Goal: Task Accomplishment & Management: Manage account settings

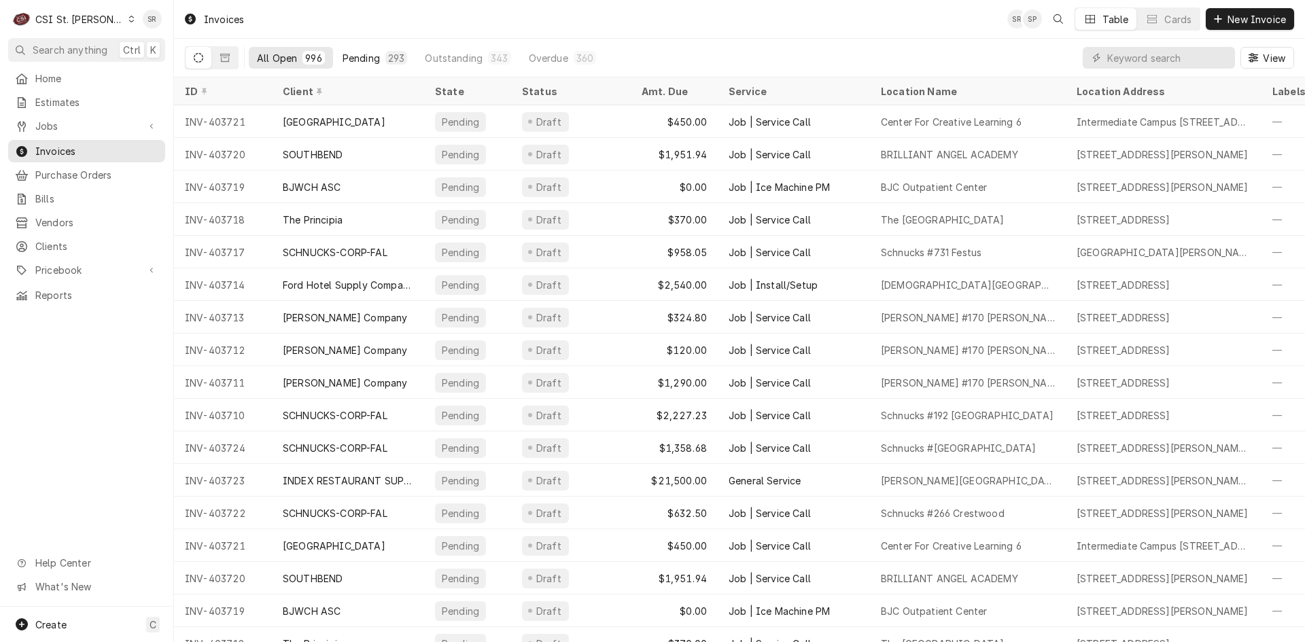
click at [379, 64] on button "Pending 293" at bounding box center [375, 58] width 82 height 22
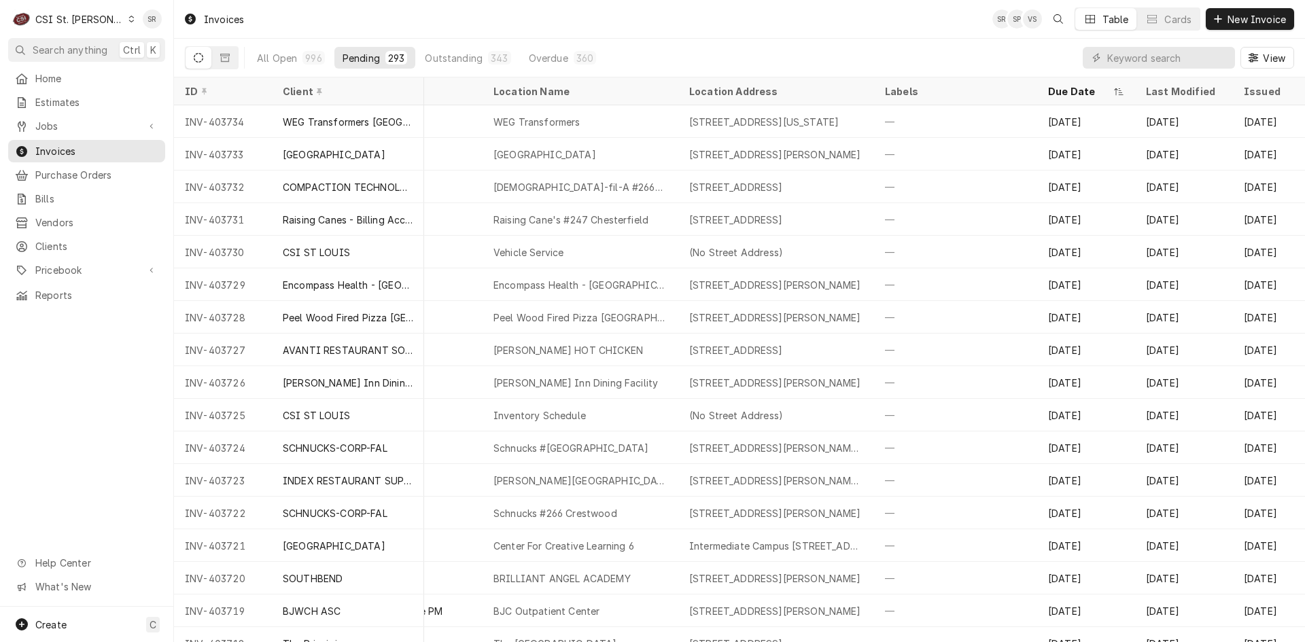
scroll to position [0, 336]
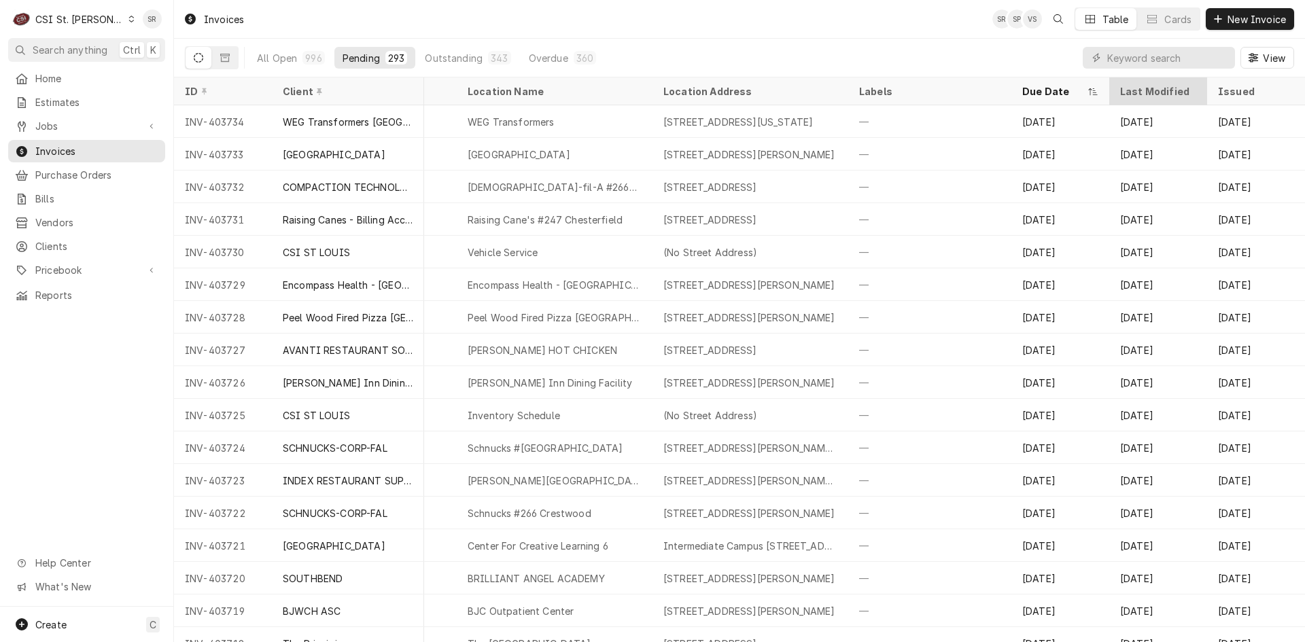
click at [1133, 86] on div "Last Modified" at bounding box center [1156, 91] width 73 height 14
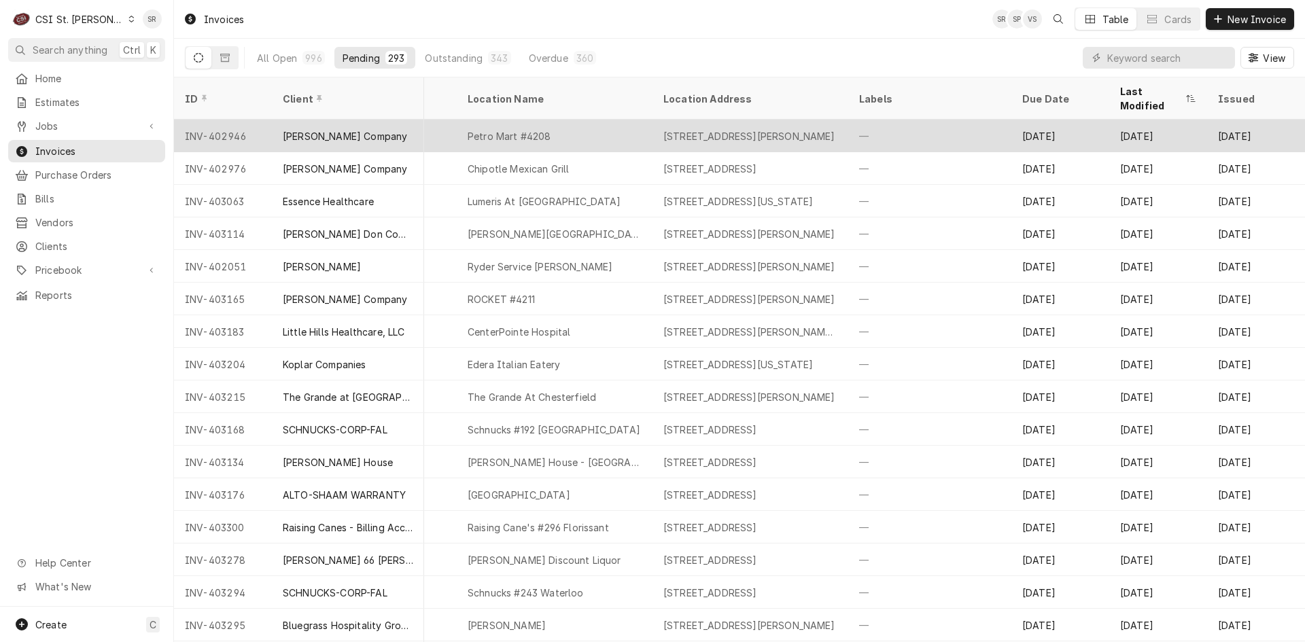
click at [891, 122] on div "—" at bounding box center [929, 136] width 163 height 33
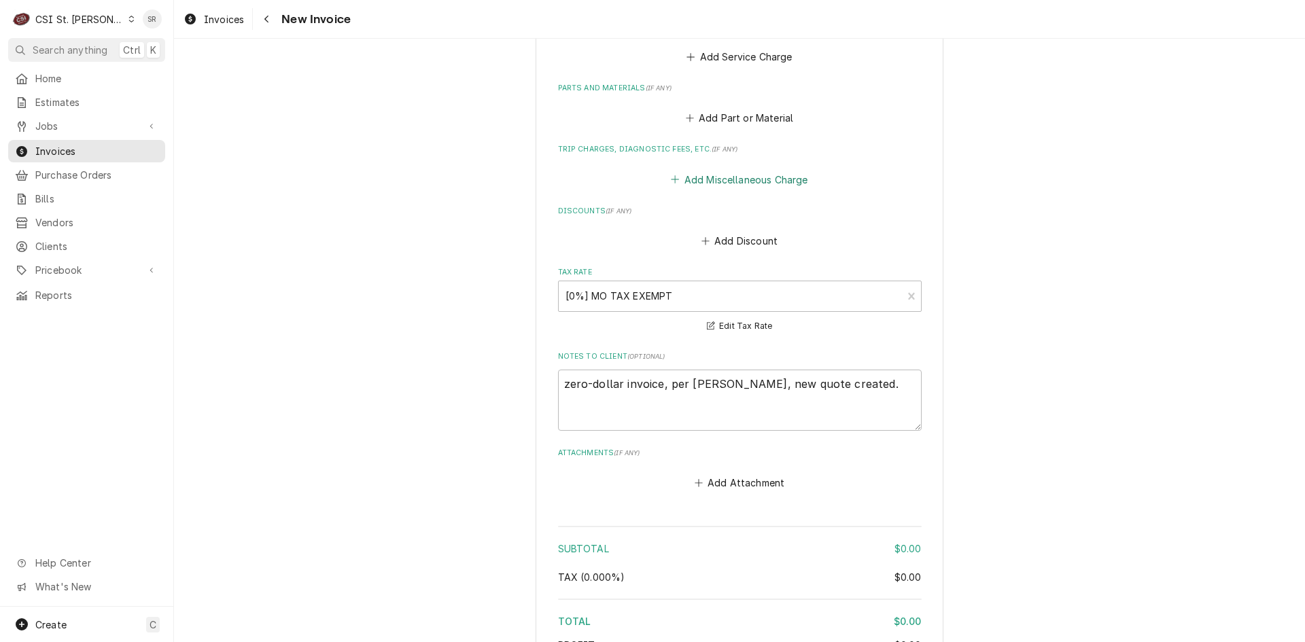
scroll to position [1902, 0]
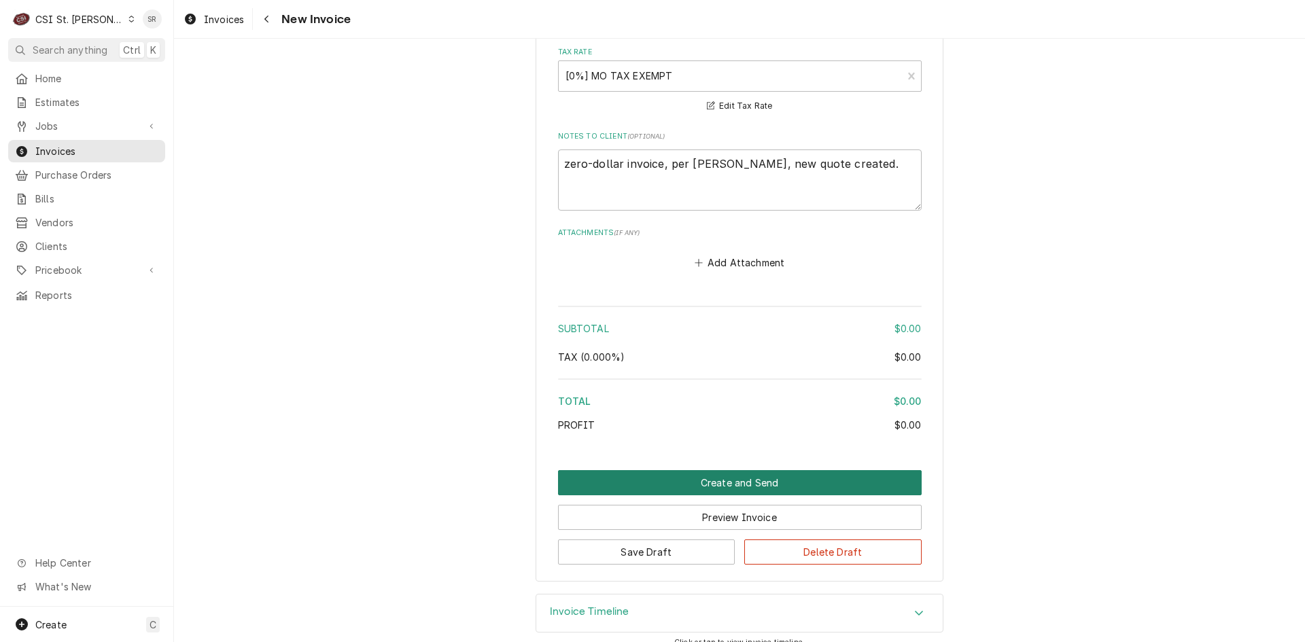
click at [741, 486] on button "Create and Send" at bounding box center [739, 482] width 363 height 25
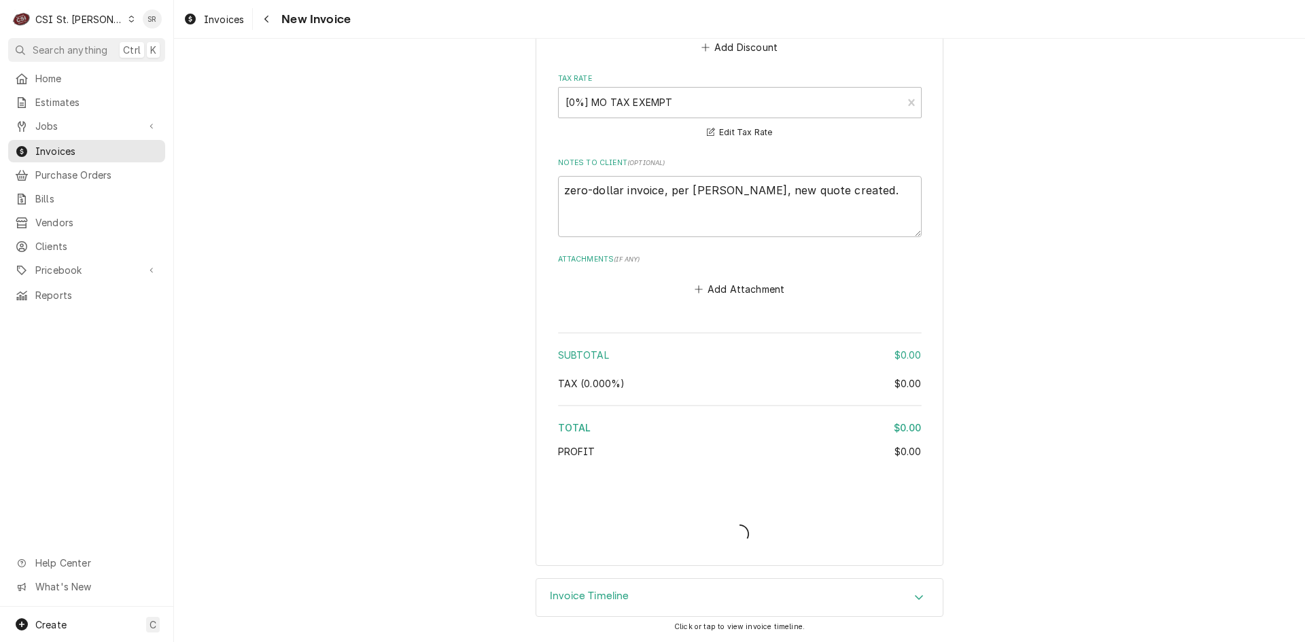
scroll to position [1876, 0]
type textarea "x"
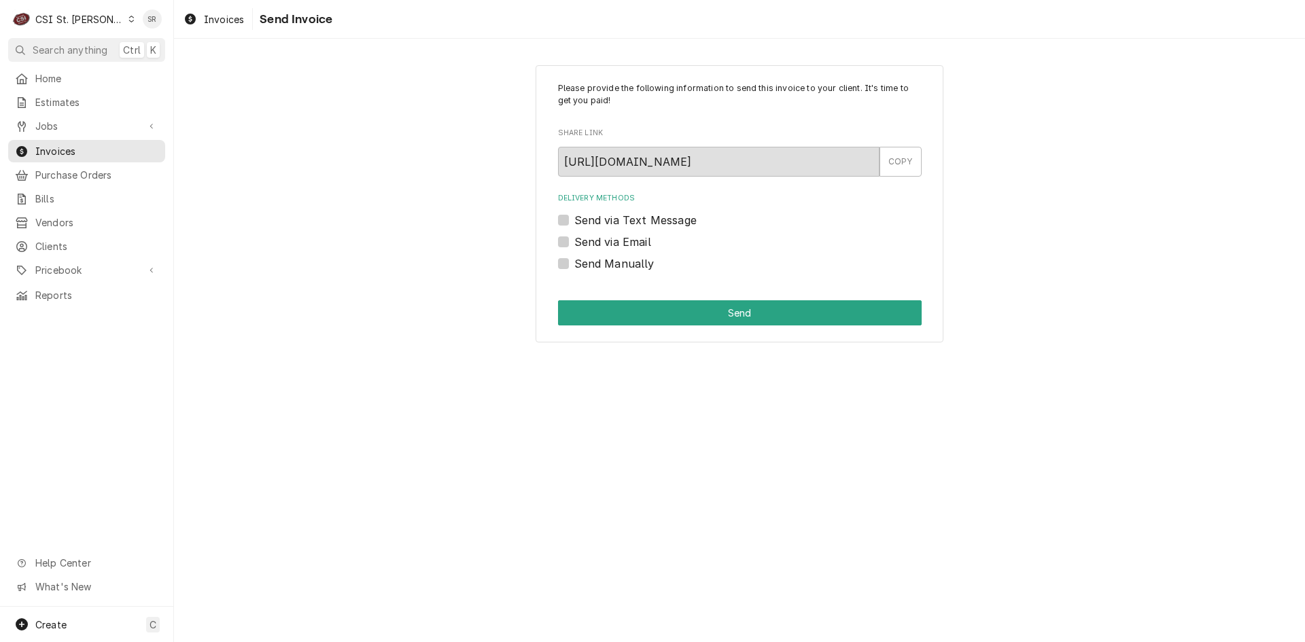
click at [607, 267] on label "Send Manually" at bounding box center [614, 263] width 80 height 16
click at [607, 267] on input "Send Manually" at bounding box center [755, 270] width 363 height 30
checkbox input "true"
click at [662, 316] on button "Send" at bounding box center [739, 312] width 363 height 25
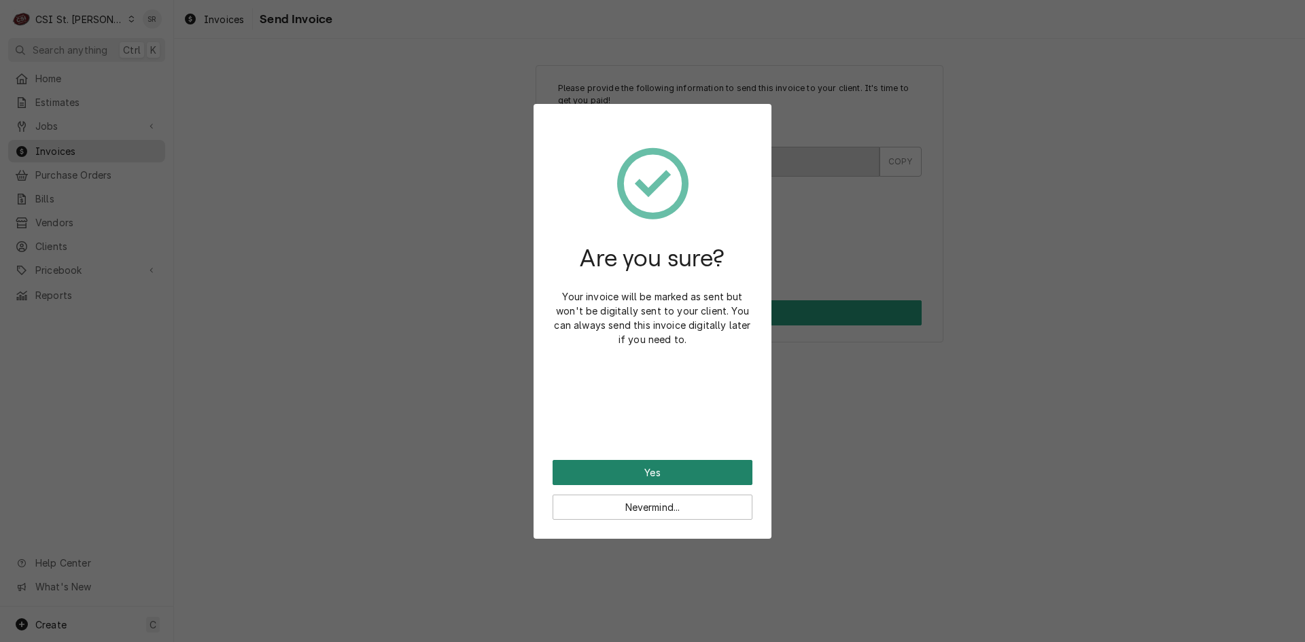
click at [665, 472] on button "Yes" at bounding box center [652, 472] width 200 height 25
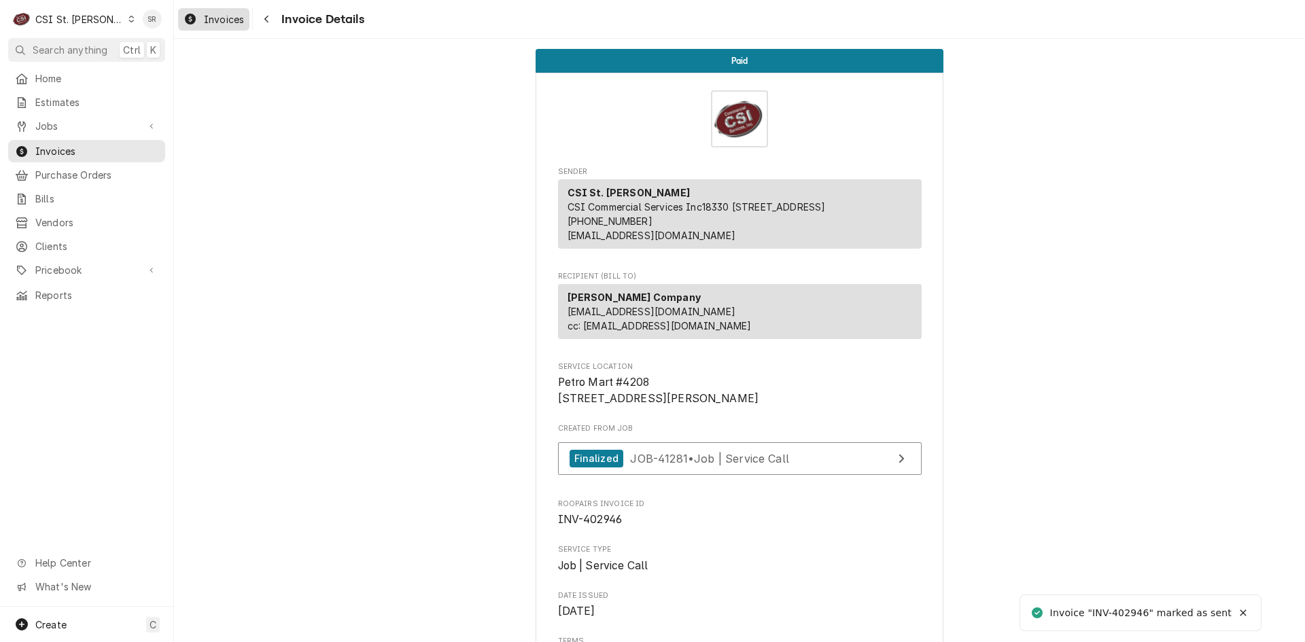
click at [221, 20] on span "Invoices" at bounding box center [224, 19] width 40 height 14
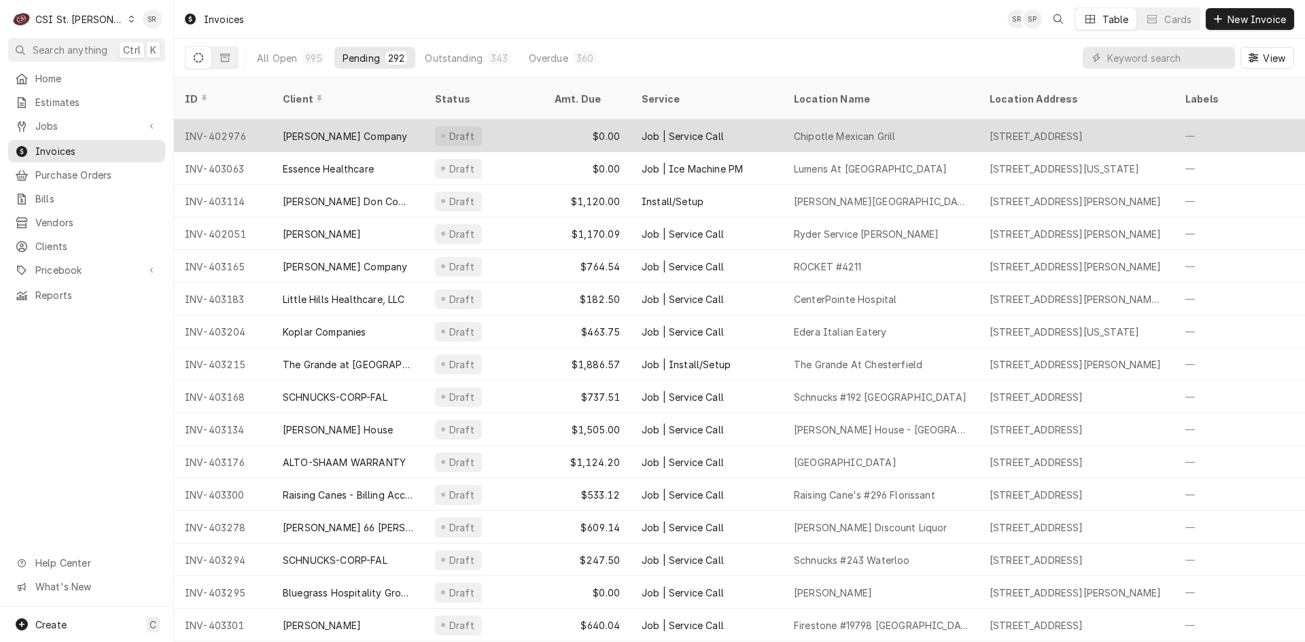
click at [683, 129] on div "Job | Service Call" at bounding box center [682, 136] width 82 height 14
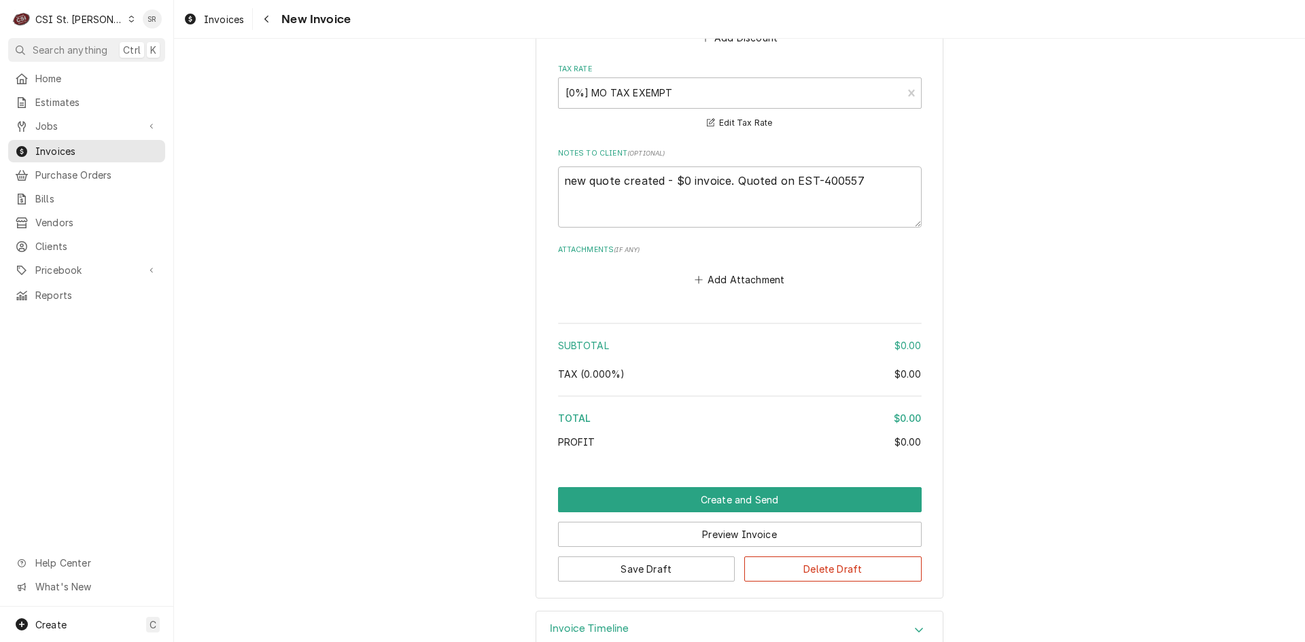
scroll to position [2242, 0]
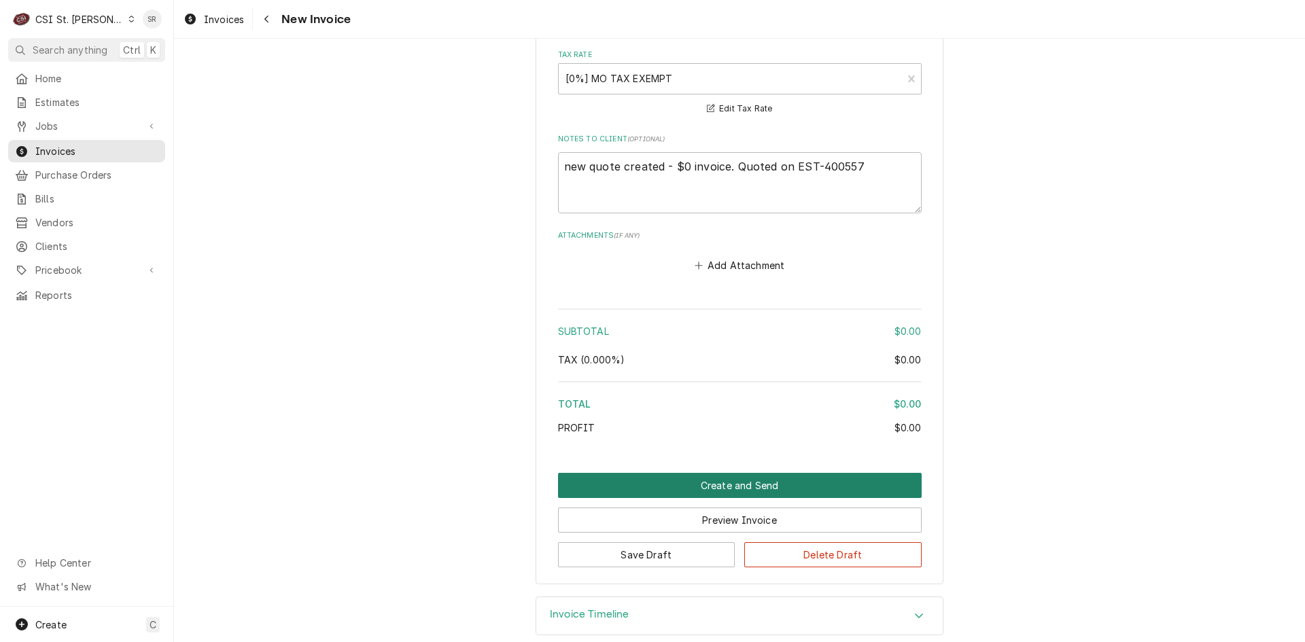
click at [729, 473] on button "Create and Send" at bounding box center [739, 485] width 363 height 25
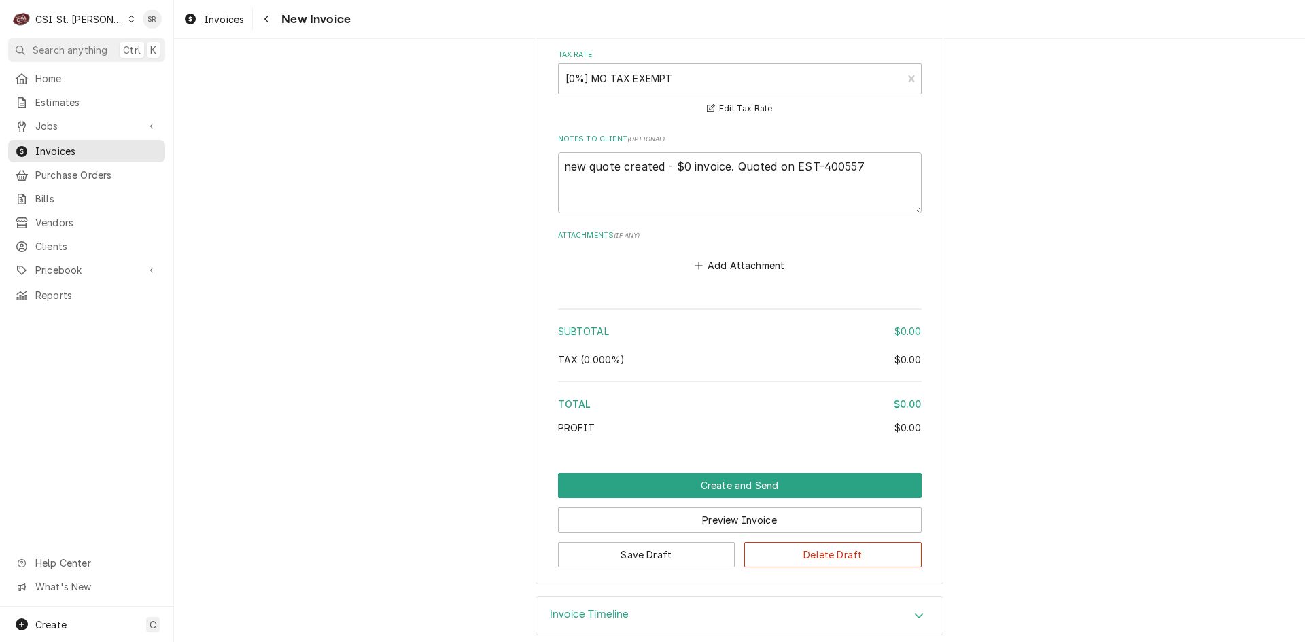
scroll to position [2202, 0]
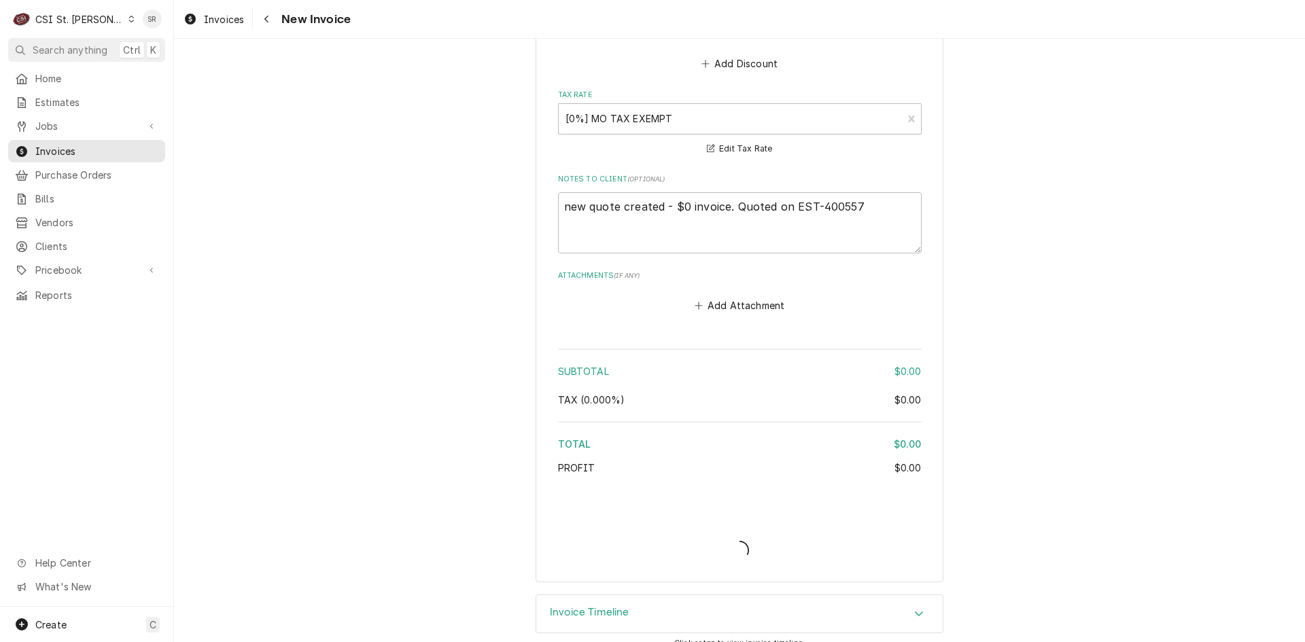
type textarea "x"
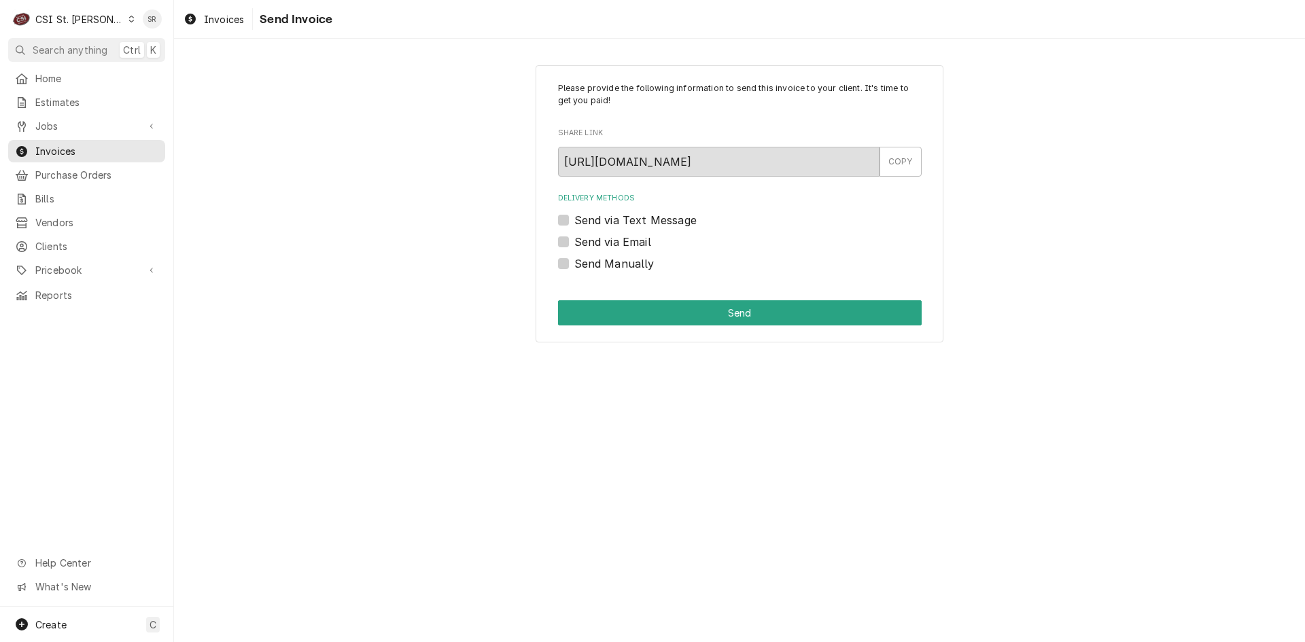
click at [611, 264] on label "Send Manually" at bounding box center [614, 263] width 80 height 16
click at [611, 264] on input "Send Manually" at bounding box center [755, 270] width 363 height 30
checkbox input "true"
click at [688, 330] on div "Please provide the following information to send this invoice to your client. I…" at bounding box center [739, 204] width 408 height 278
click at [687, 319] on button "Send" at bounding box center [739, 312] width 363 height 25
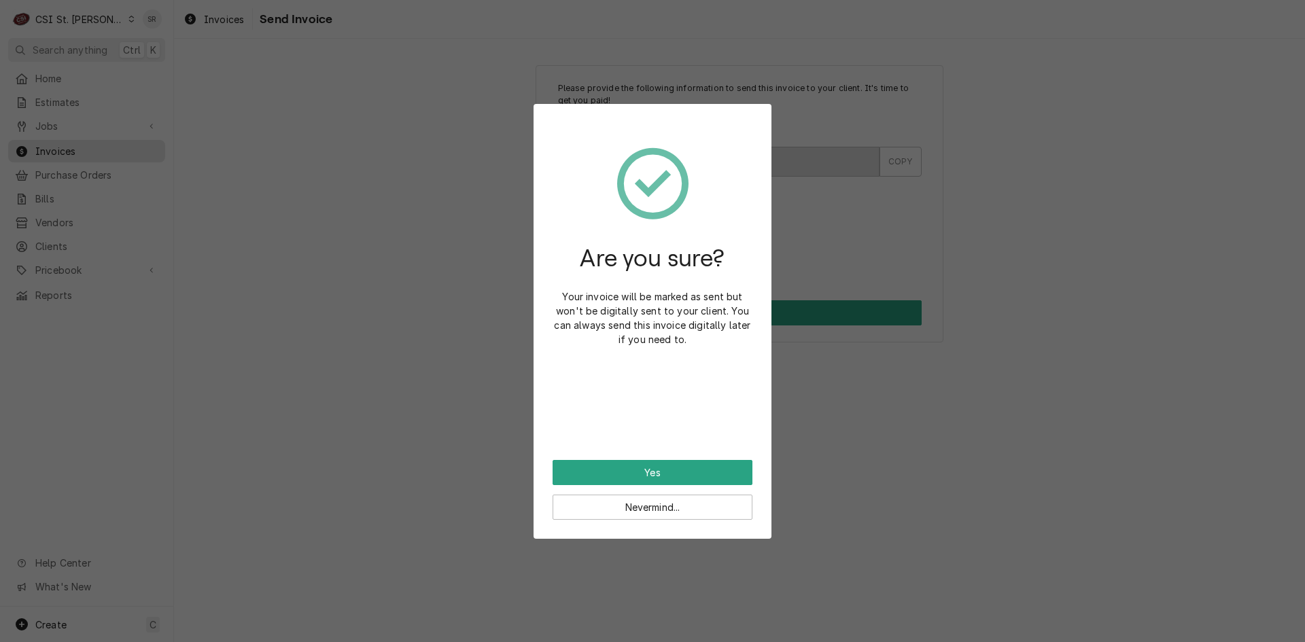
click at [639, 451] on div "Are you sure? Your invoice will be marked as sent but won't be digitally sent t…" at bounding box center [652, 291] width 200 height 337
click at [638, 459] on div "Are you sure? Your invoice will be marked as sent but won't be digitally sent t…" at bounding box center [652, 291] width 200 height 337
click at [639, 468] on button "Yes" at bounding box center [652, 472] width 200 height 25
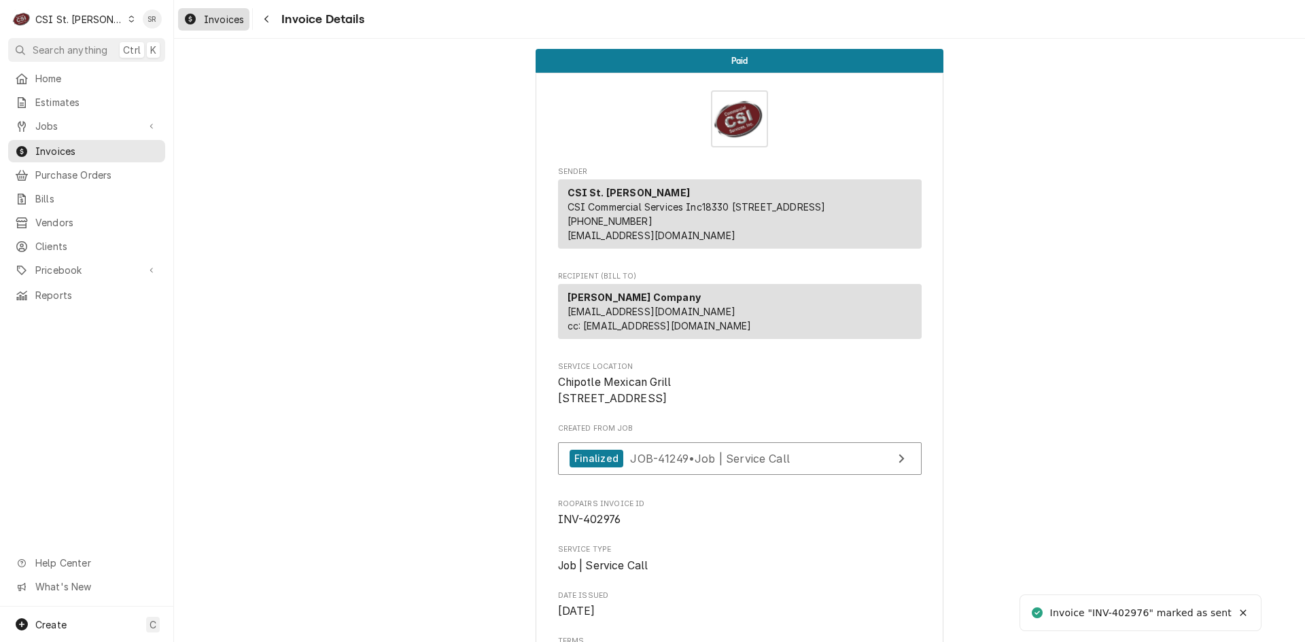
click at [209, 16] on span "Invoices" at bounding box center [224, 19] width 40 height 14
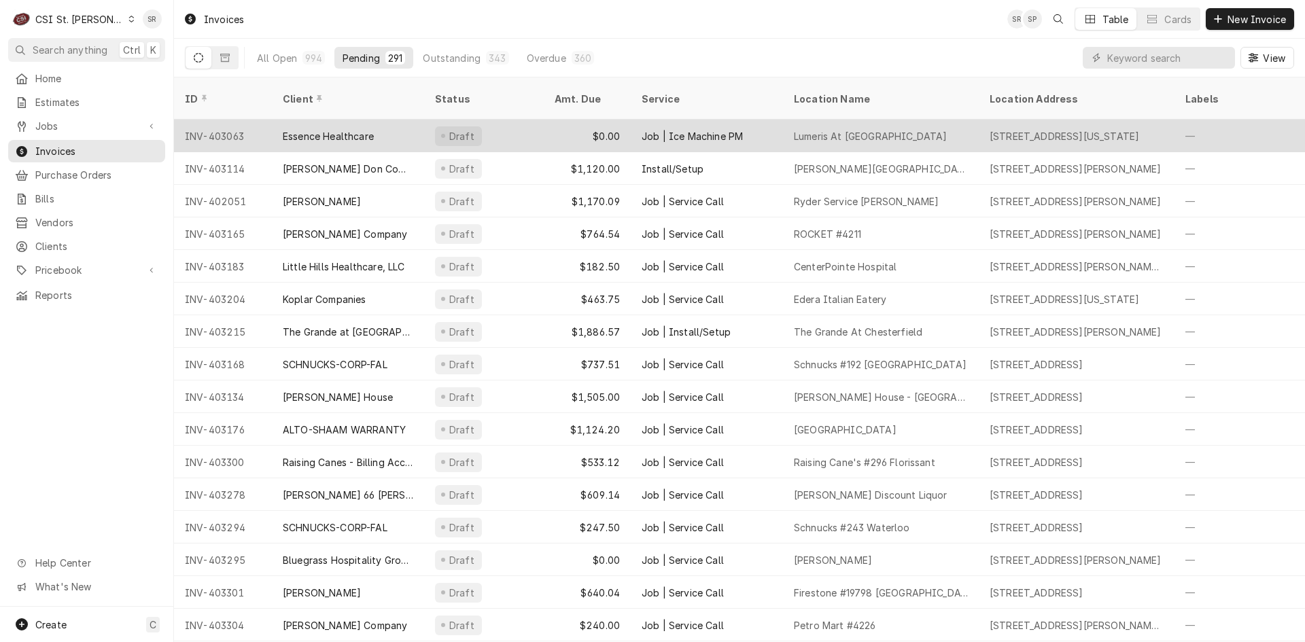
click at [546, 122] on div "$0.00" at bounding box center [587, 136] width 87 height 33
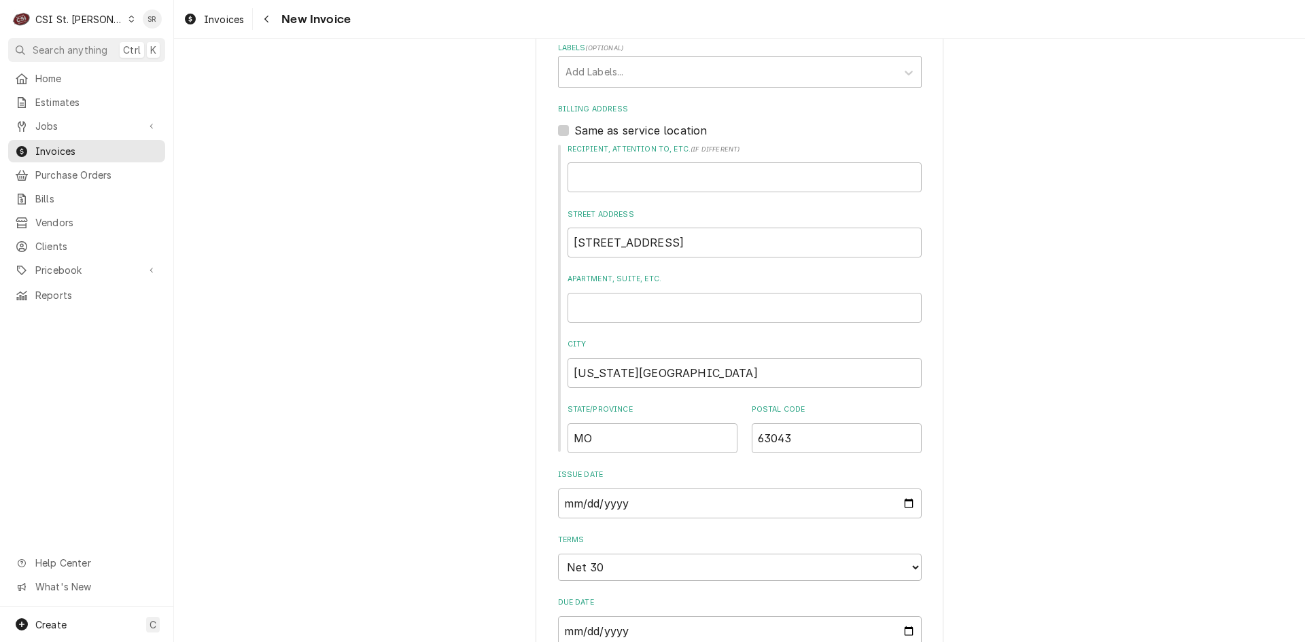
scroll to position [747, 0]
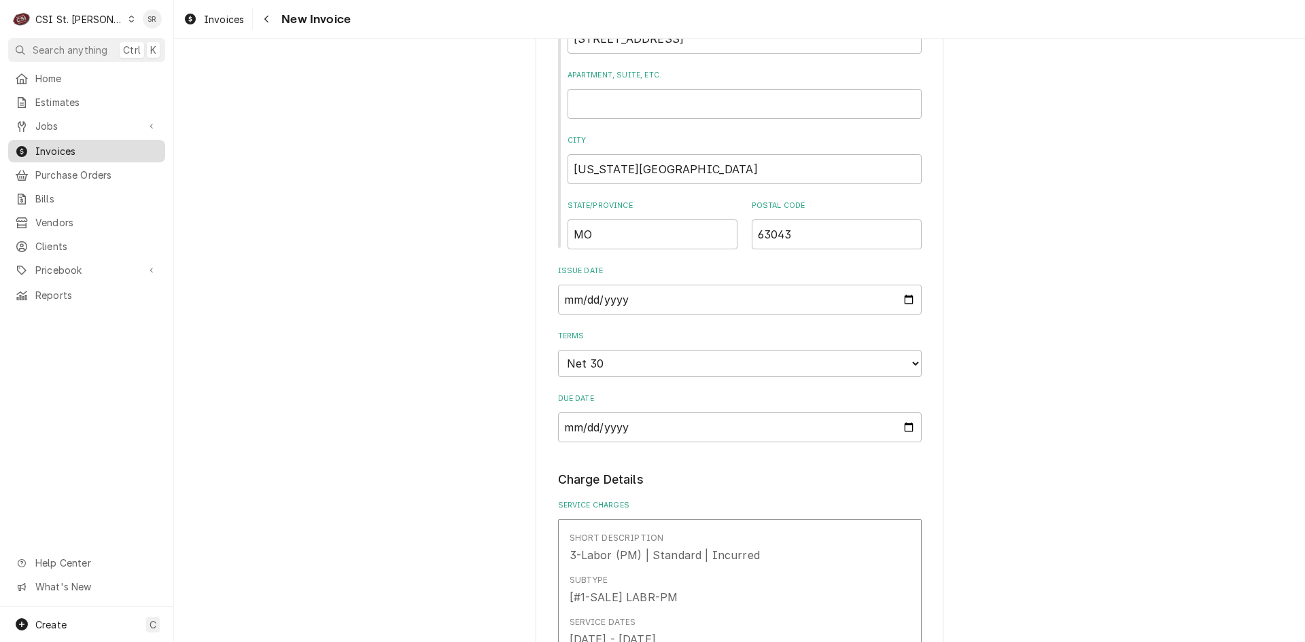
click at [60, 148] on span "Invoices" at bounding box center [96, 151] width 123 height 14
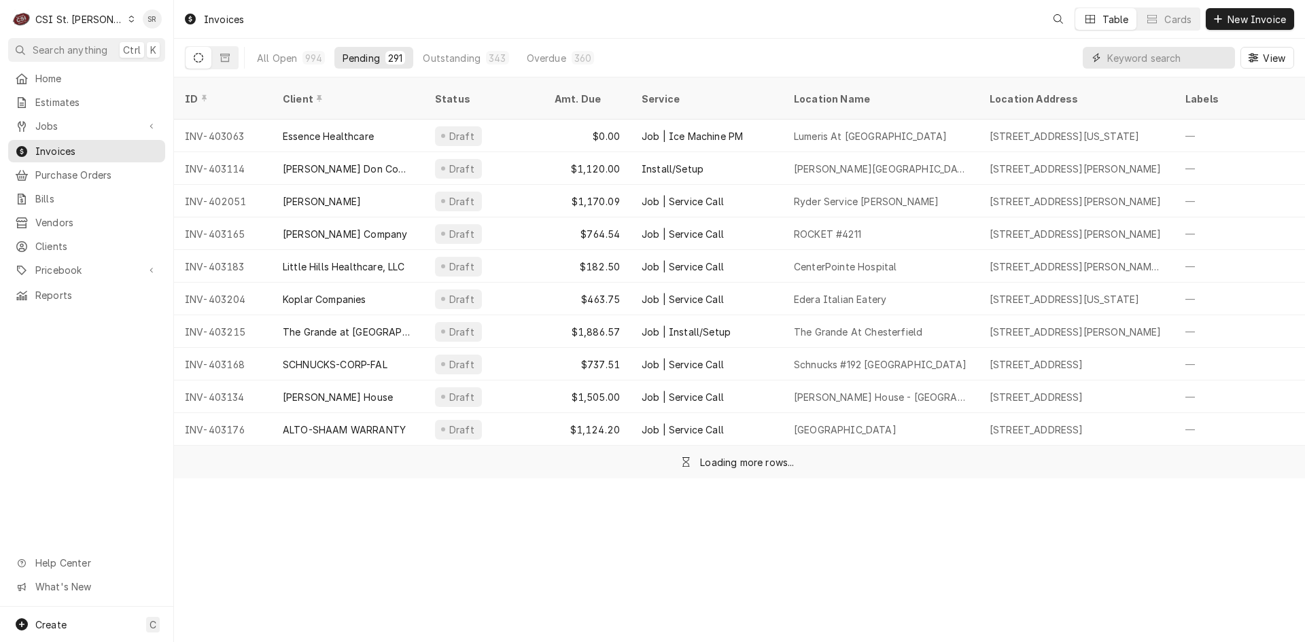
click at [1139, 58] on input "Dynamic Content Wrapper" at bounding box center [1167, 58] width 121 height 22
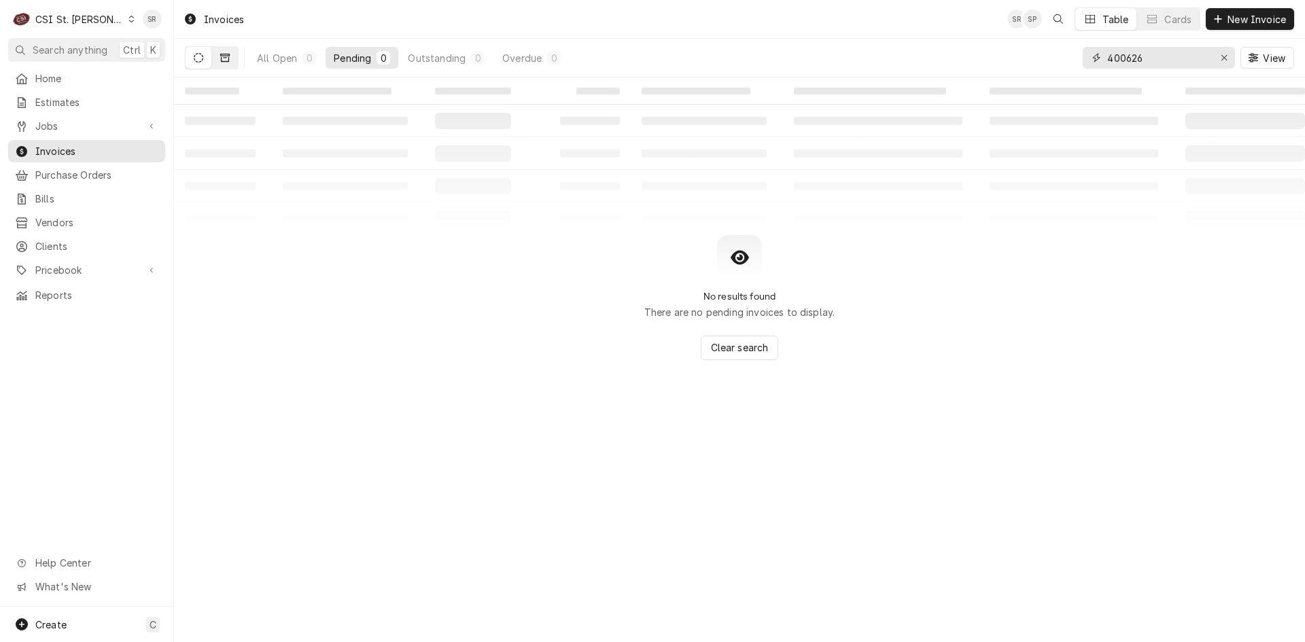
type input "400626"
click at [233, 56] on button "Dynamic Content Wrapper" at bounding box center [225, 58] width 26 height 22
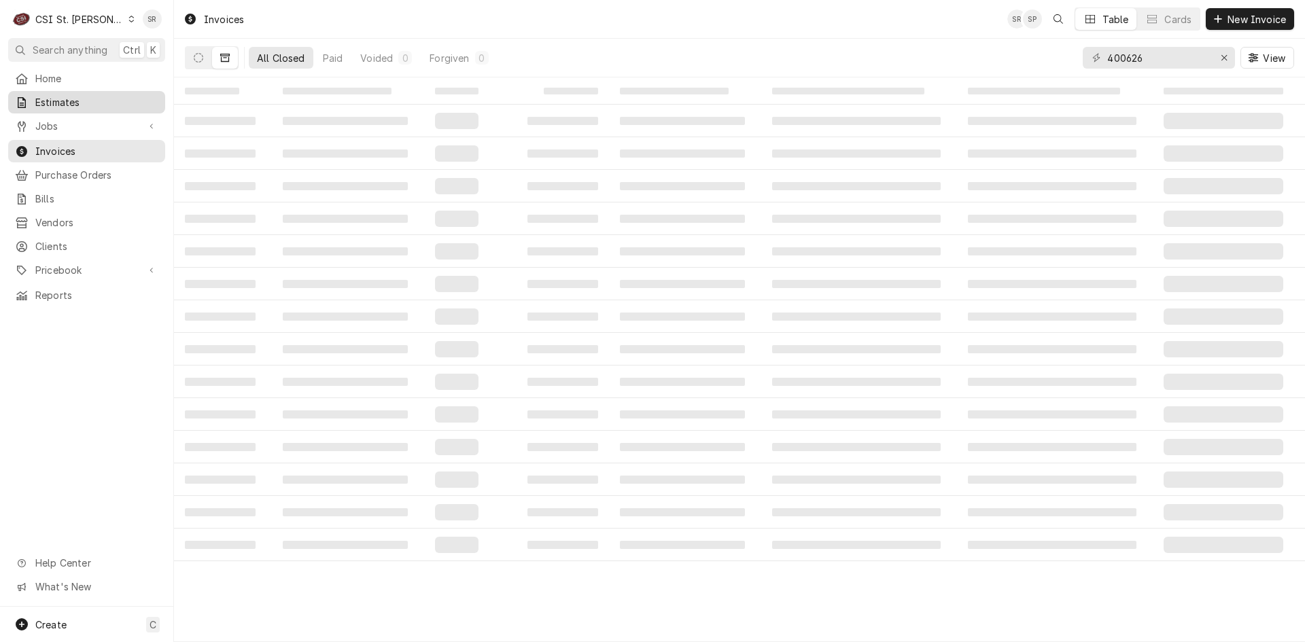
click at [88, 96] on span "Estimates" at bounding box center [96, 102] width 123 height 14
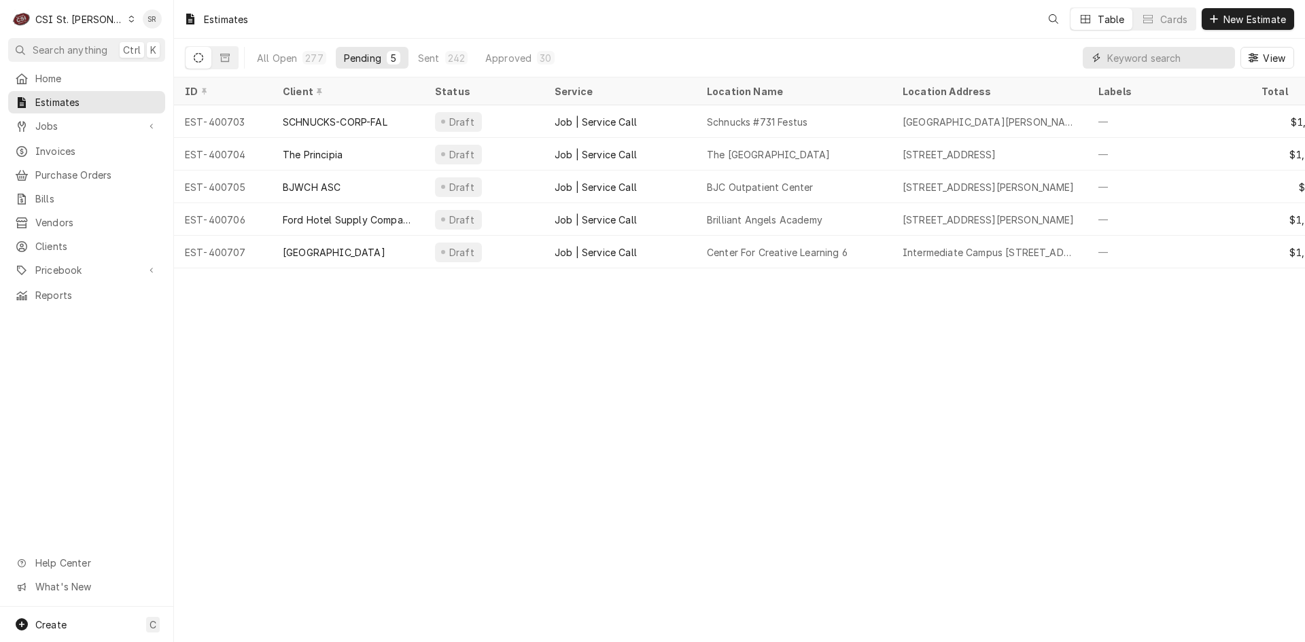
click at [1169, 64] on input "Dynamic Content Wrapper" at bounding box center [1167, 58] width 121 height 22
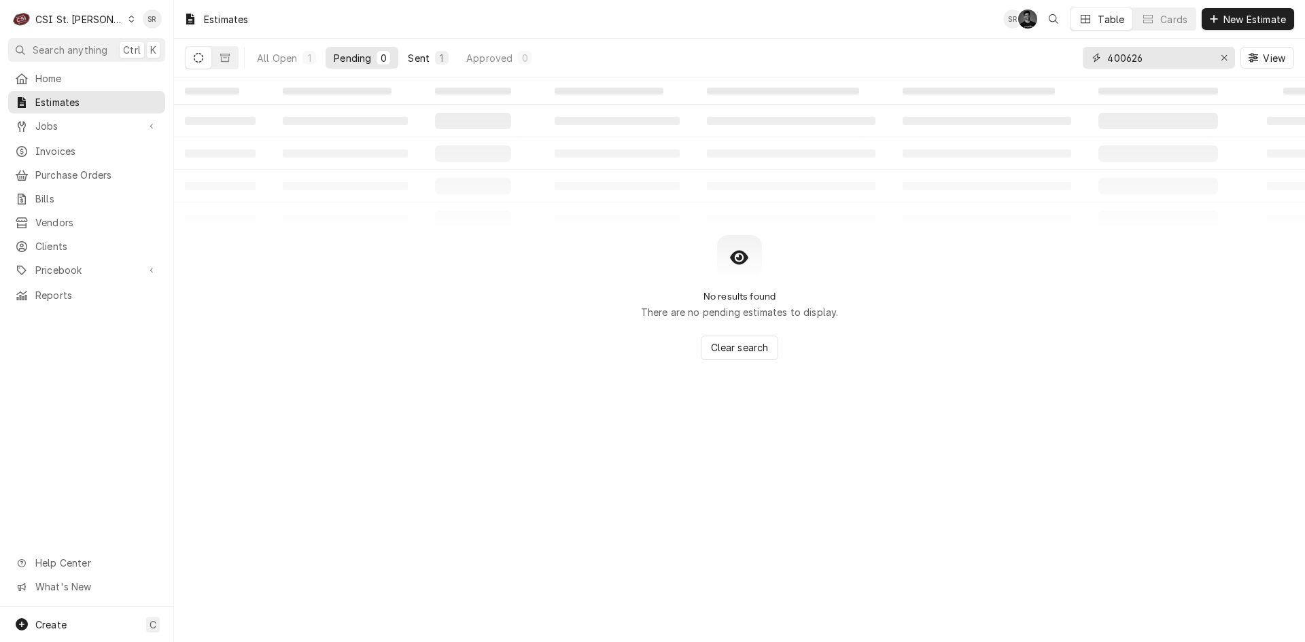
type input "400626"
click at [433, 59] on button "Sent 1" at bounding box center [428, 58] width 57 height 22
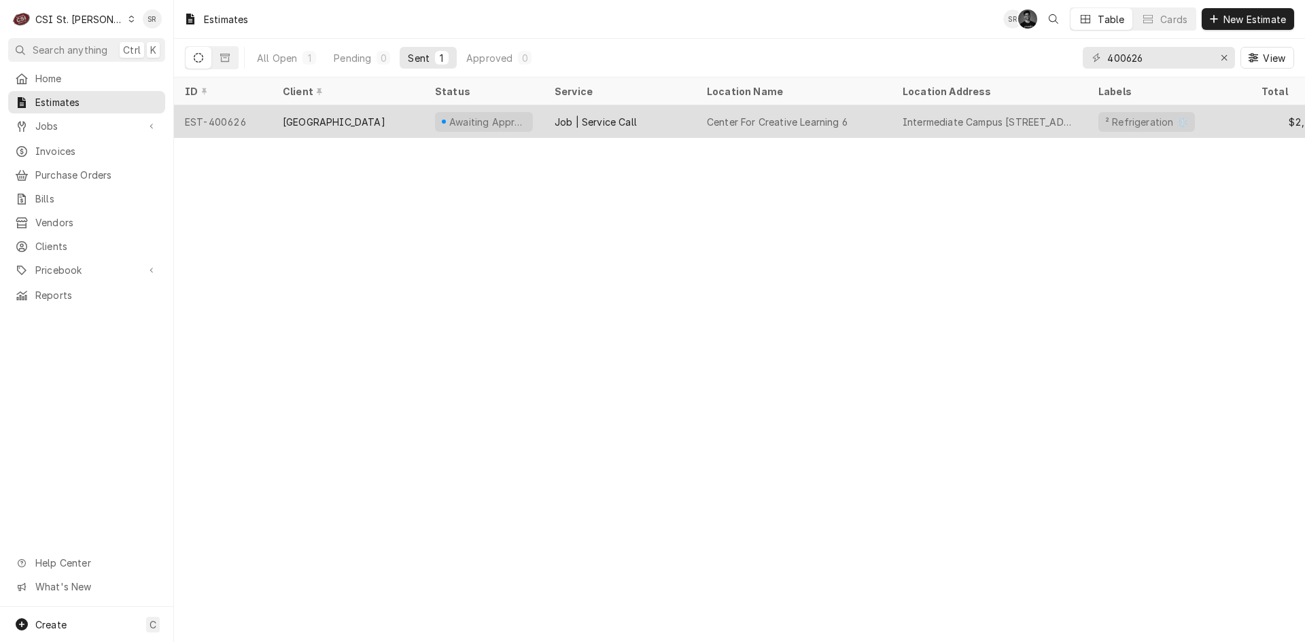
click at [337, 118] on div "[GEOGRAPHIC_DATA]" at bounding box center [334, 122] width 103 height 14
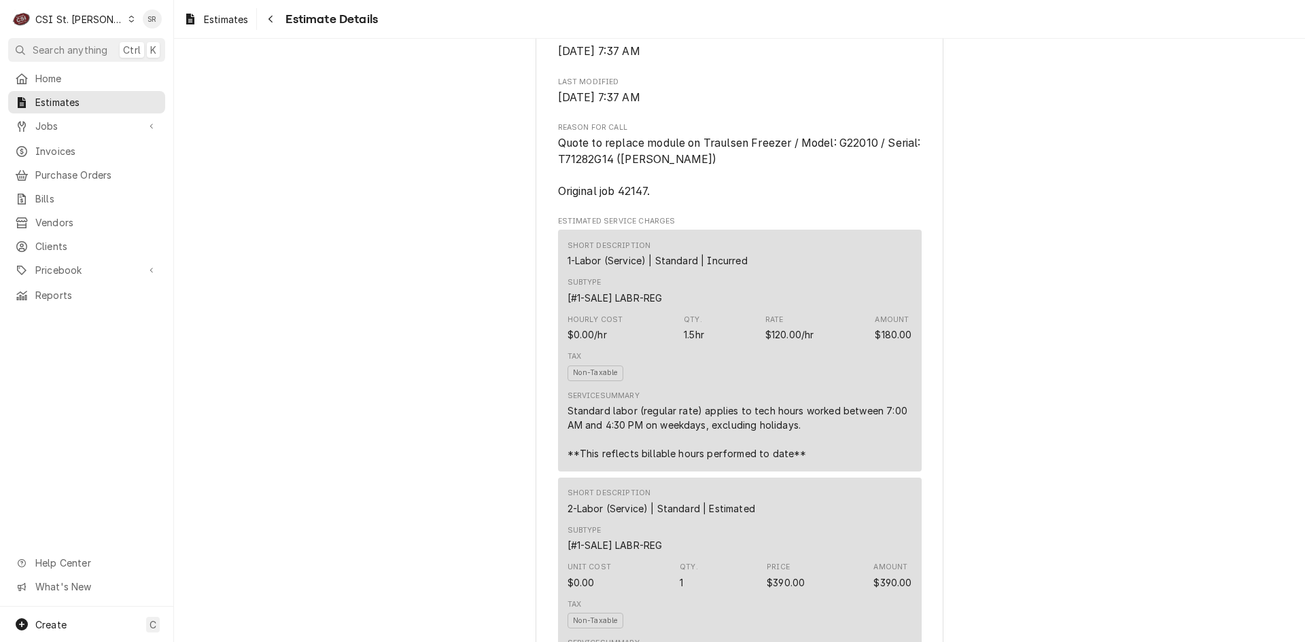
scroll to position [679, 0]
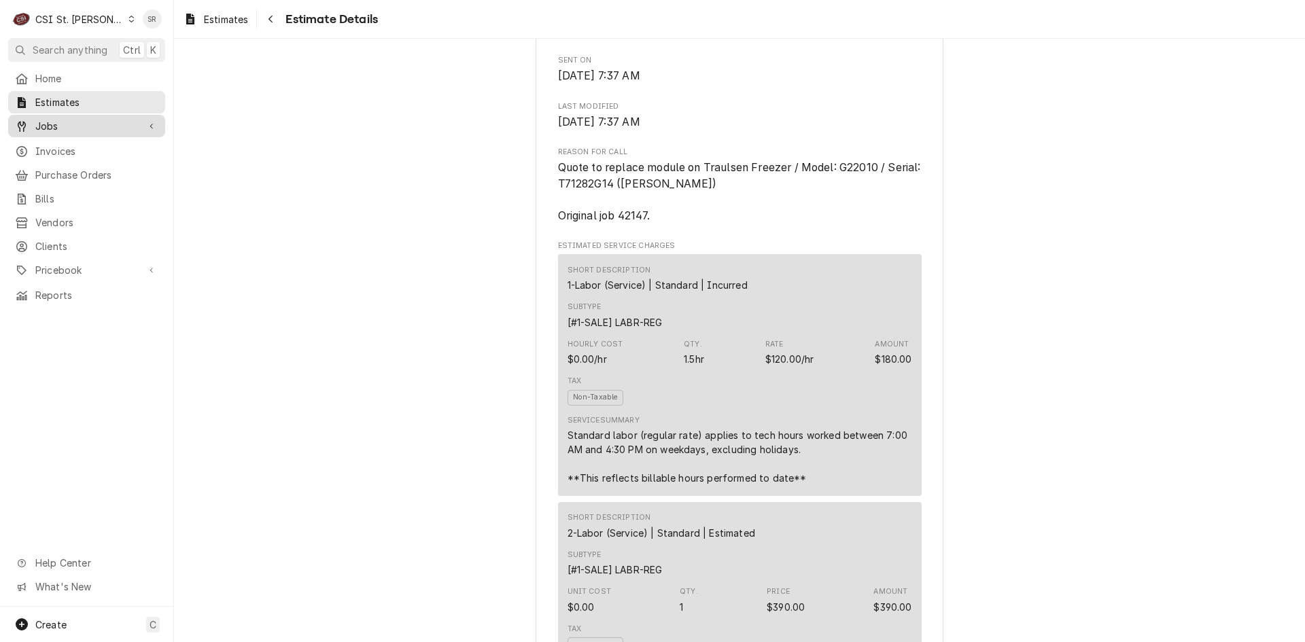
click at [65, 131] on link "Jobs" at bounding box center [86, 126] width 157 height 22
click at [179, 17] on link "Estimates" at bounding box center [215, 19] width 75 height 22
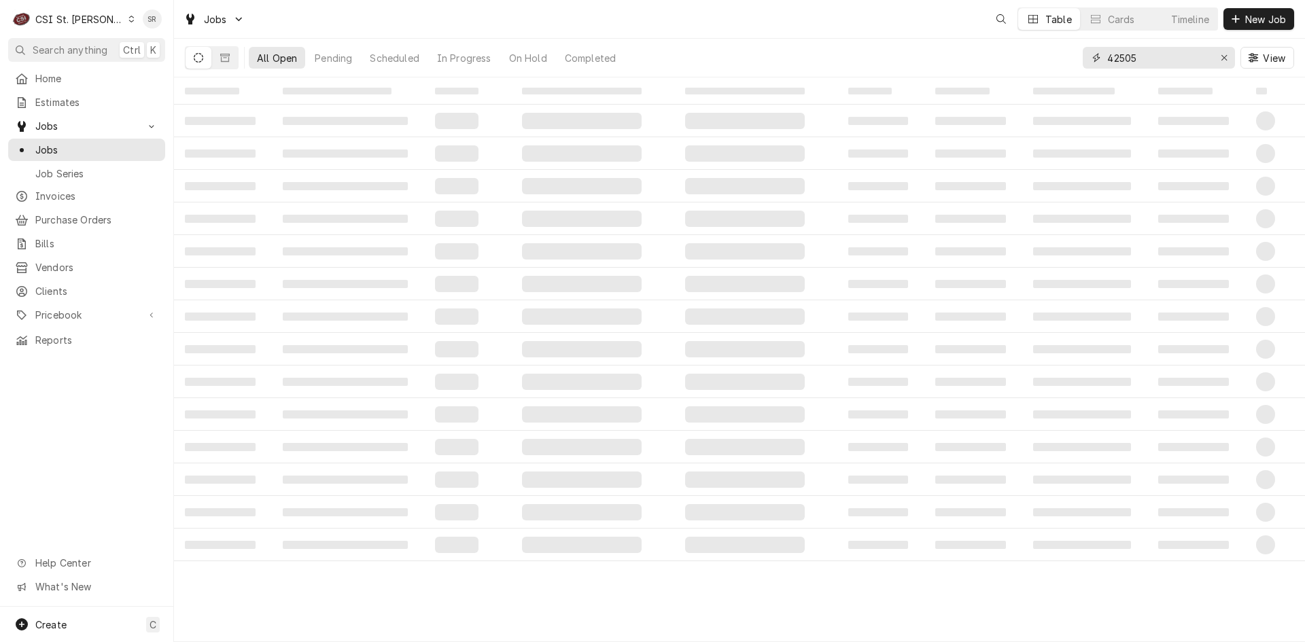
drag, startPoint x: 0, startPoint y: 0, endPoint x: 1074, endPoint y: 51, distance: 1074.7
click at [1074, 51] on div "All Open Pending Scheduled In Progress On Hold Completed 42505 View" at bounding box center [739, 58] width 1109 height 38
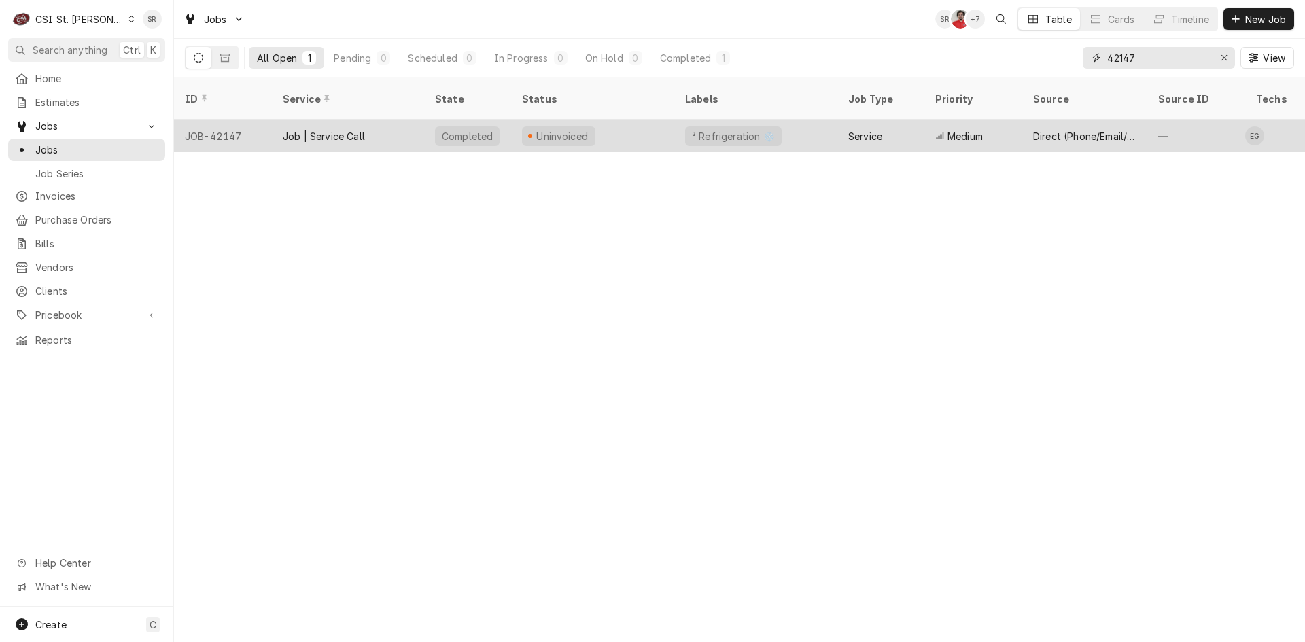
type input "42147"
click at [394, 120] on div "Job | Service Call" at bounding box center [348, 136] width 152 height 33
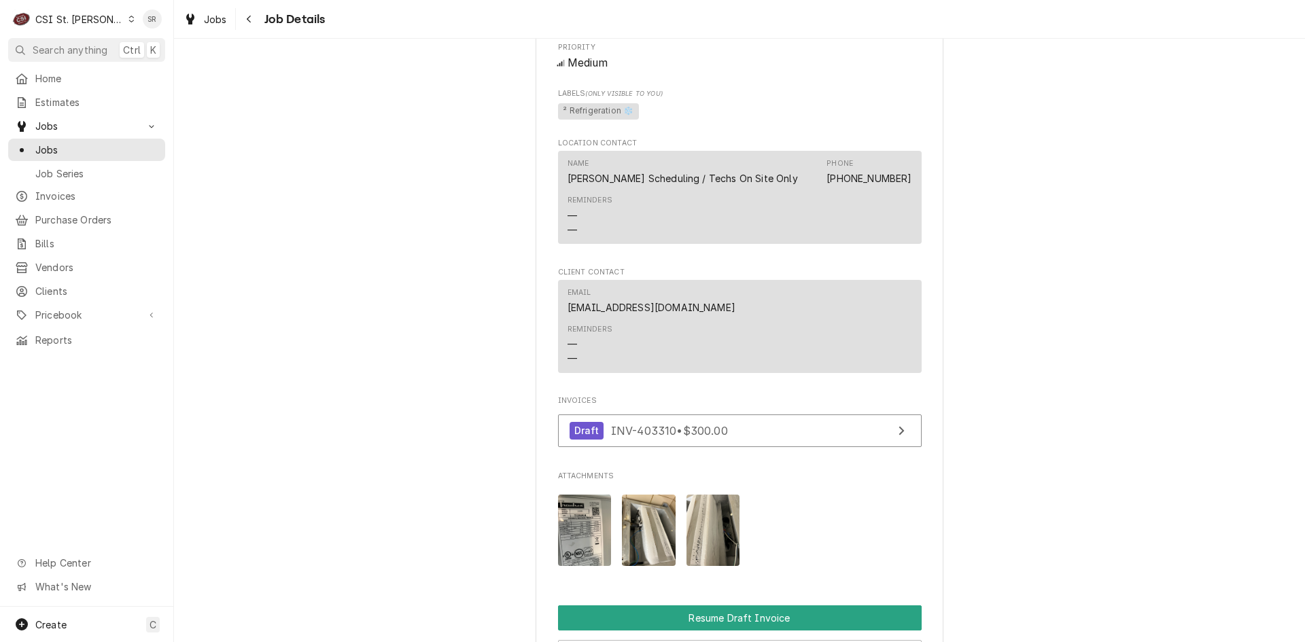
scroll to position [1155, 0]
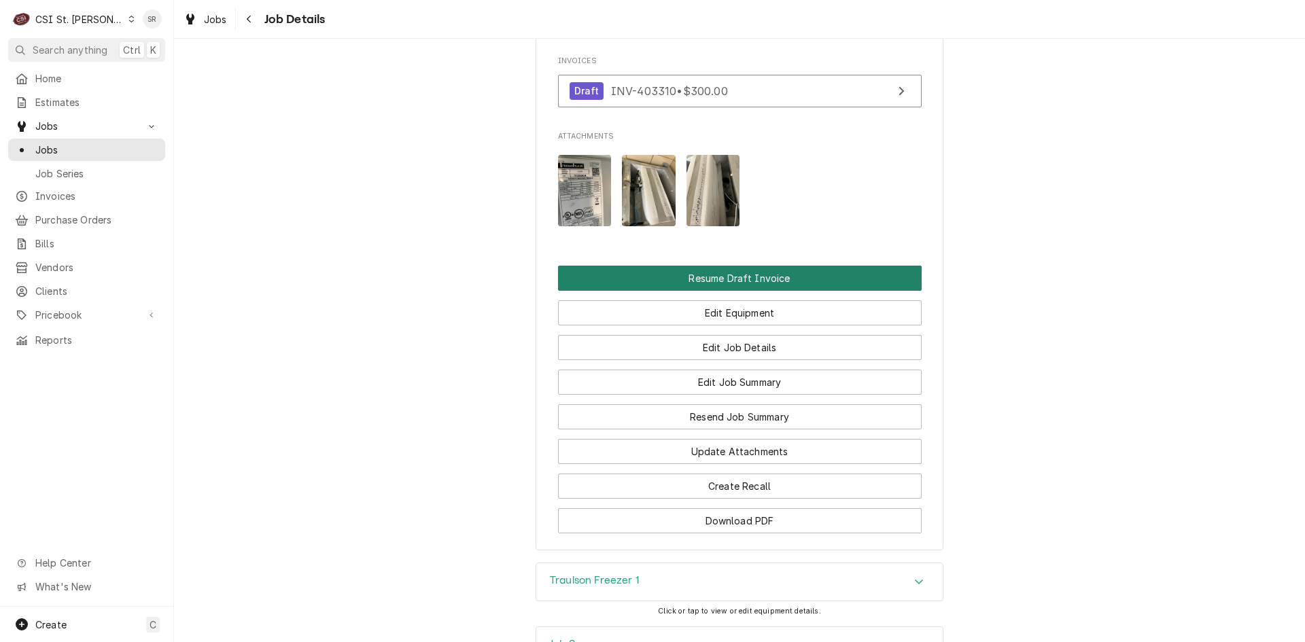
click at [718, 291] on button "Resume Draft Invoice" at bounding box center [739, 278] width 363 height 25
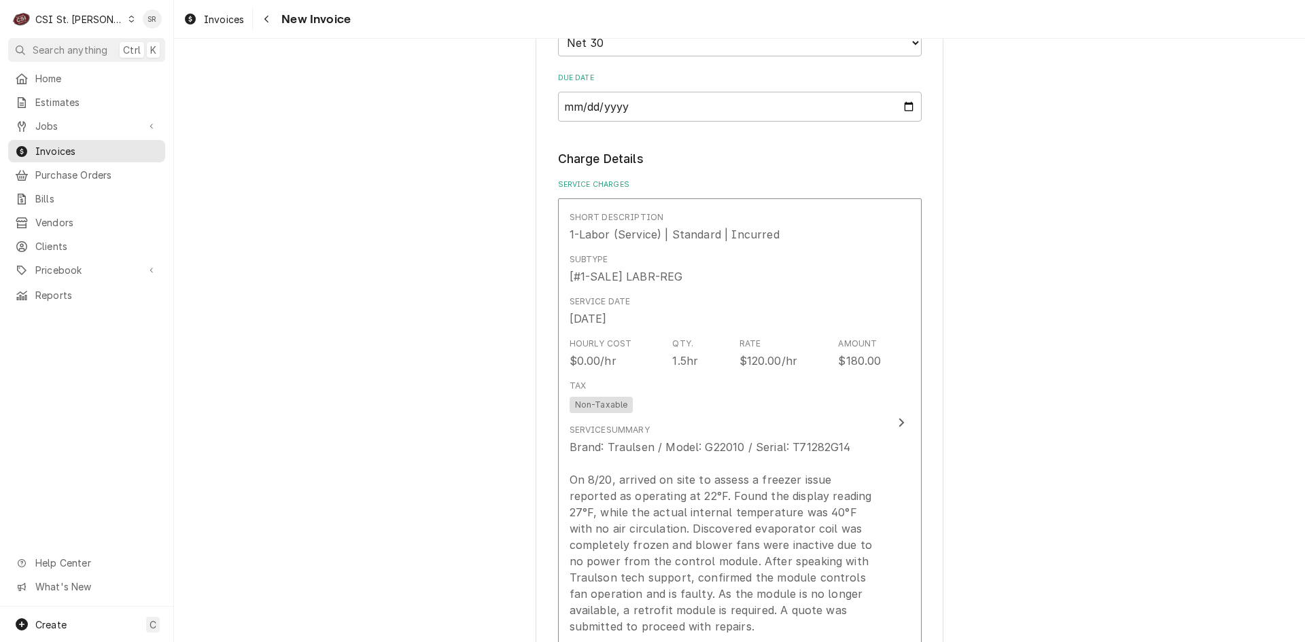
scroll to position [815, 0]
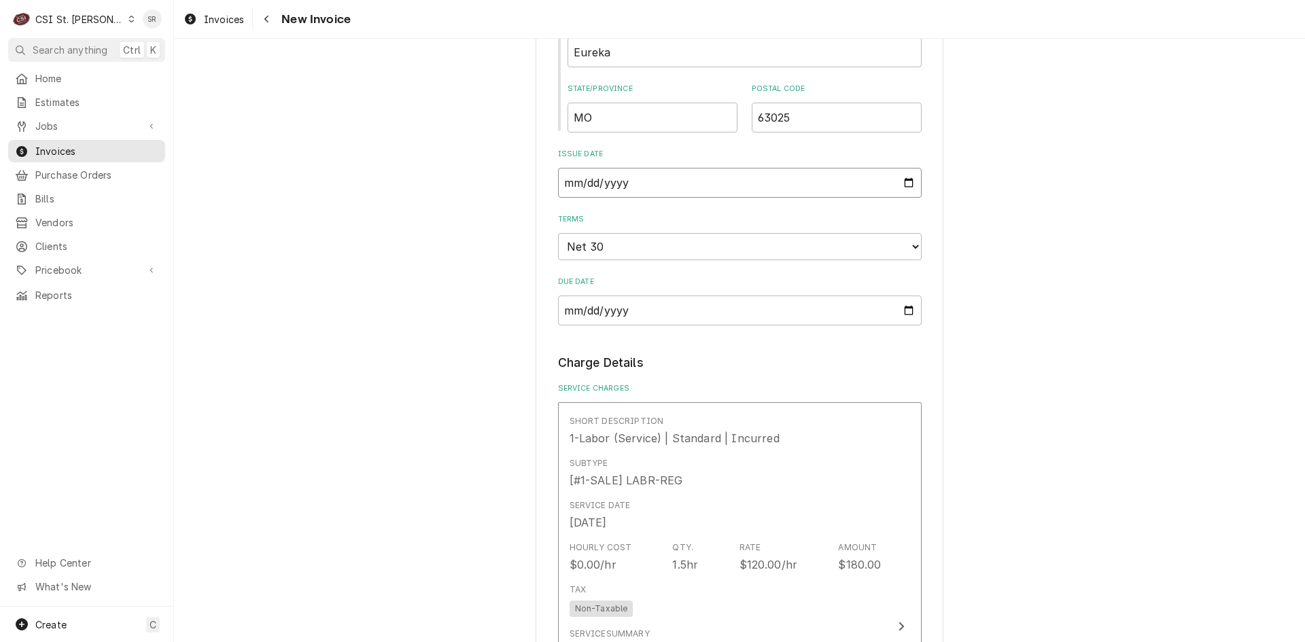
click at [903, 183] on input "2025-09-01" at bounding box center [739, 183] width 363 height 30
type input "2025-09-05"
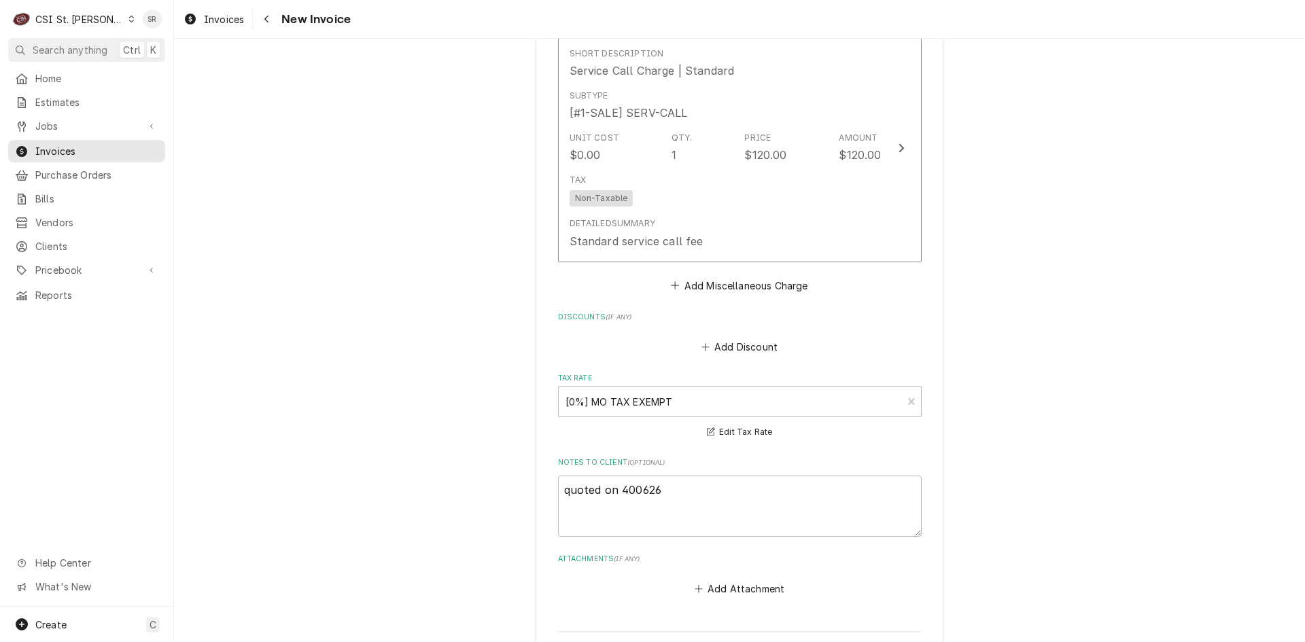
scroll to position [1902, 0]
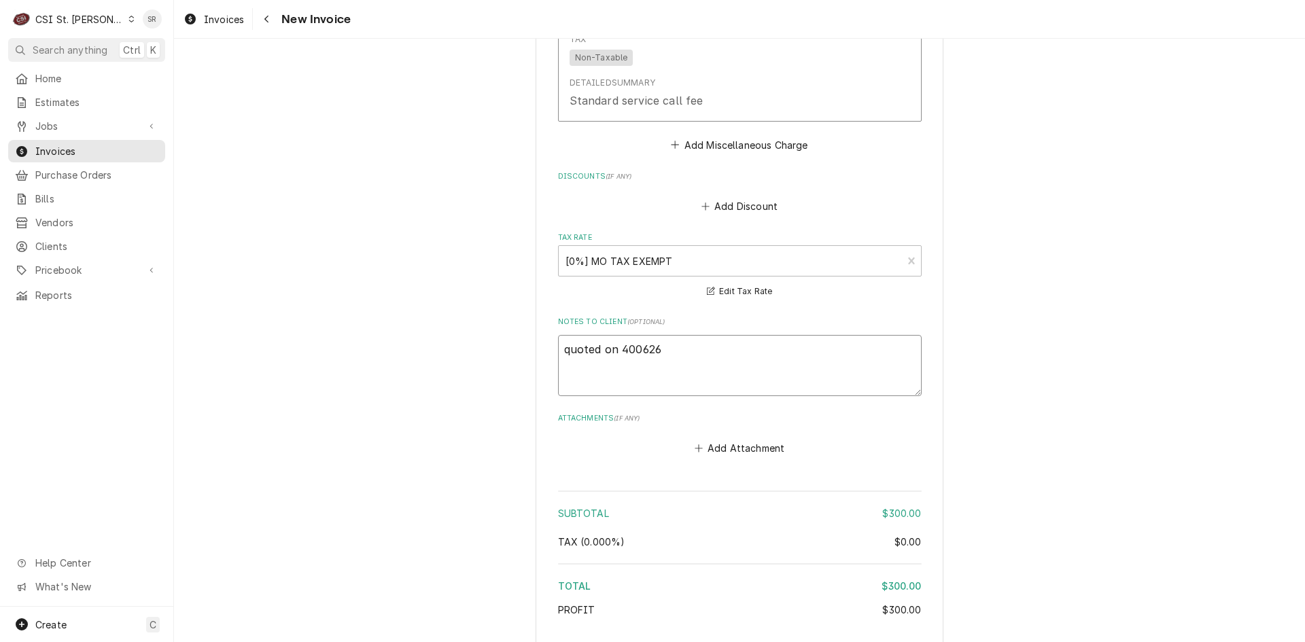
click at [670, 353] on textarea "quoted on 400626" at bounding box center [739, 365] width 363 height 61
type textarea "x"
type textarea "quoted on 400626"
type textarea "x"
type textarea "quoted on 400626 -"
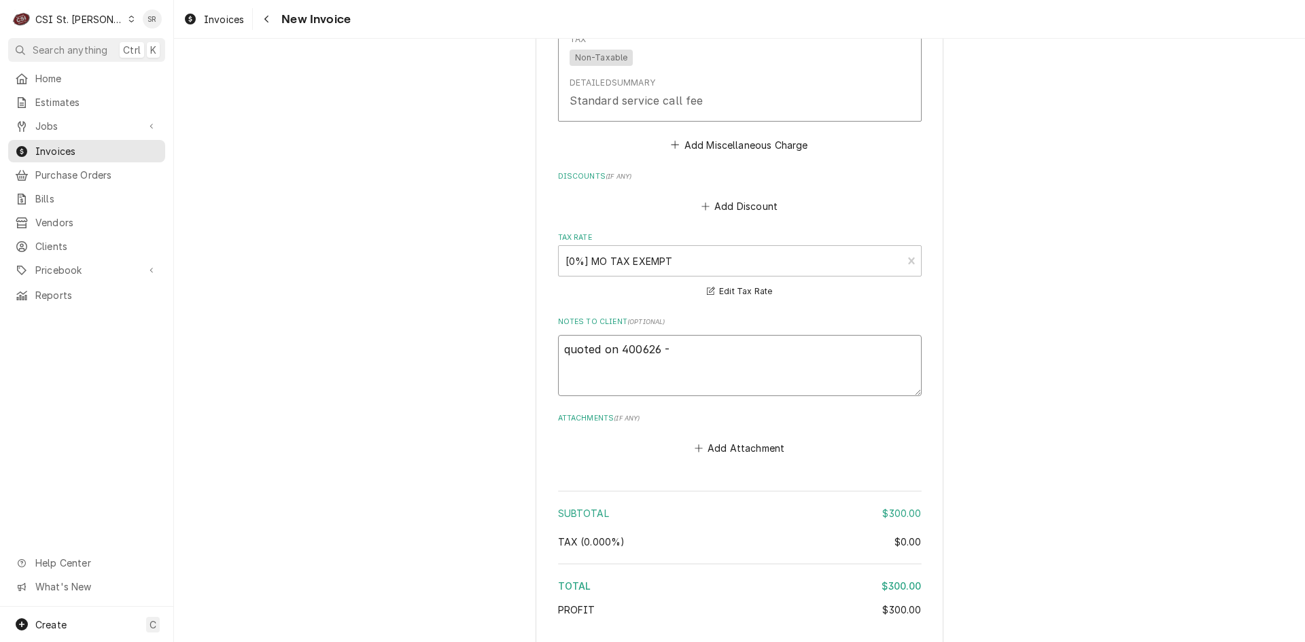
type textarea "x"
type textarea "quoted on 400626 -"
type textarea "x"
type textarea "quoted on 400626 - r"
type textarea "x"
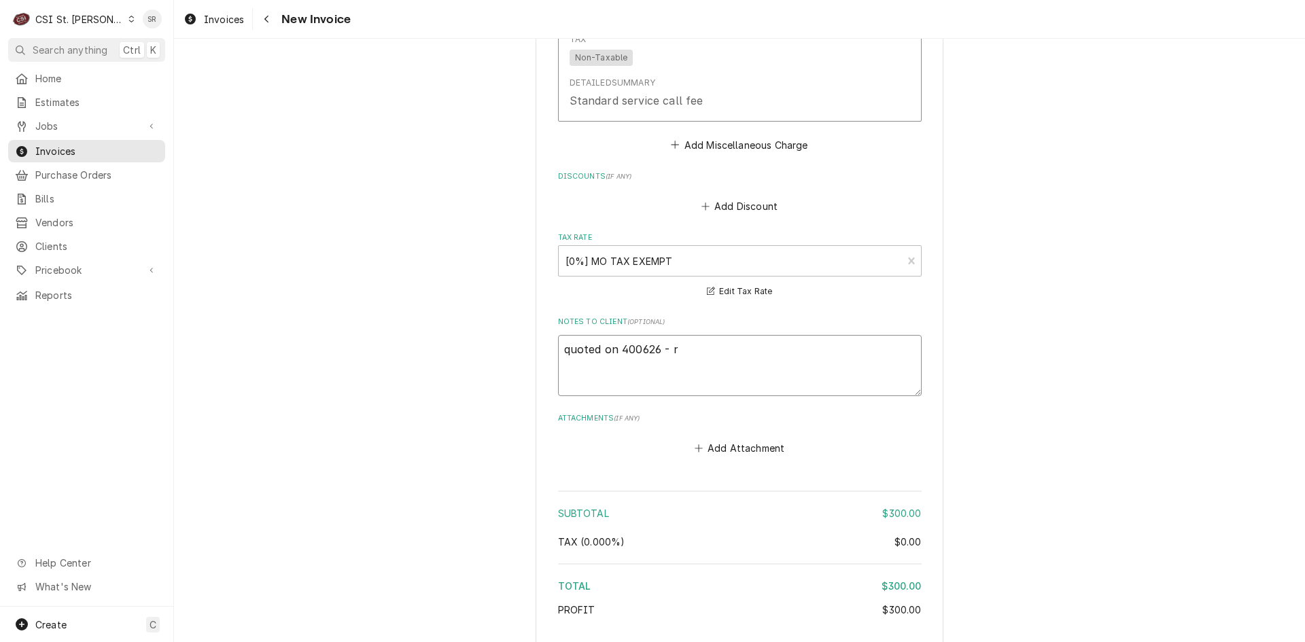
type textarea "quoted on 400626 - re"
type textarea "x"
type textarea "quoted on 400626 - rej"
type textarea "x"
type textarea "quoted on 400626 - reje"
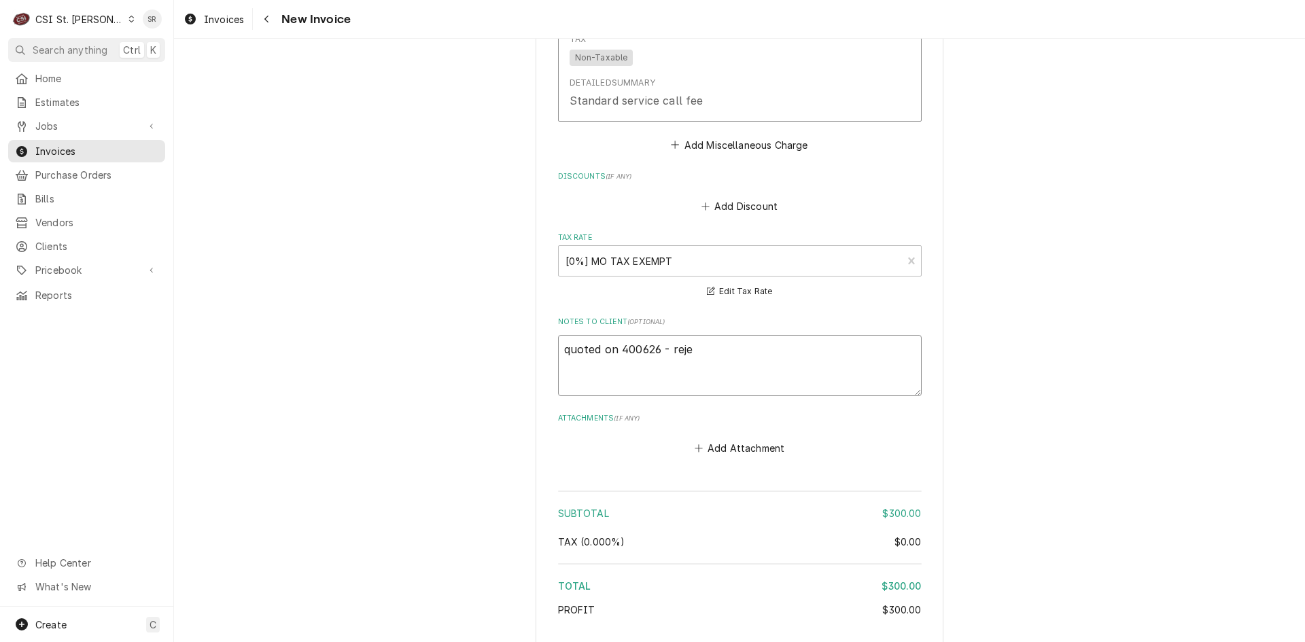
type textarea "x"
type textarea "quoted on 400626 - rejec"
type textarea "x"
type textarea "quoted on 400626 - reject"
type textarea "x"
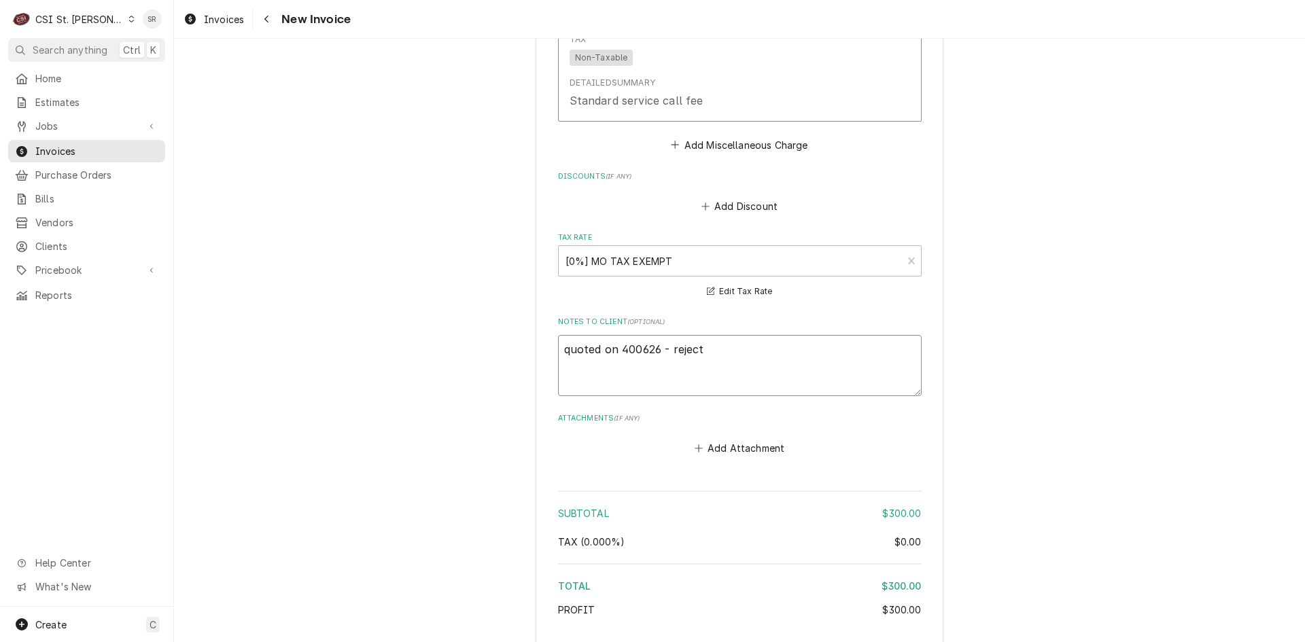
type textarea "quoted on 400626 - rejecte"
type textarea "x"
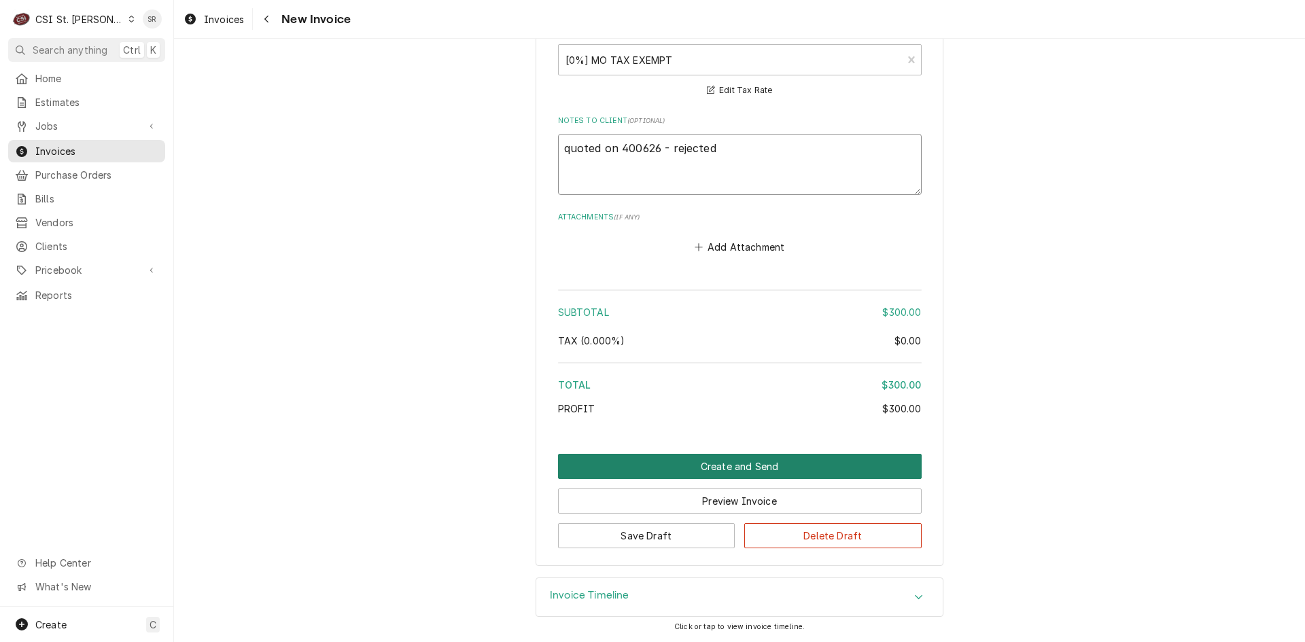
type textarea "quoted on 400626 - rejected"
click at [703, 459] on button "Create and Send" at bounding box center [739, 466] width 363 height 25
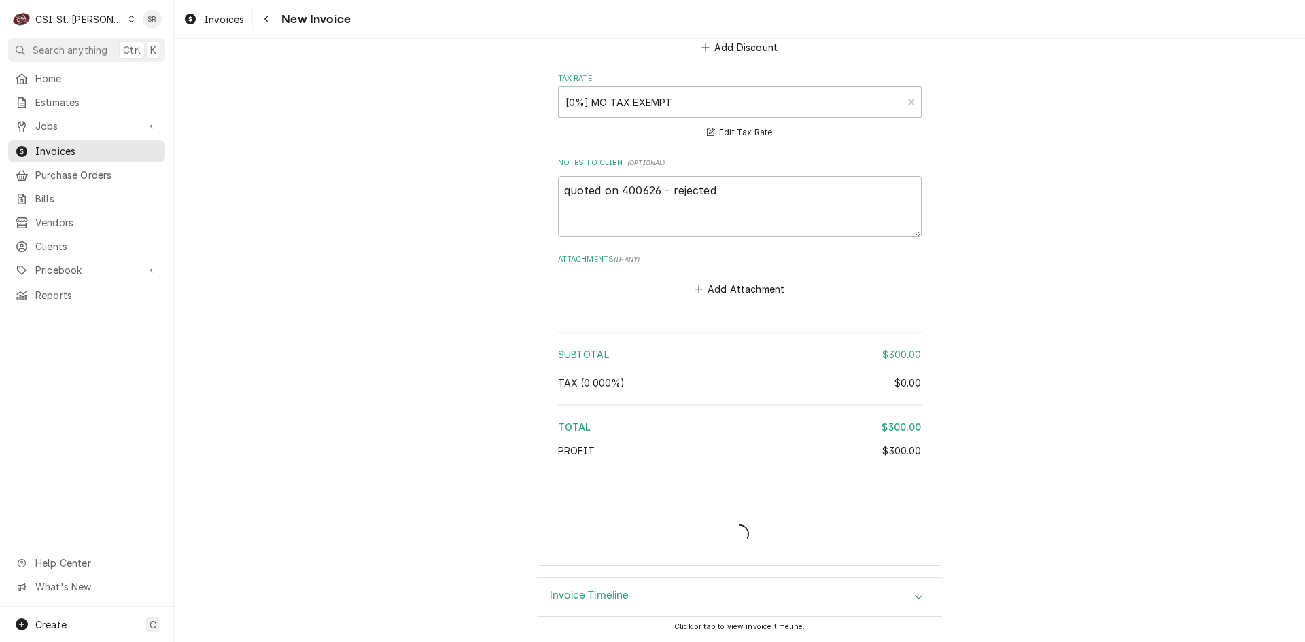
scroll to position [2061, 0]
type textarea "x"
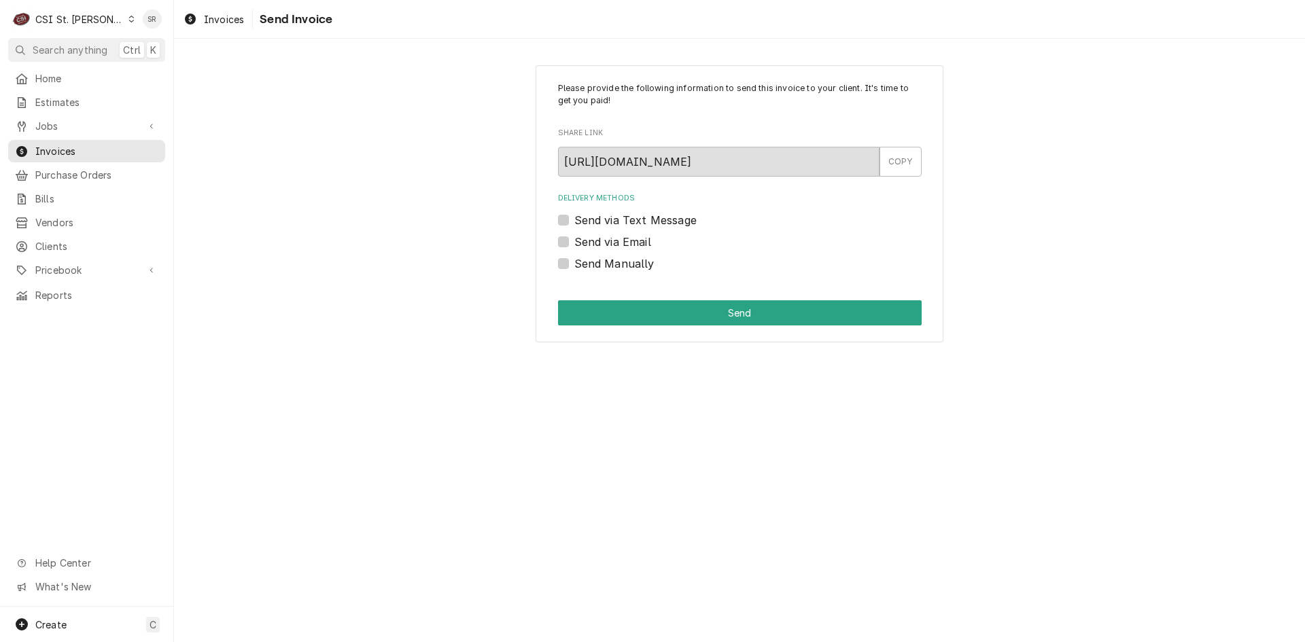
click at [589, 262] on label "Send Manually" at bounding box center [614, 263] width 80 height 16
click at [589, 262] on input "Send Manually" at bounding box center [755, 270] width 363 height 30
checkbox input "true"
click at [614, 242] on label "Send via Email" at bounding box center [612, 242] width 77 height 16
click at [614, 242] on input "Send via Email" at bounding box center [755, 249] width 363 height 30
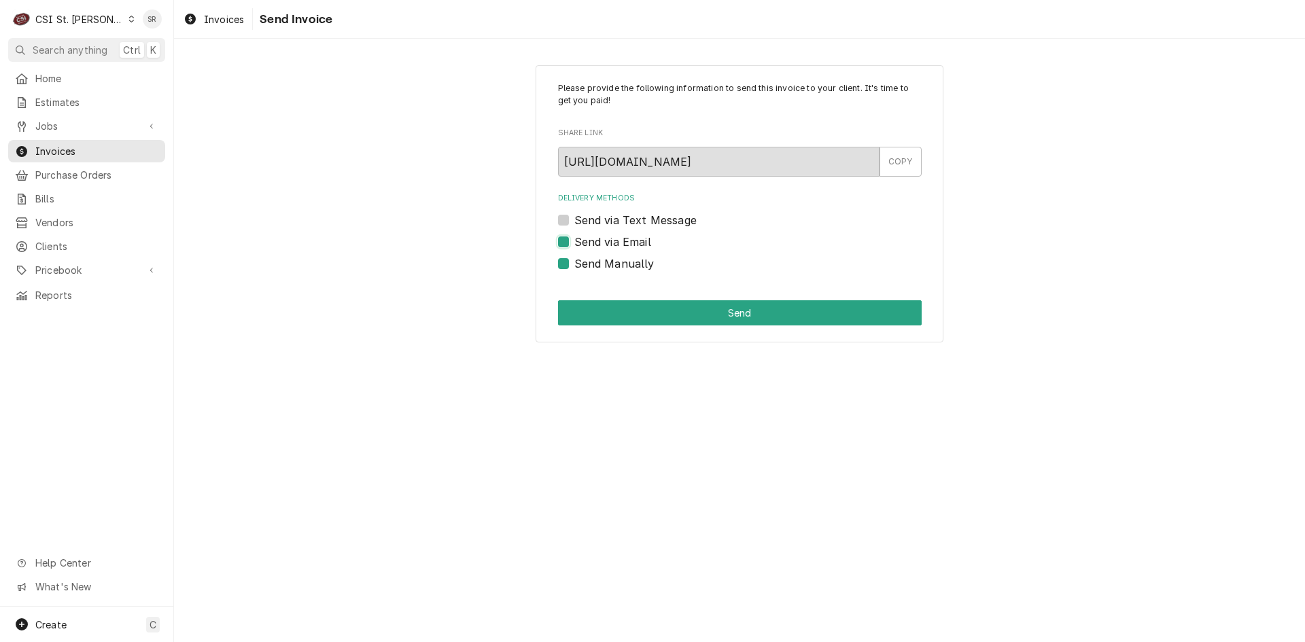
checkbox input "true"
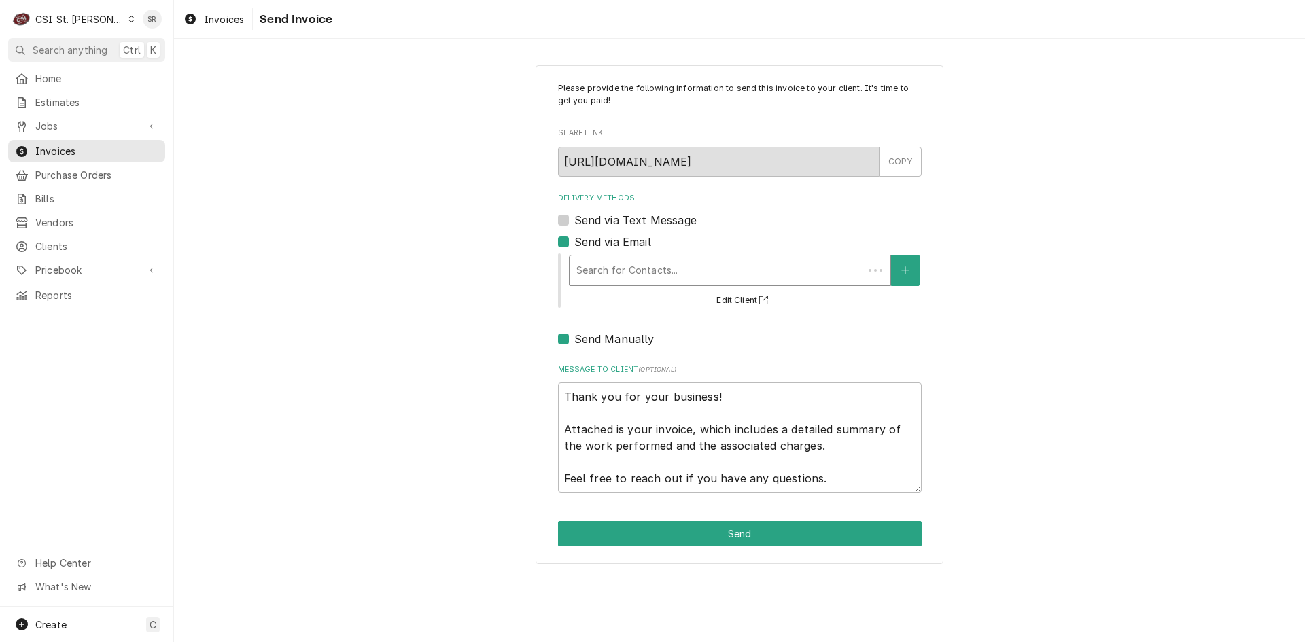
type textarea "x"
click at [593, 270] on div "Delivery Methods" at bounding box center [716, 270] width 280 height 24
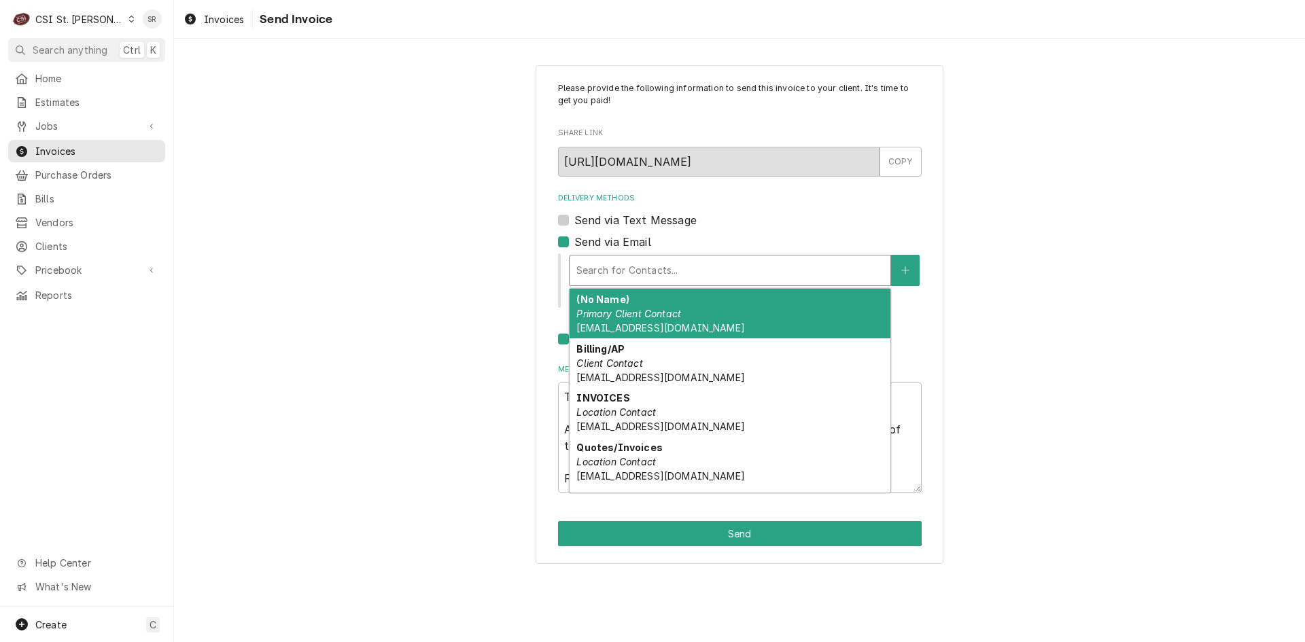
click at [556, 265] on div "Please provide the following information to send this invoice to your client. I…" at bounding box center [739, 314] width 408 height 499
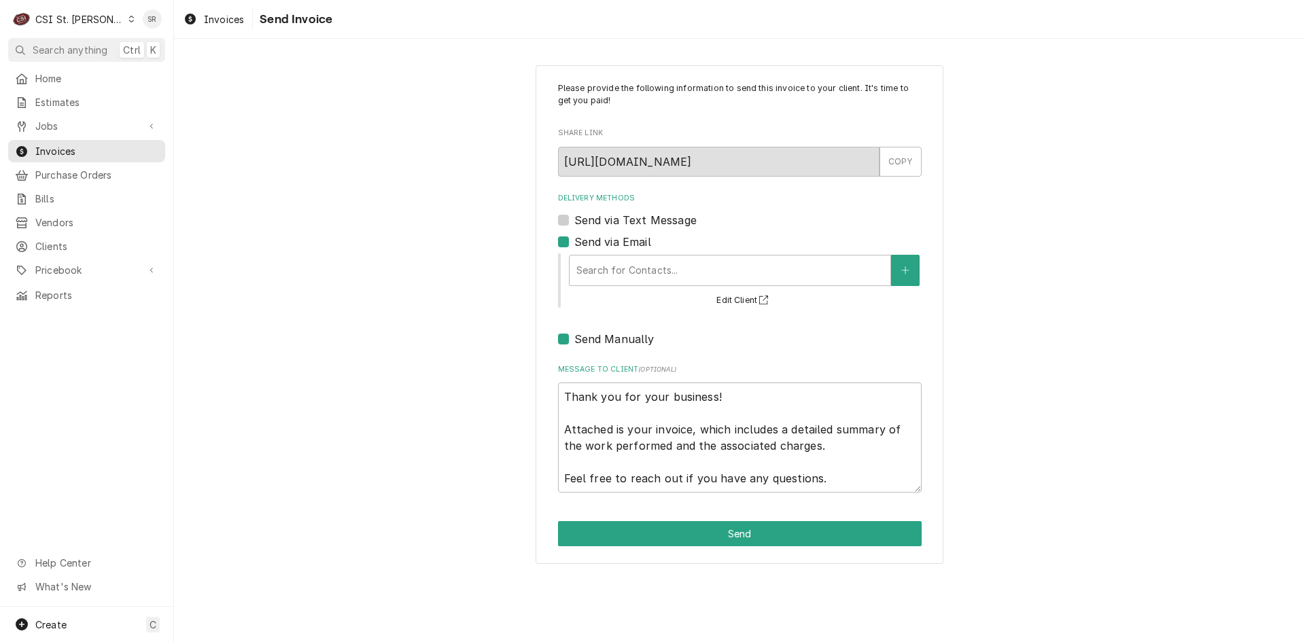
click at [574, 336] on label "Send Manually" at bounding box center [614, 339] width 80 height 16
click at [574, 336] on input "Send Manually" at bounding box center [755, 346] width 363 height 30
checkbox input "false"
click at [651, 268] on div "Delivery Methods" at bounding box center [729, 270] width 307 height 24
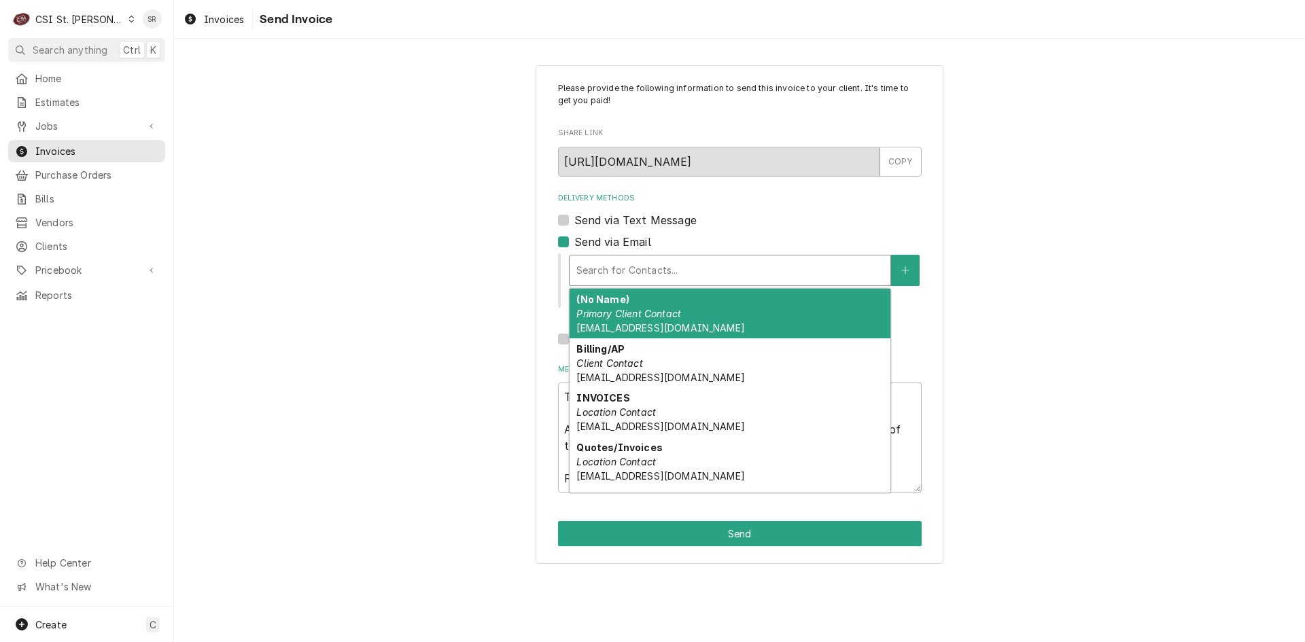
click at [643, 306] on div "(No Name) Primary Client Contact Kitchenappliancerepair@RSDMO.org" at bounding box center [729, 314] width 321 height 50
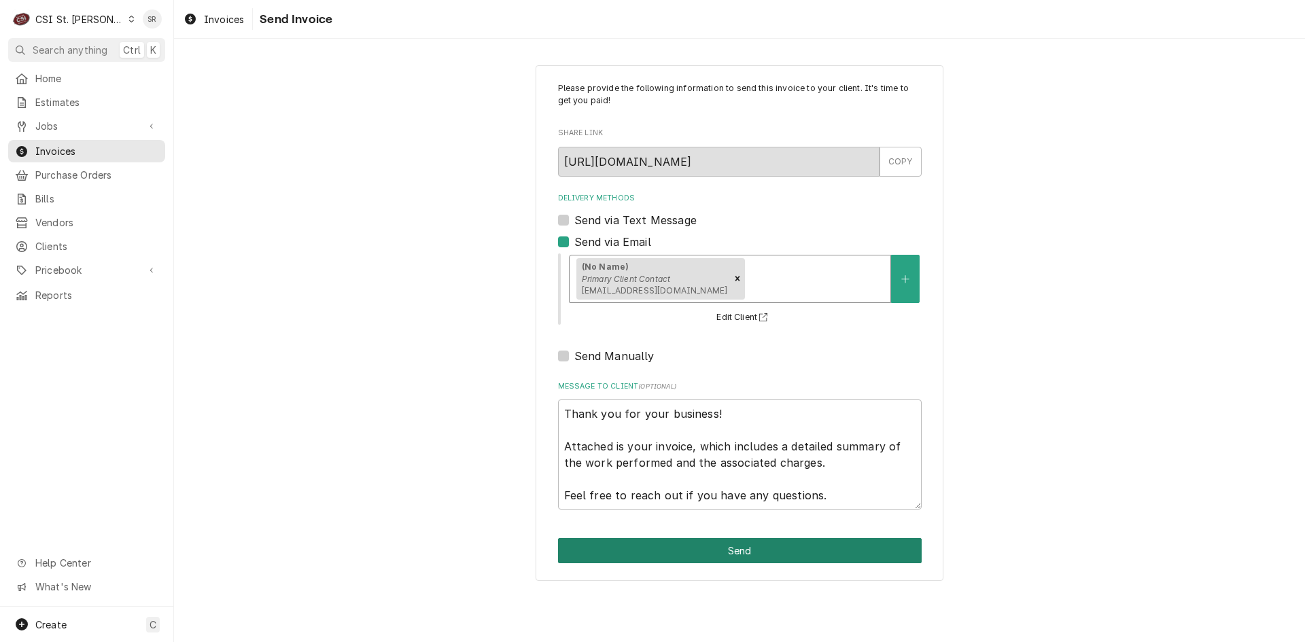
click at [747, 550] on button "Send" at bounding box center [739, 550] width 363 height 25
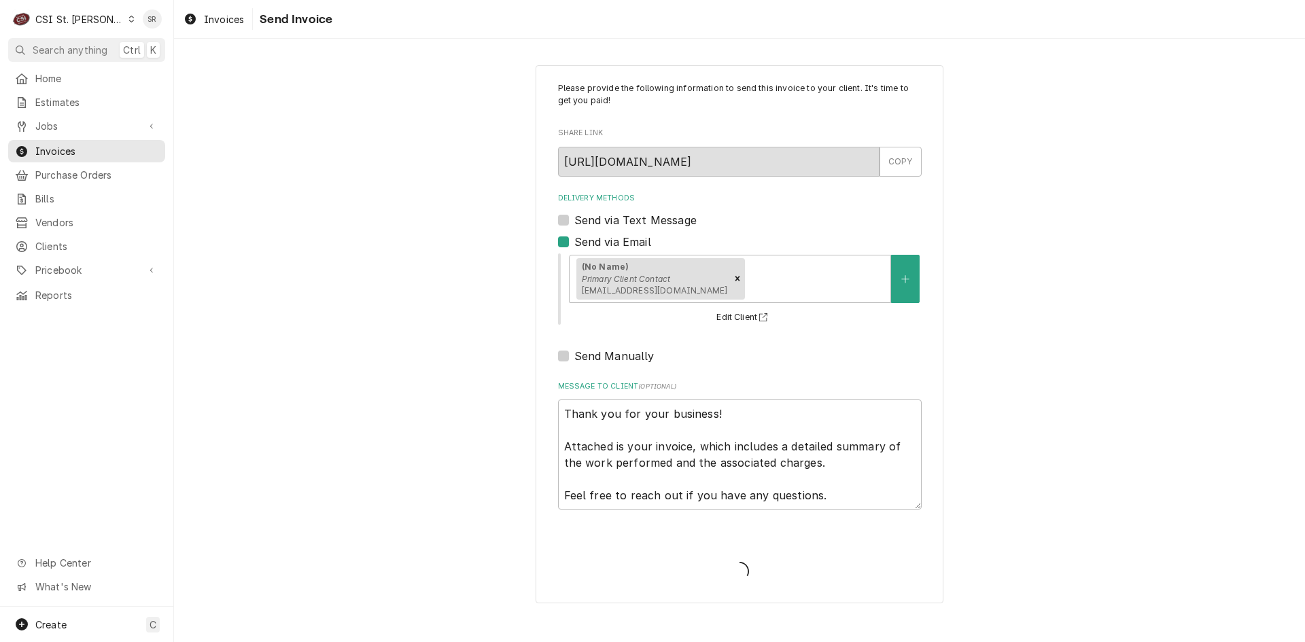
type textarea "x"
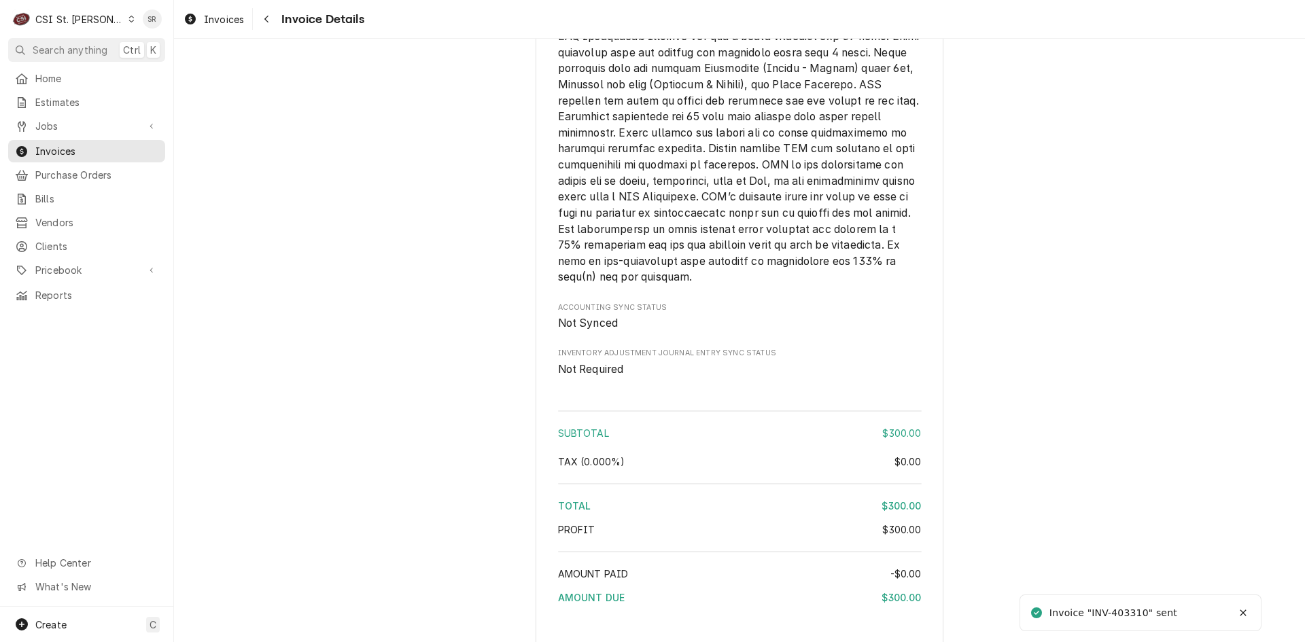
scroll to position [2238, 0]
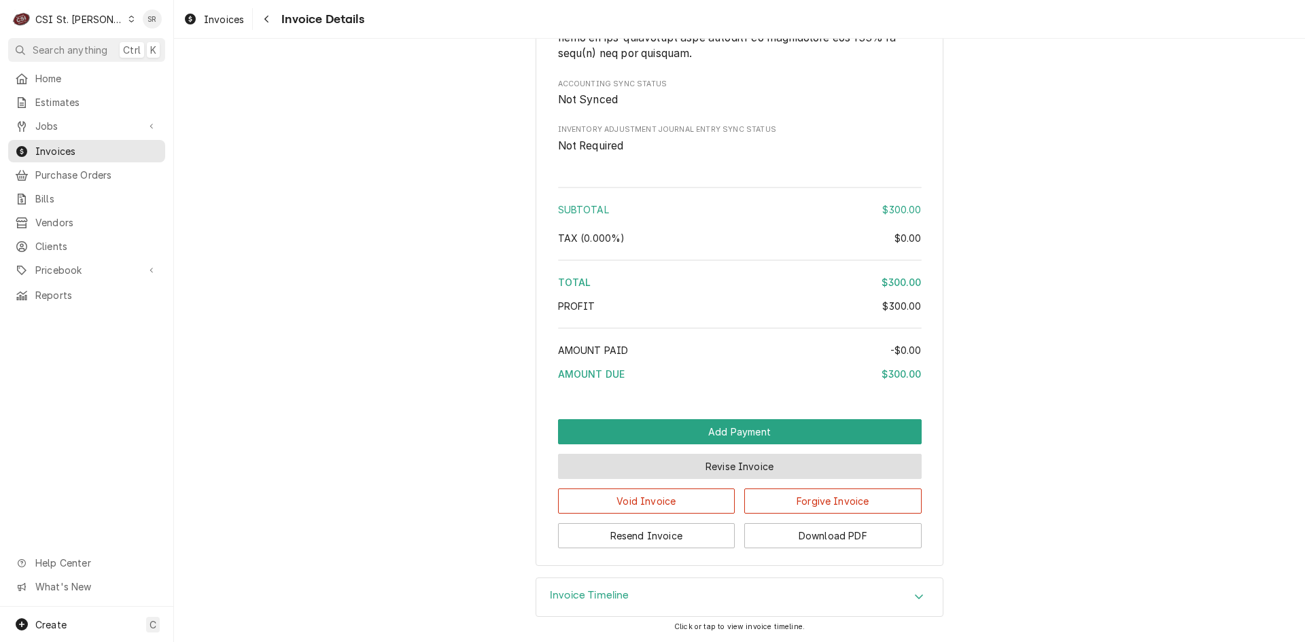
click at [712, 471] on button "Revise Invoice" at bounding box center [739, 466] width 363 height 25
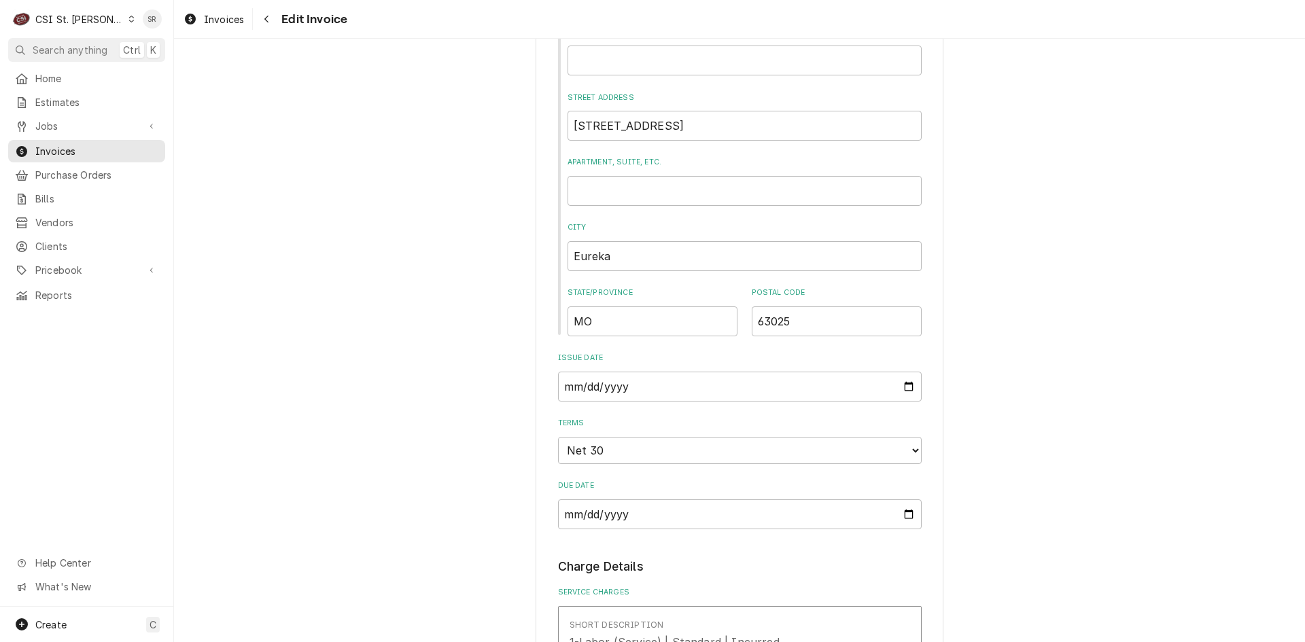
scroll to position [747, 0]
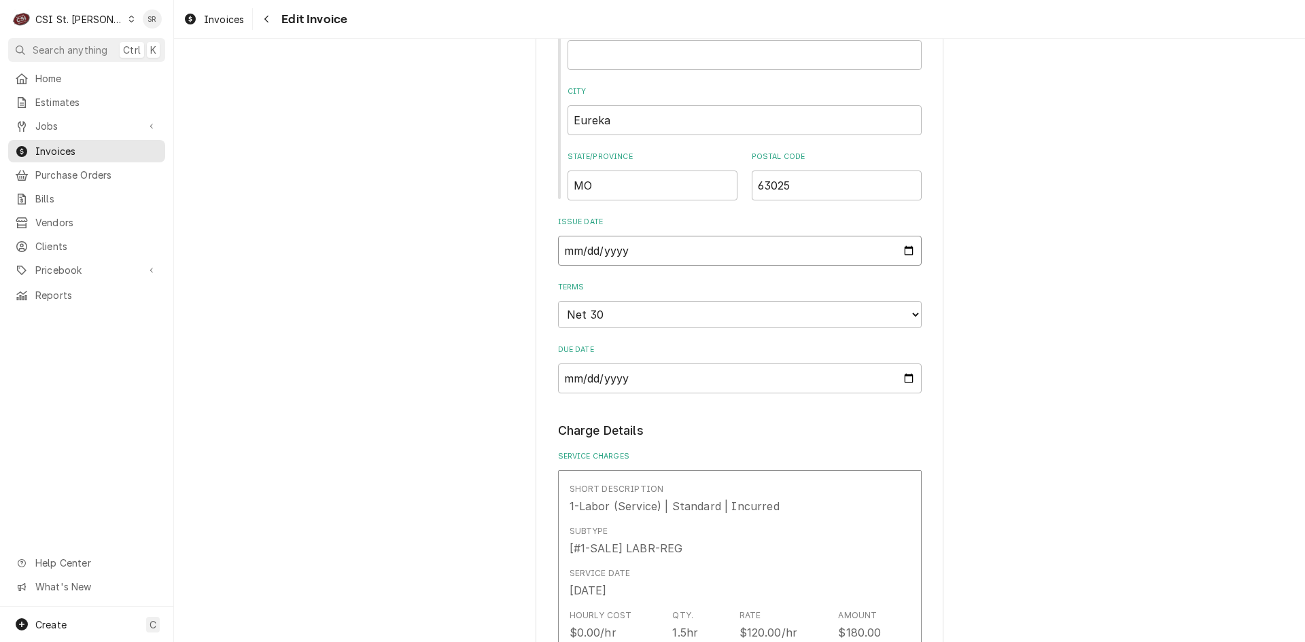
click at [902, 251] on input "2025-09-05" at bounding box center [739, 251] width 363 height 30
type input "2025-08-31"
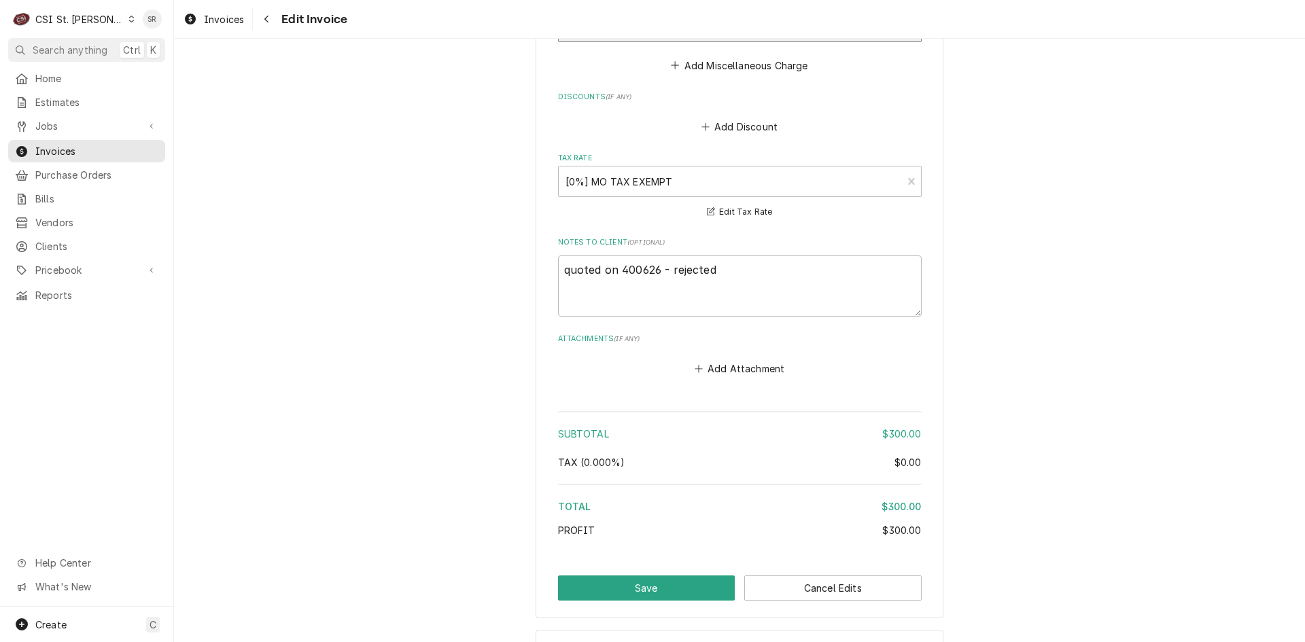
scroll to position [2034, 0]
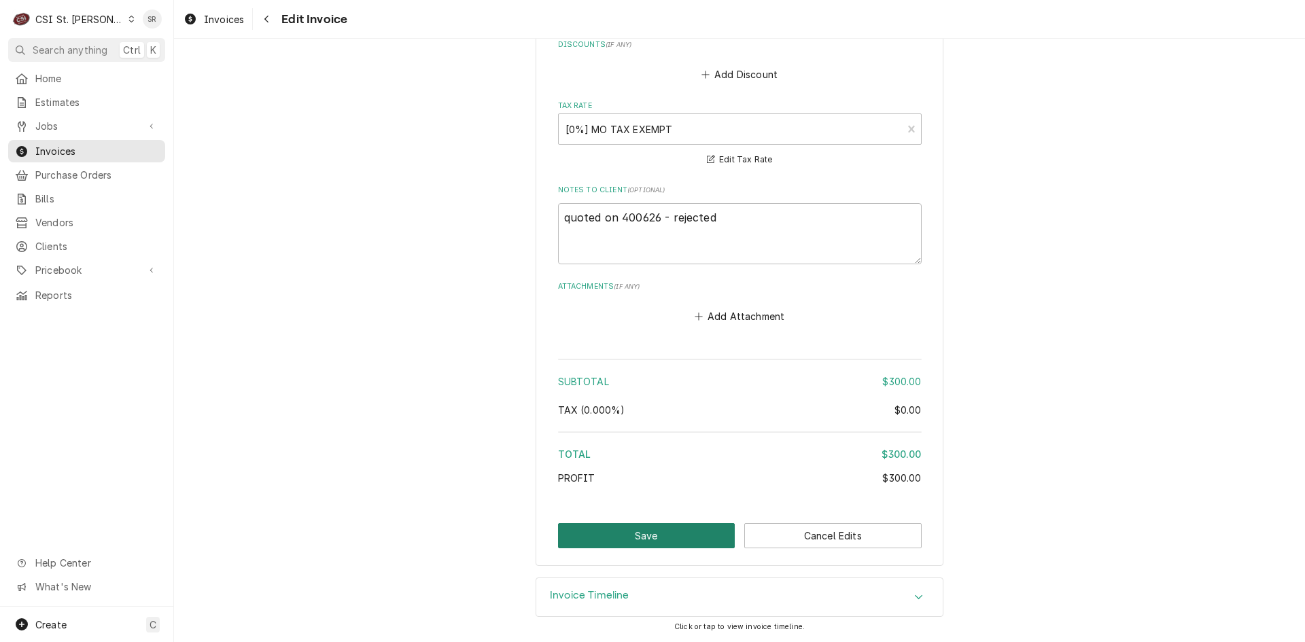
click at [664, 533] on button "Save" at bounding box center [646, 535] width 177 height 25
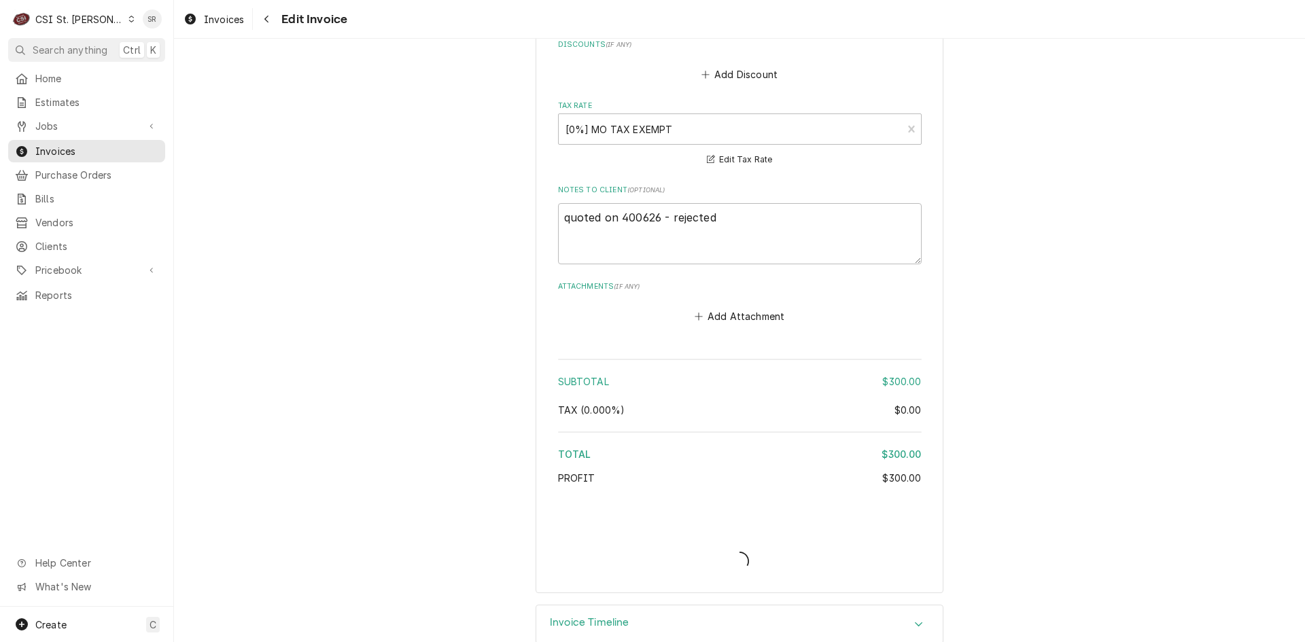
type textarea "x"
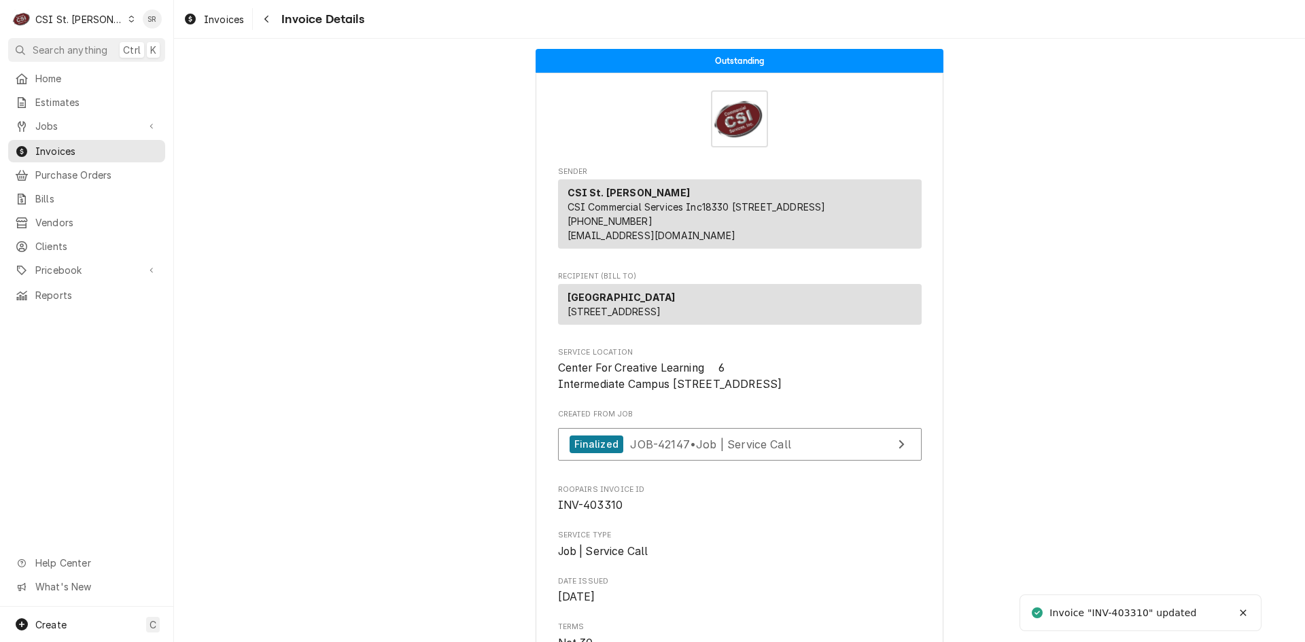
drag, startPoint x: 204, startPoint y: 9, endPoint x: 353, endPoint y: 197, distance: 240.3
click at [204, 9] on link "Invoices" at bounding box center [213, 19] width 71 height 22
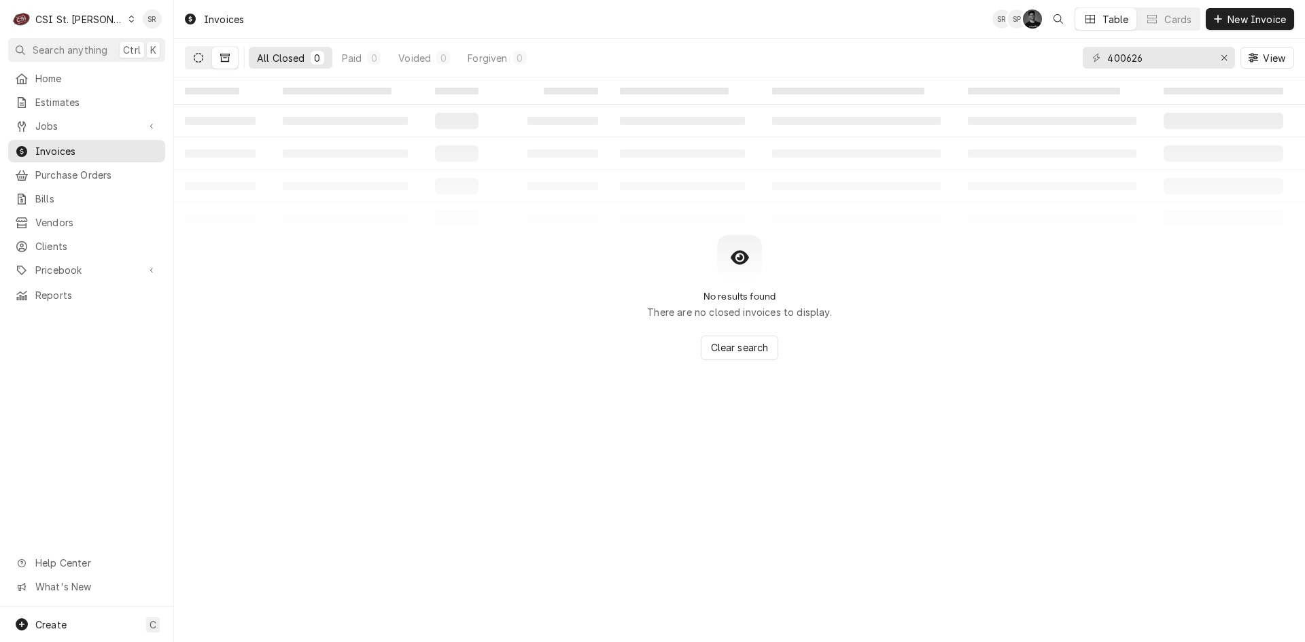
click at [198, 67] on button "Dynamic Content Wrapper" at bounding box center [198, 58] width 26 height 22
click at [64, 107] on div "Estimates" at bounding box center [87, 102] width 152 height 17
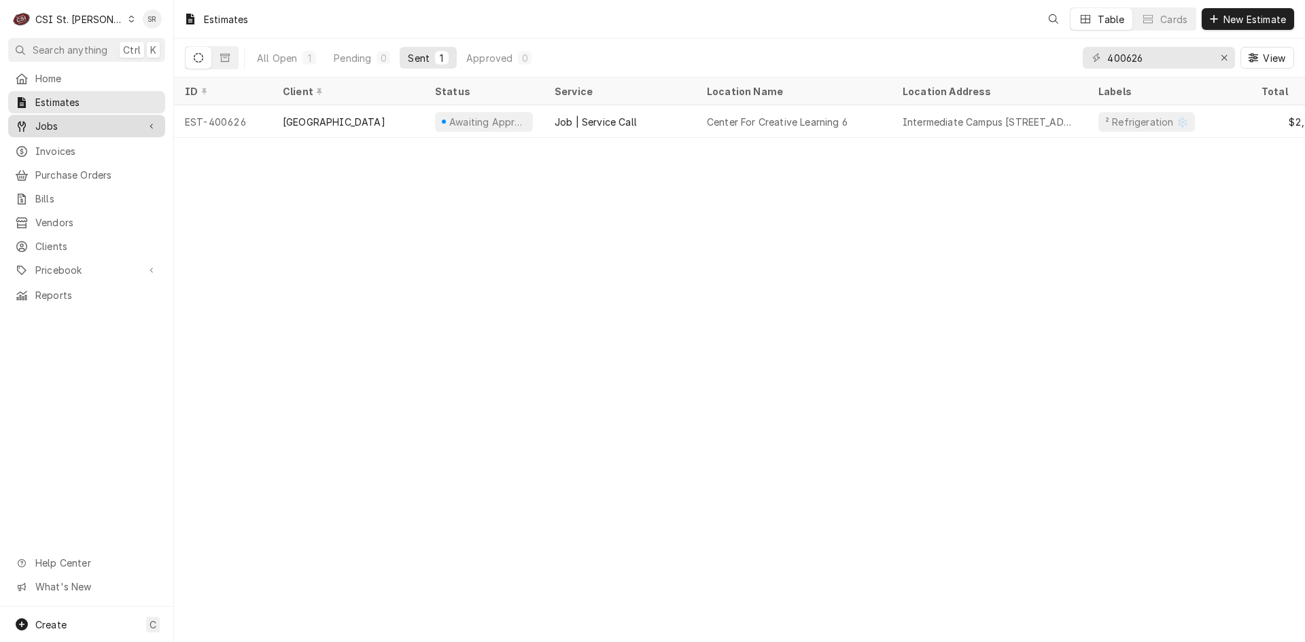
click at [65, 121] on span "Jobs" at bounding box center [86, 126] width 103 height 14
click at [59, 147] on span "Jobs" at bounding box center [96, 150] width 123 height 14
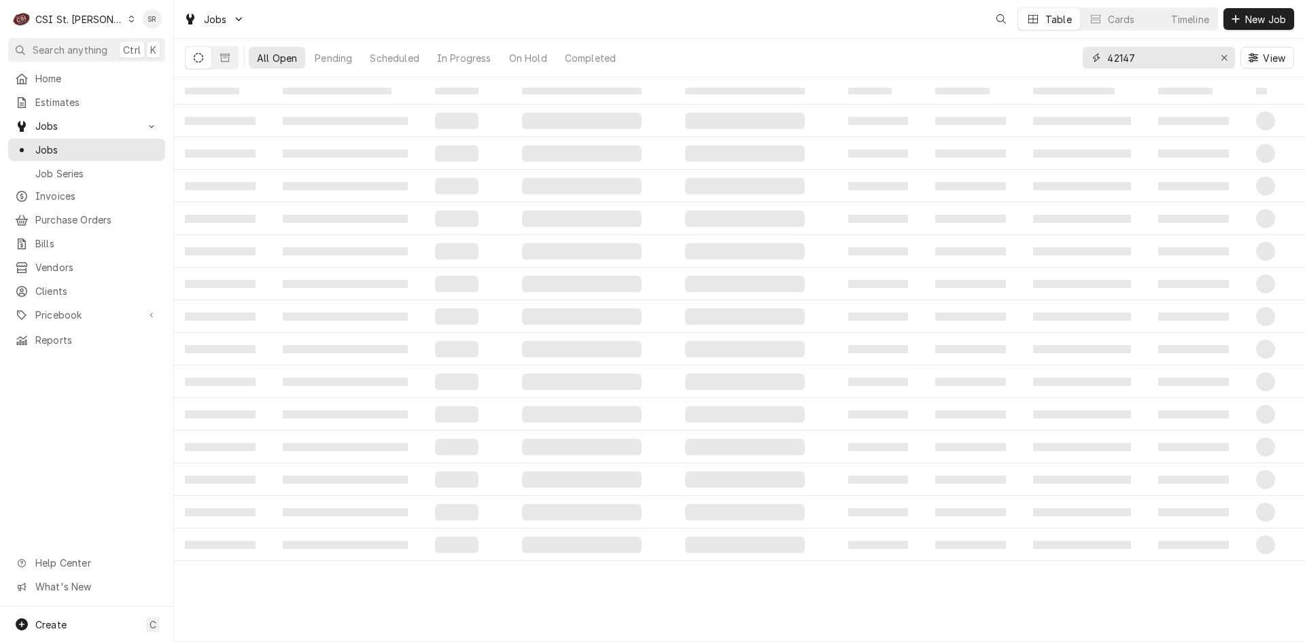
click at [1148, 59] on input "42147" at bounding box center [1158, 58] width 102 height 22
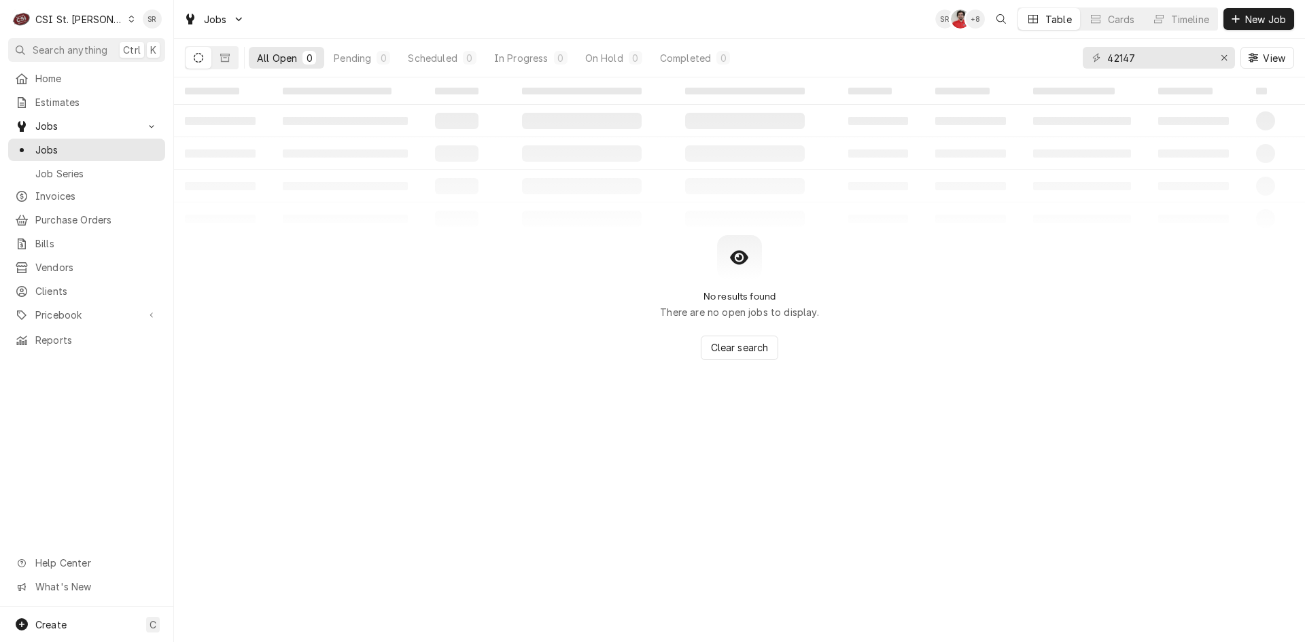
click at [238, 57] on div "Dynamic Content Wrapper" at bounding box center [212, 57] width 54 height 23
click at [232, 58] on button "Dynamic Content Wrapper" at bounding box center [225, 58] width 26 height 22
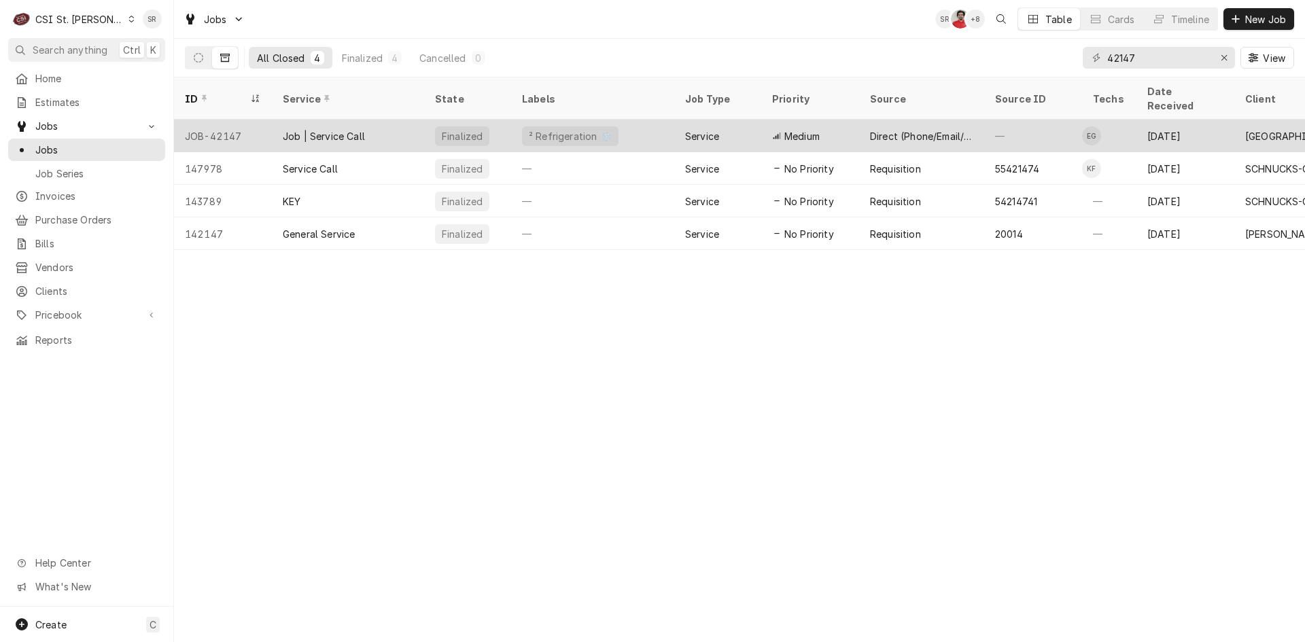
click at [355, 126] on div "Job | Service Call" at bounding box center [348, 136] width 152 height 33
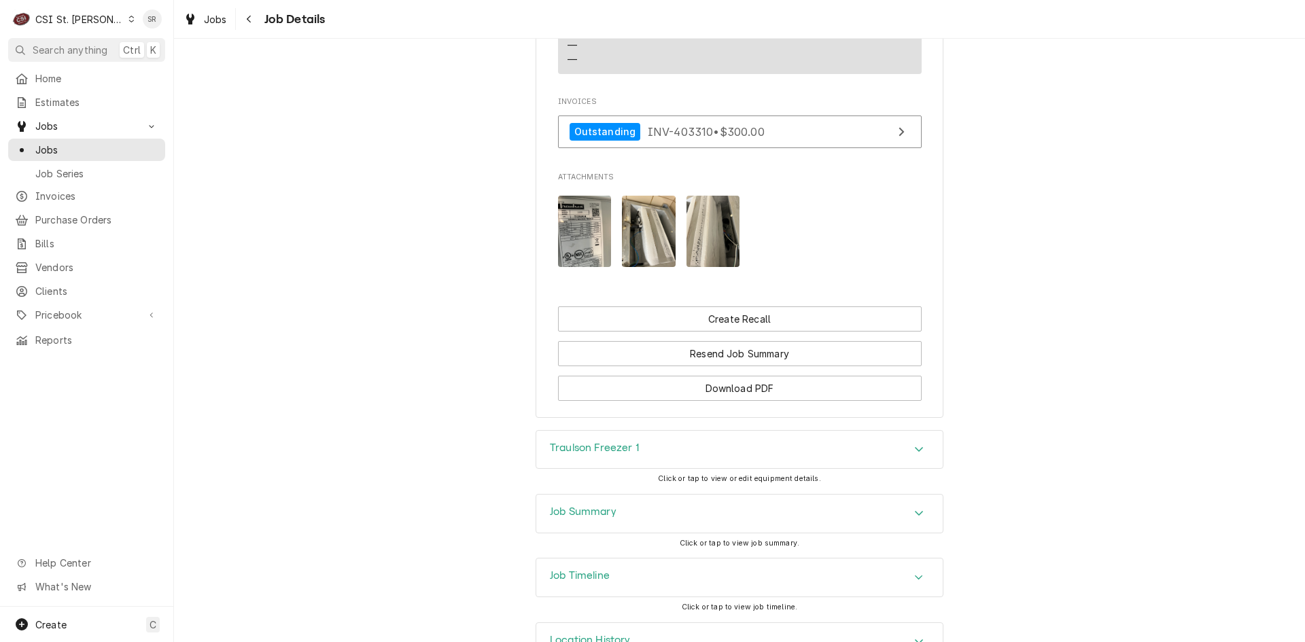
scroll to position [983, 0]
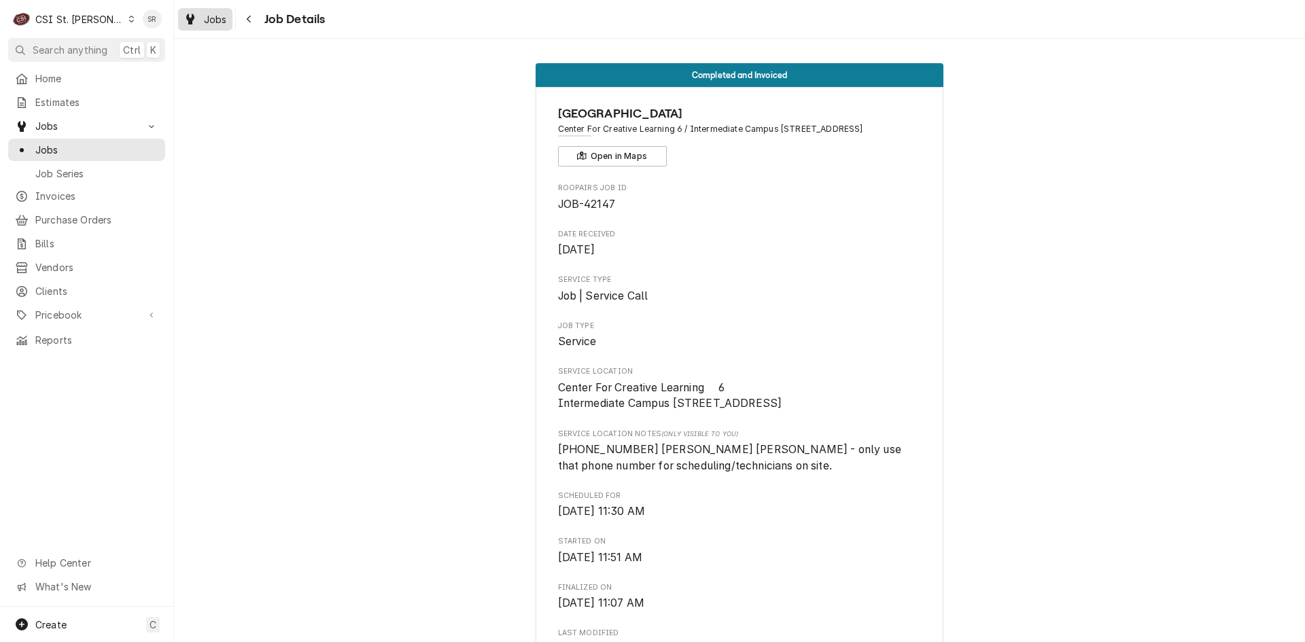
click at [194, 16] on div "Dynamic Content Wrapper" at bounding box center [190, 19] width 14 height 16
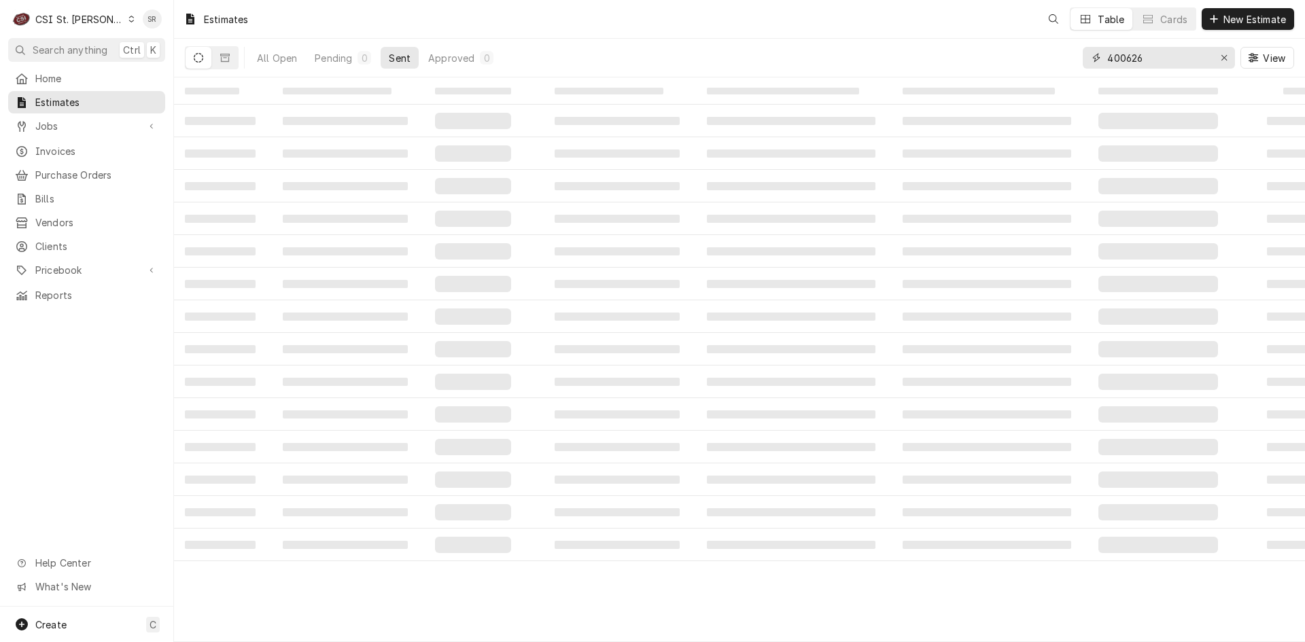
drag, startPoint x: 1133, startPoint y: 58, endPoint x: 1096, endPoint y: 59, distance: 37.4
click at [1096, 59] on div "400626" at bounding box center [1158, 58] width 152 height 22
click at [1111, 58] on input "40687" at bounding box center [1158, 58] width 102 height 22
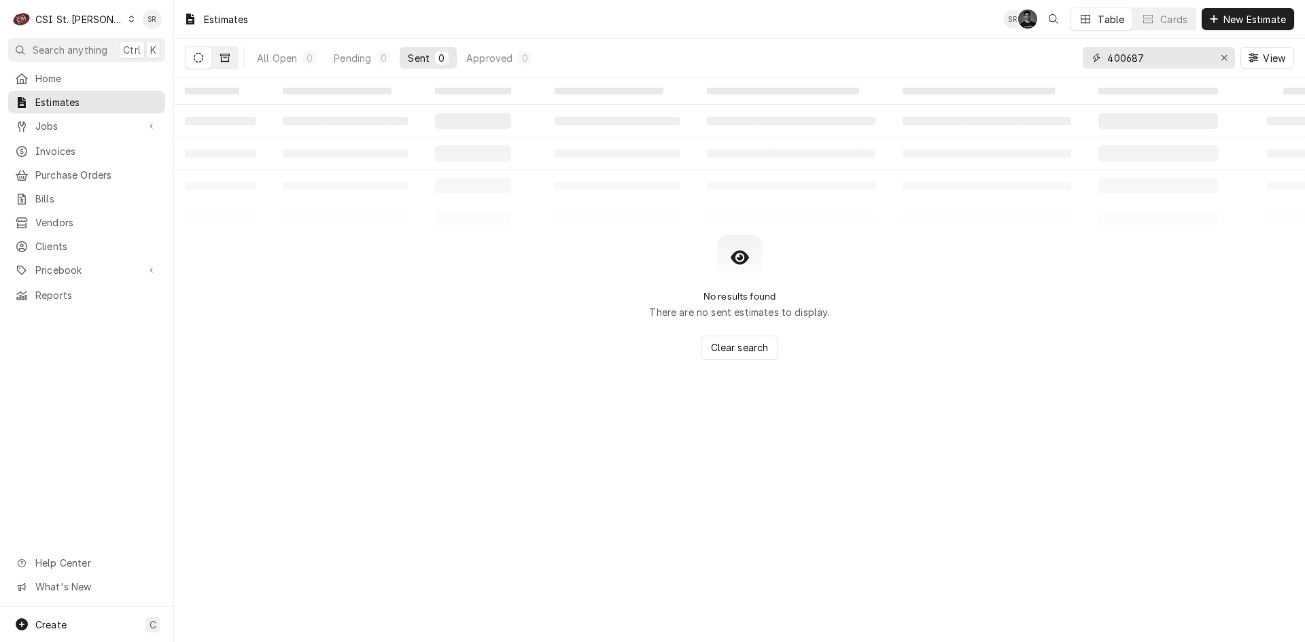
type input "400687"
click at [226, 58] on icon "Dynamic Content Wrapper" at bounding box center [225, 58] width 10 height 8
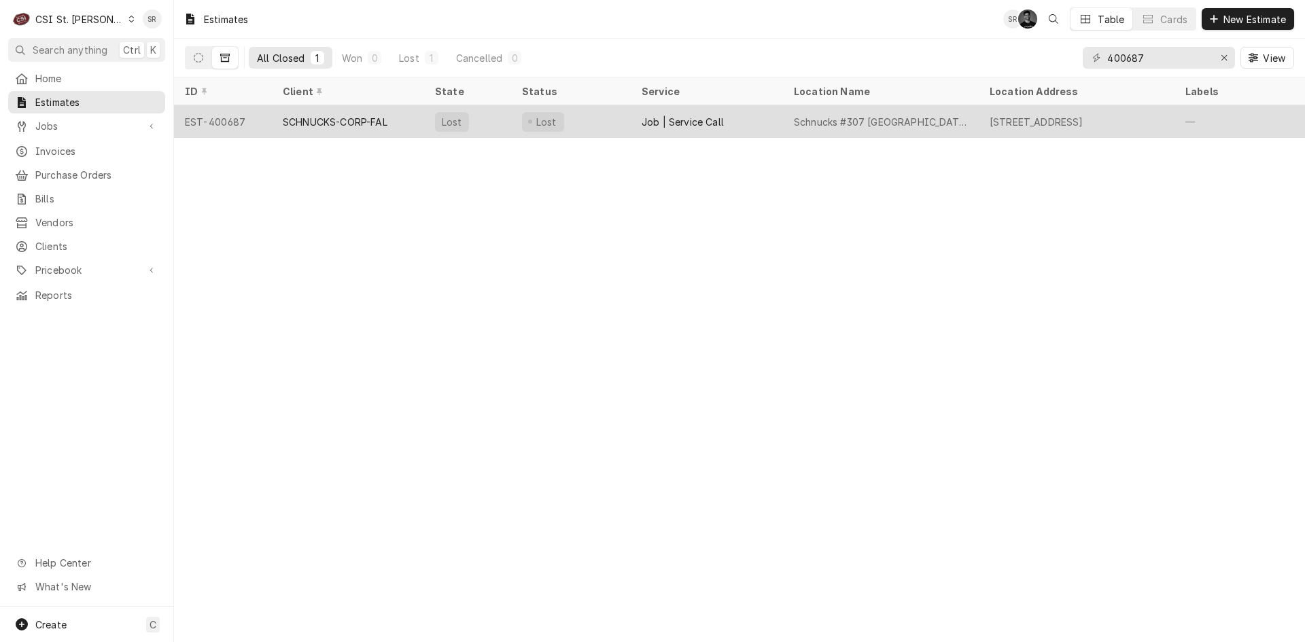
click at [353, 126] on div "SCHNUCKS-CORP-FAL" at bounding box center [335, 122] width 105 height 14
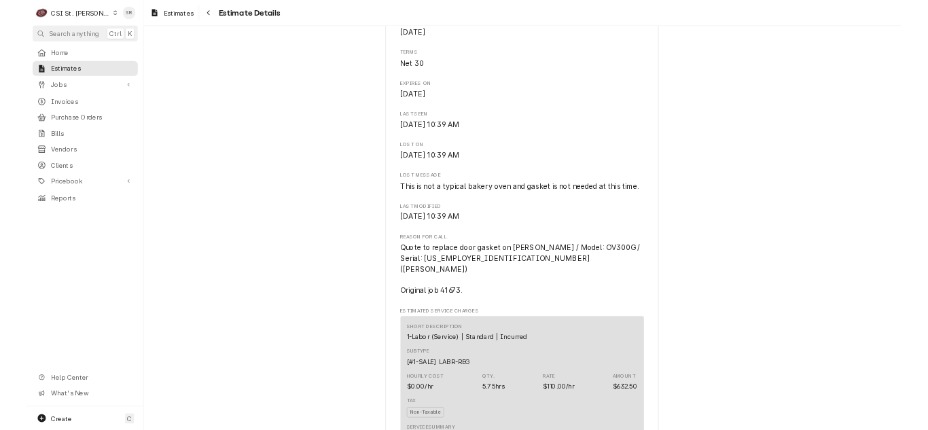
scroll to position [476, 0]
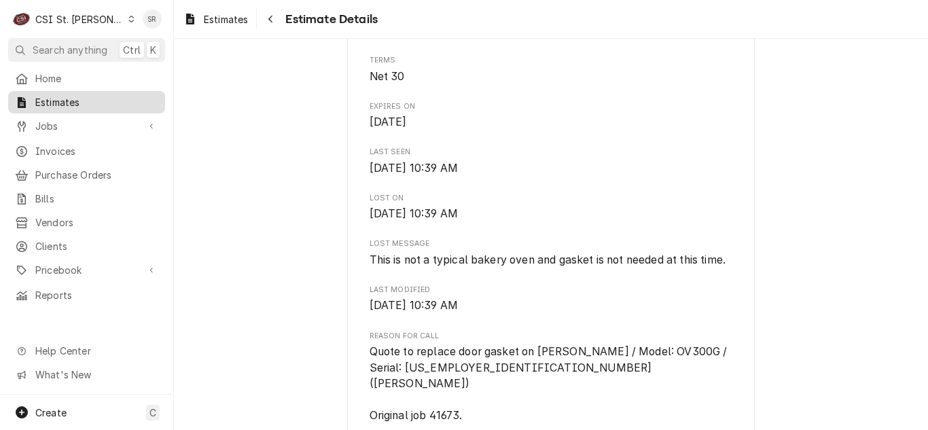
click at [92, 103] on span "Estimates" at bounding box center [96, 102] width 123 height 14
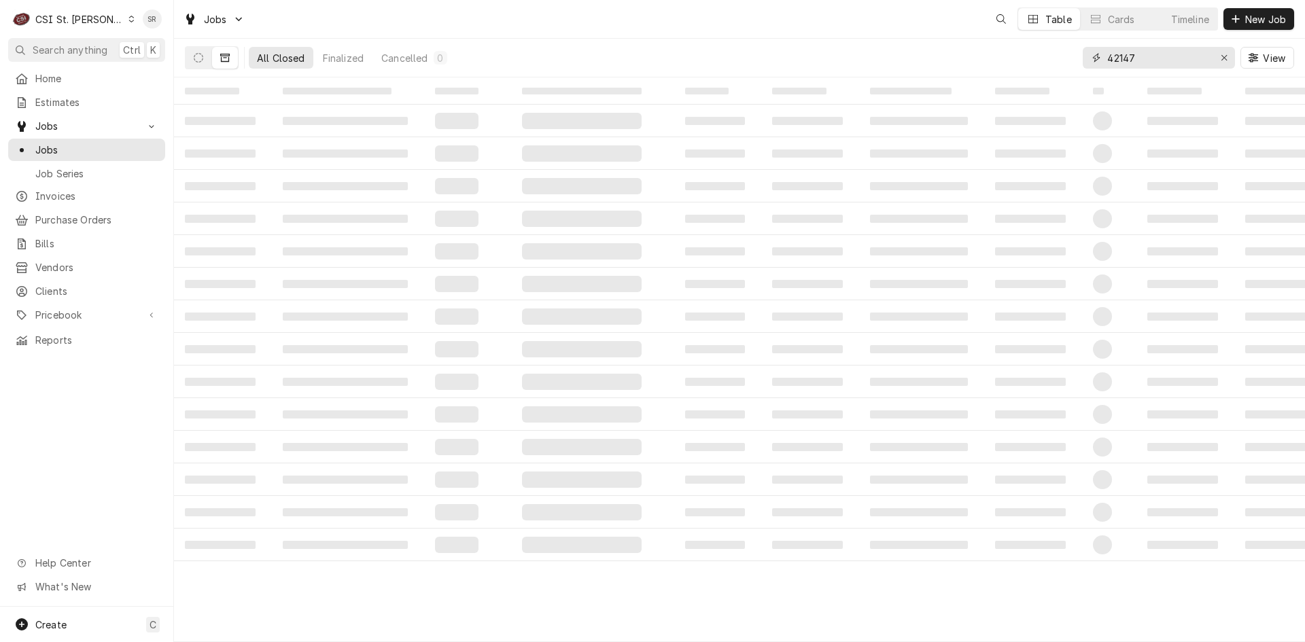
drag, startPoint x: 1114, startPoint y: 58, endPoint x: 1098, endPoint y: 59, distance: 16.3
click at [1098, 59] on div "42147" at bounding box center [1158, 58] width 152 height 22
type input "41673"
click at [193, 61] on button "Dynamic Content Wrapper" at bounding box center [198, 58] width 26 height 22
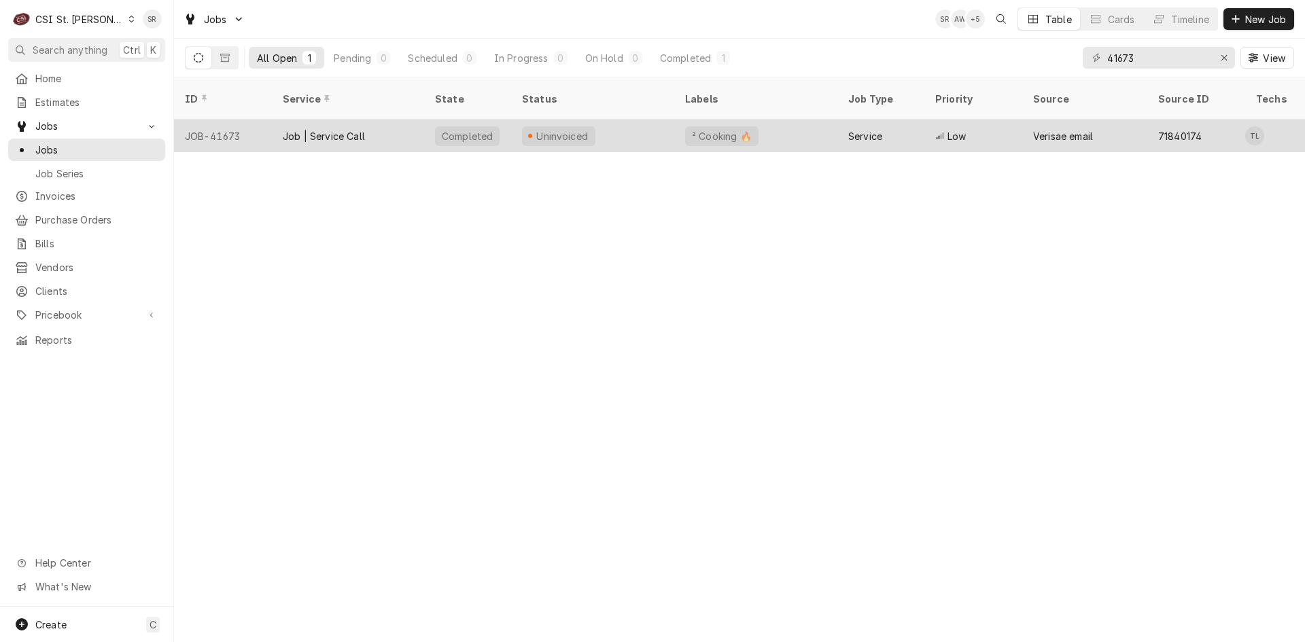
click at [539, 129] on div "Uninvoiced" at bounding box center [562, 136] width 55 height 14
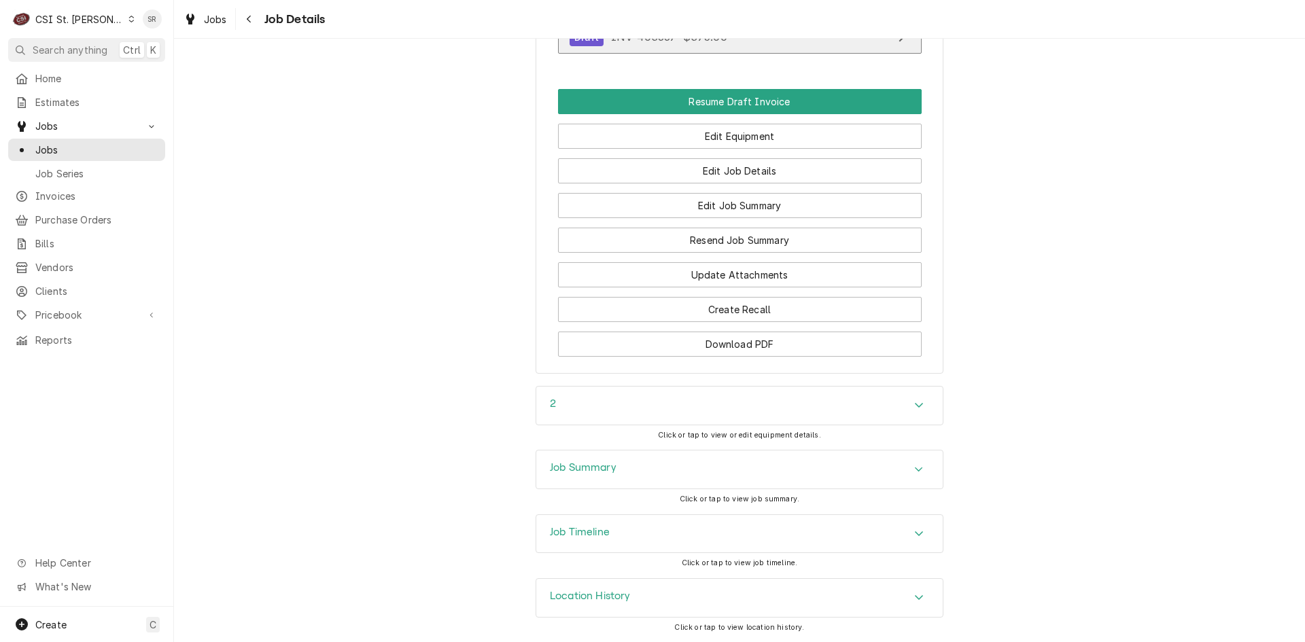
scroll to position [1155, 0]
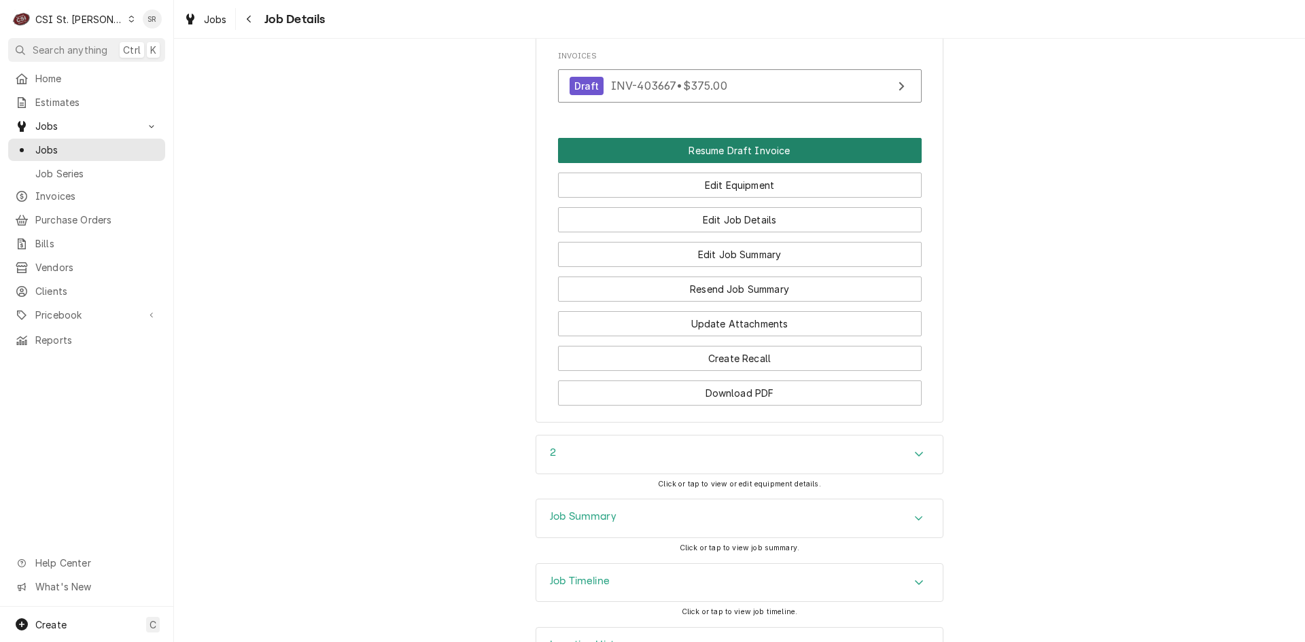
click at [721, 163] on button "Resume Draft Invoice" at bounding box center [739, 150] width 363 height 25
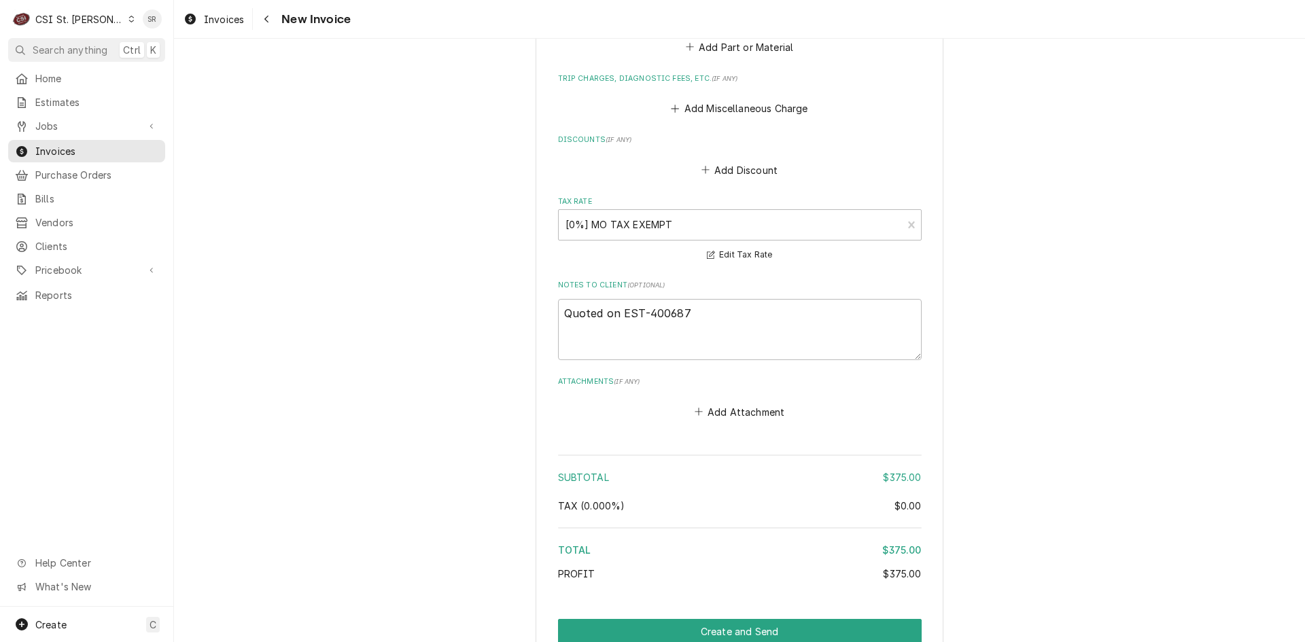
scroll to position [1767, 0]
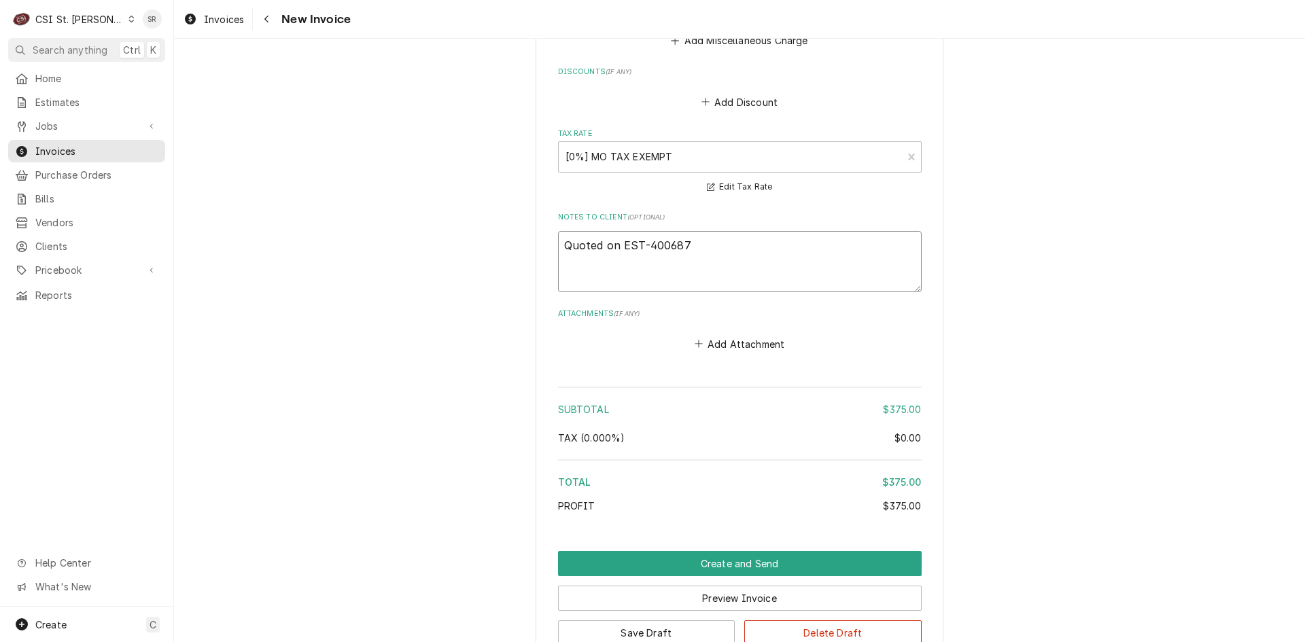
click at [707, 231] on textarea "Quoted on EST-400687" at bounding box center [739, 261] width 363 height 61
type textarea "x"
type textarea "Quoted on EST-400687"
type textarea "x"
type textarea "Quoted on EST-400687 -"
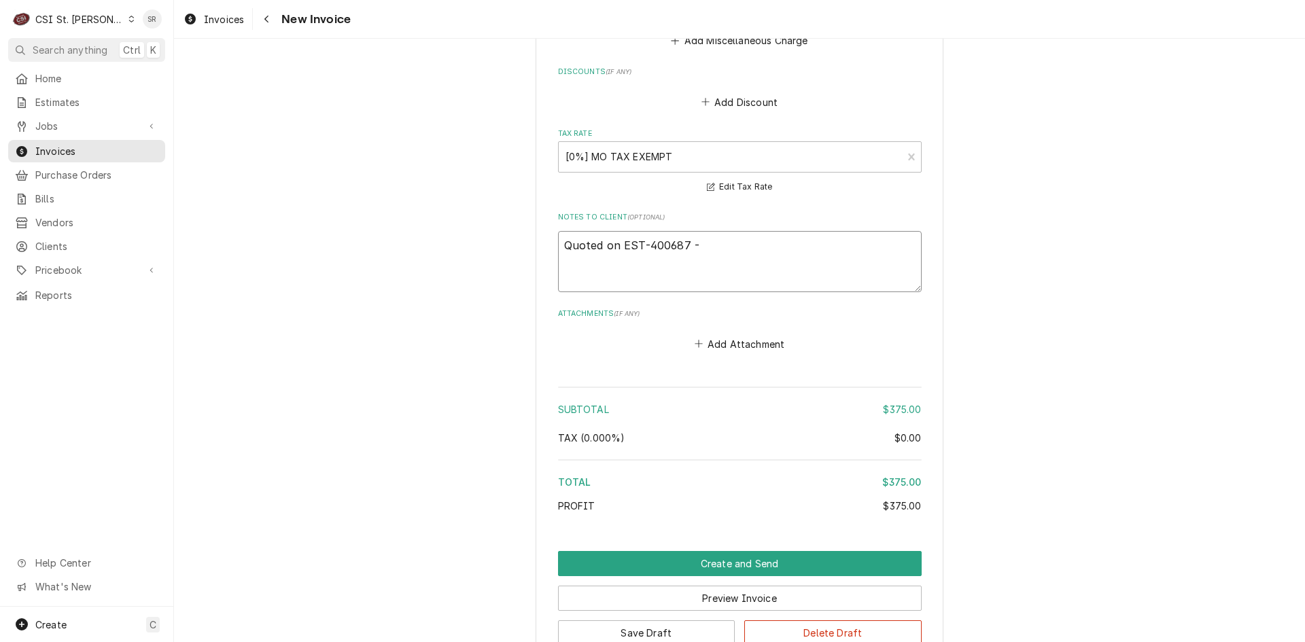
type textarea "x"
type textarea "Quoted on EST-400687 -"
type textarea "x"
type textarea "Quoted on EST-400687 - r"
type textarea "x"
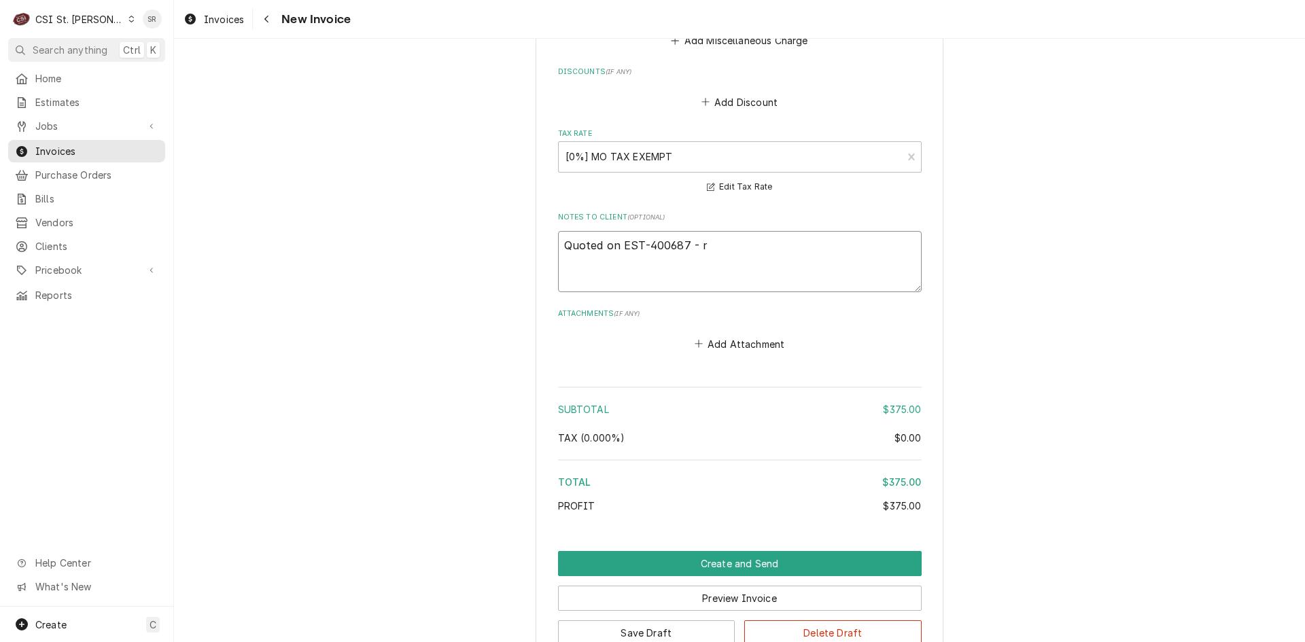
type textarea "Quoted on EST-400687 - re"
type textarea "x"
type textarea "Quoted on EST-400687 - rej"
type textarea "x"
type textarea "Quoted on EST-400687 - reje"
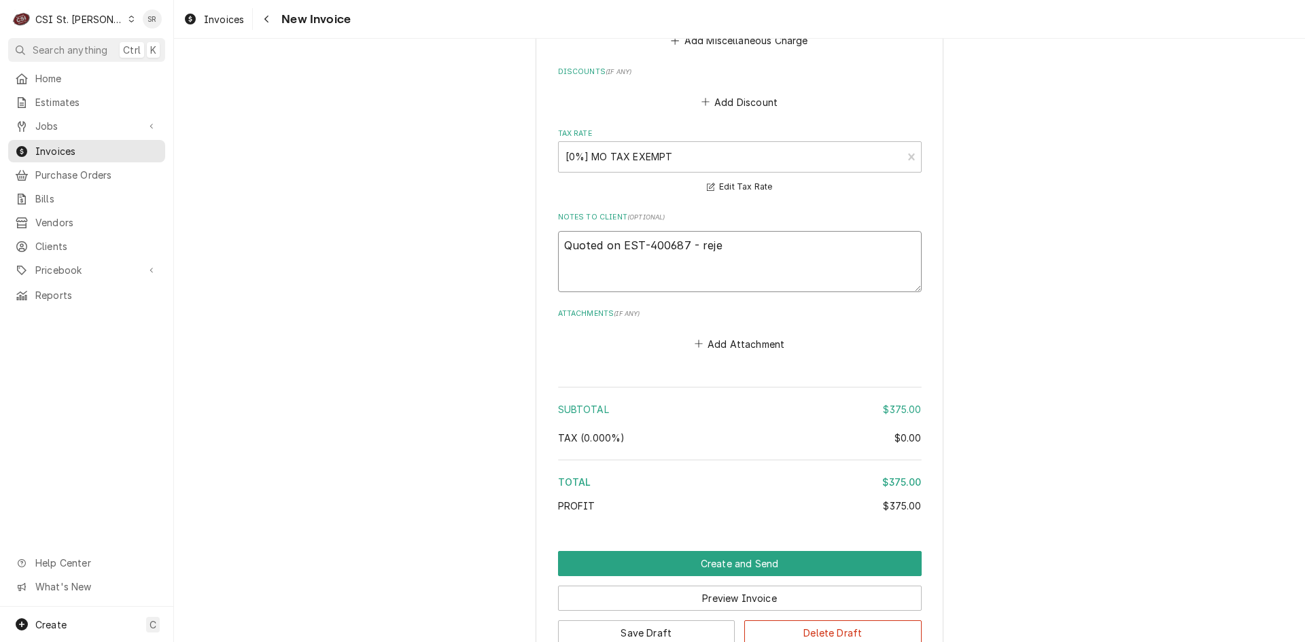
type textarea "x"
type textarea "Quoted on EST-400687 - rejec"
type textarea "x"
type textarea "Quoted on EST-400687 - reject"
type textarea "x"
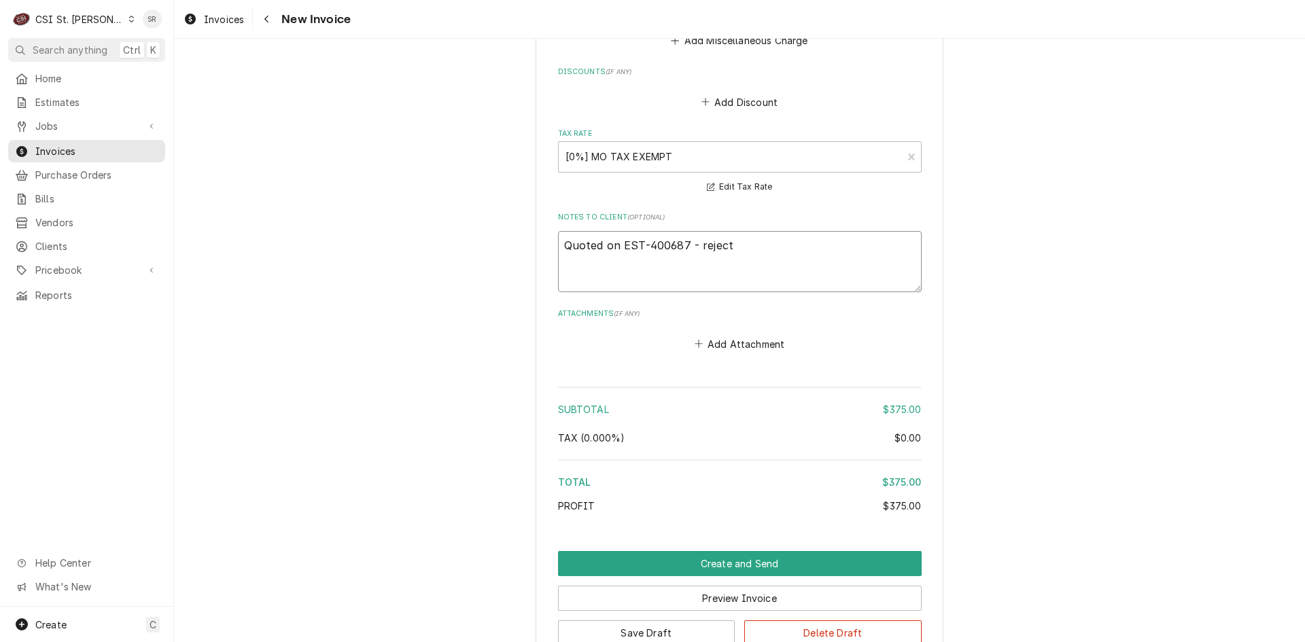
type textarea "Quoted on EST-400687 - rejecte"
type textarea "x"
type textarea "Quoted on EST-400687 - rejected"
click at [727, 551] on button "Create and Send" at bounding box center [739, 563] width 363 height 25
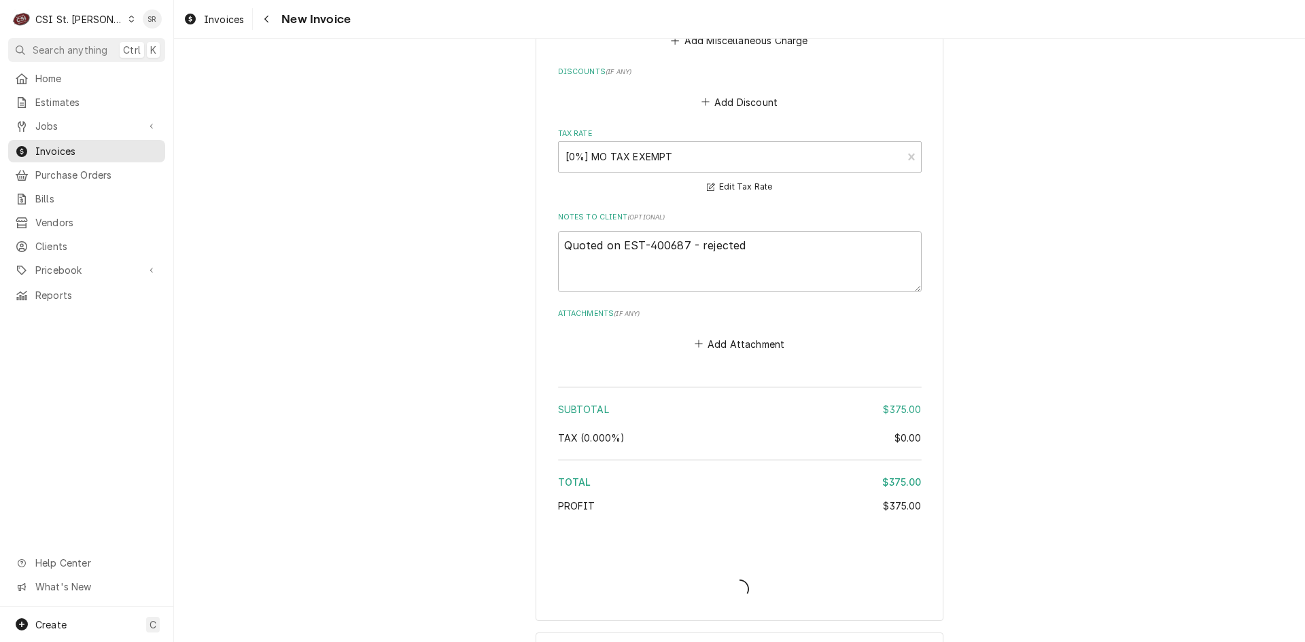
type textarea "x"
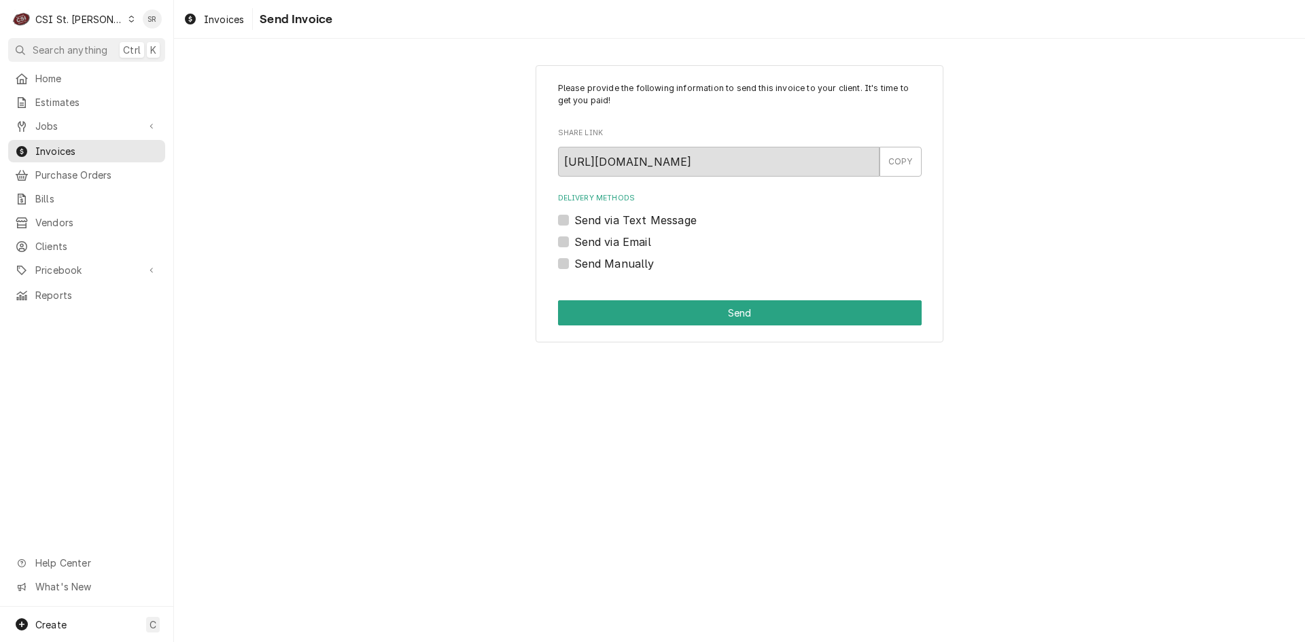
click at [588, 239] on label "Send via Email" at bounding box center [612, 242] width 77 height 16
click at [588, 239] on input "Send via Email" at bounding box center [755, 249] width 363 height 30
checkbox input "true"
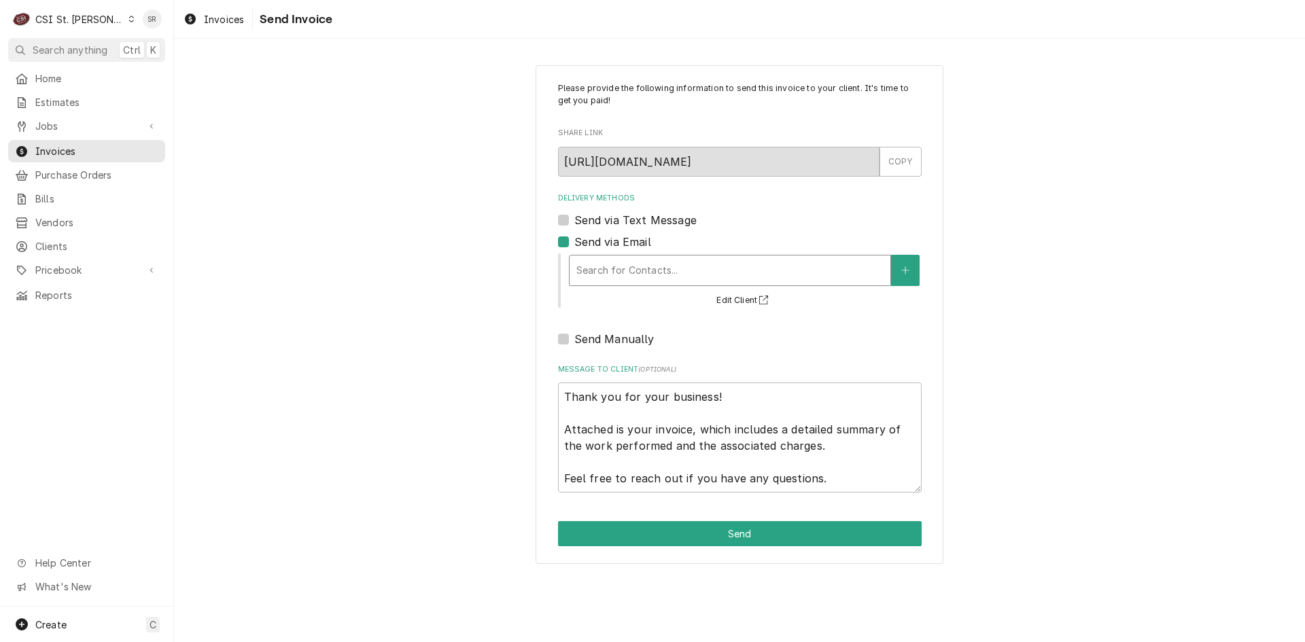
click at [614, 266] on div "Delivery Methods" at bounding box center [729, 270] width 307 height 24
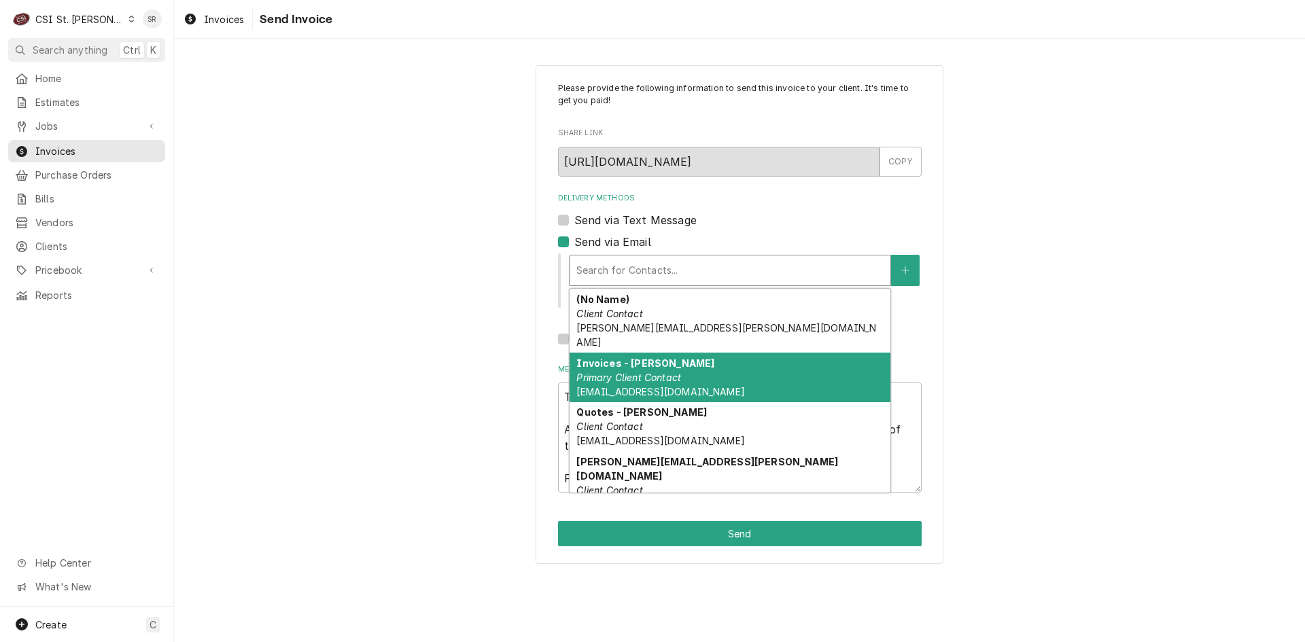
click at [630, 372] on em "Primary Client Contact" at bounding box center [628, 378] width 105 height 12
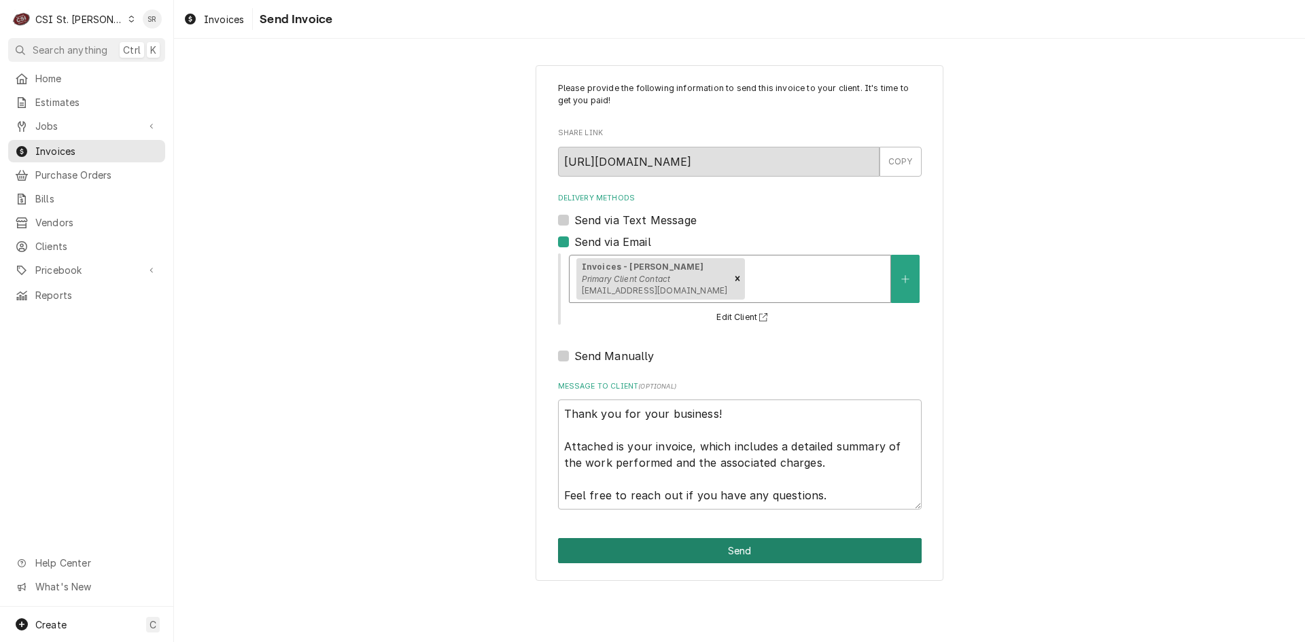
click at [741, 555] on button "Send" at bounding box center [739, 550] width 363 height 25
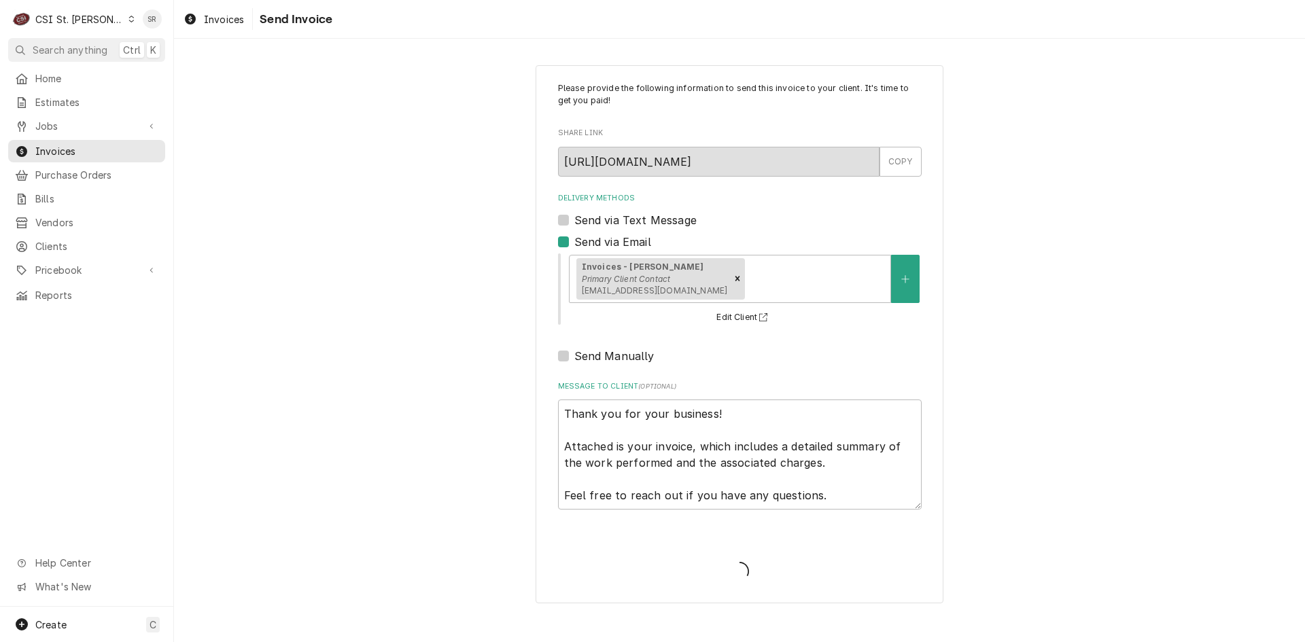
type textarea "x"
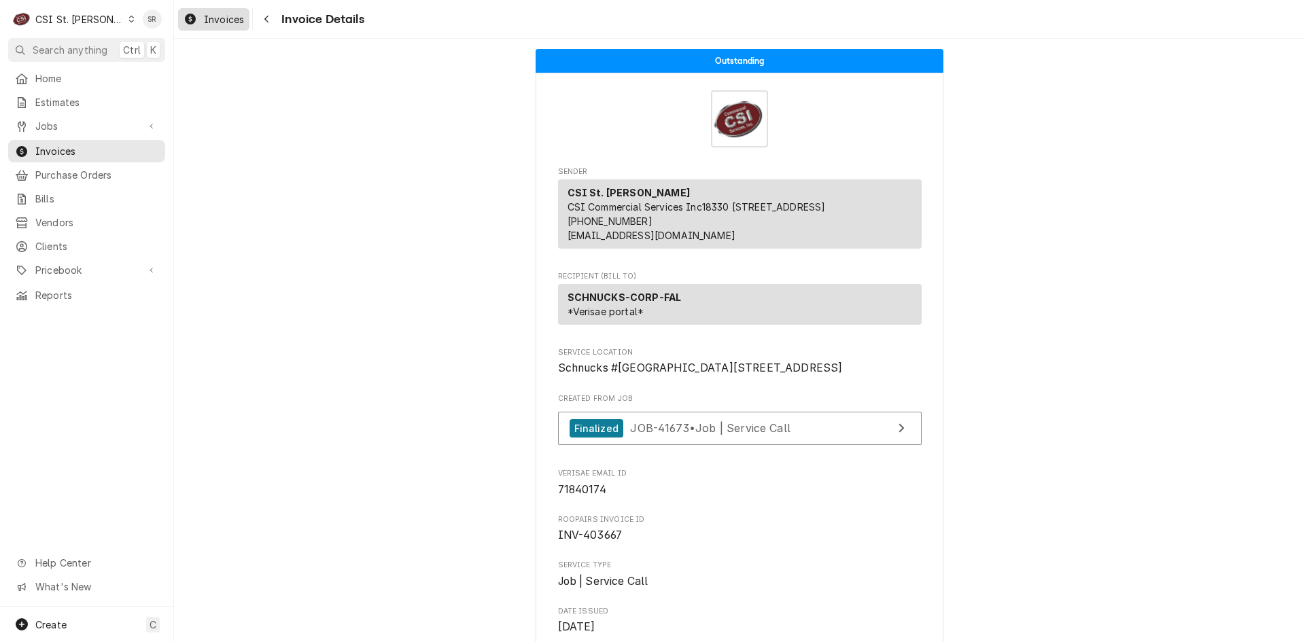
click at [207, 22] on span "Invoices" at bounding box center [224, 19] width 40 height 14
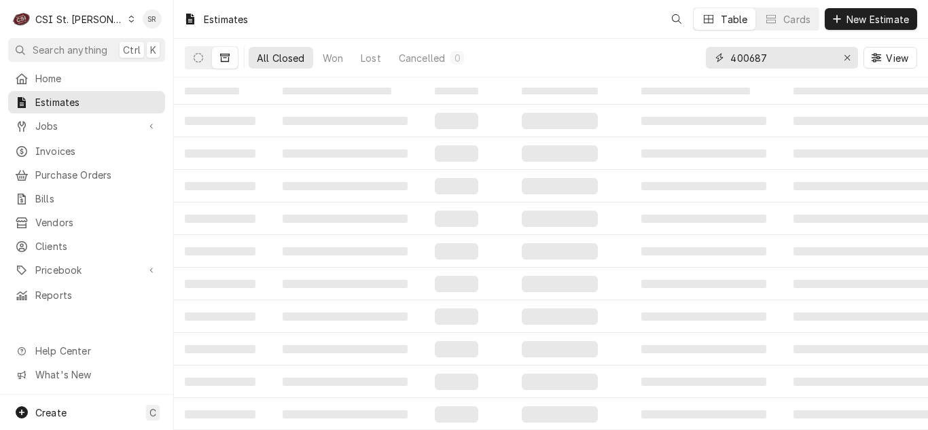
click at [706, 56] on div "400687" at bounding box center [782, 58] width 152 height 22
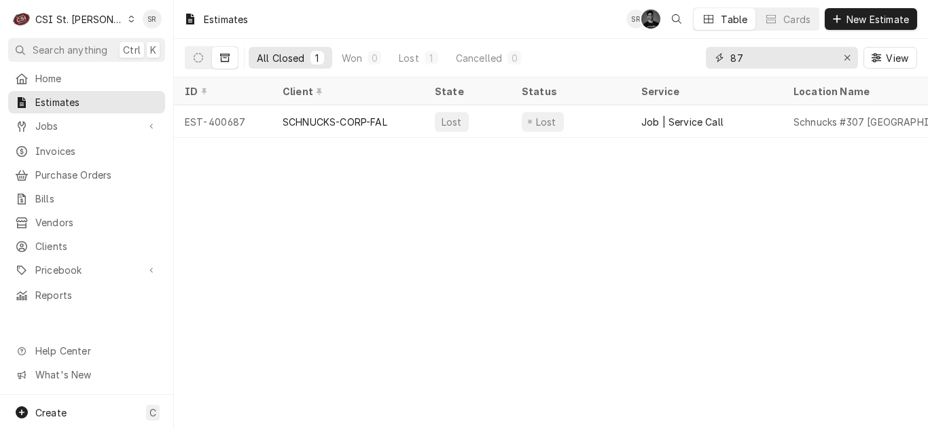
type input "7"
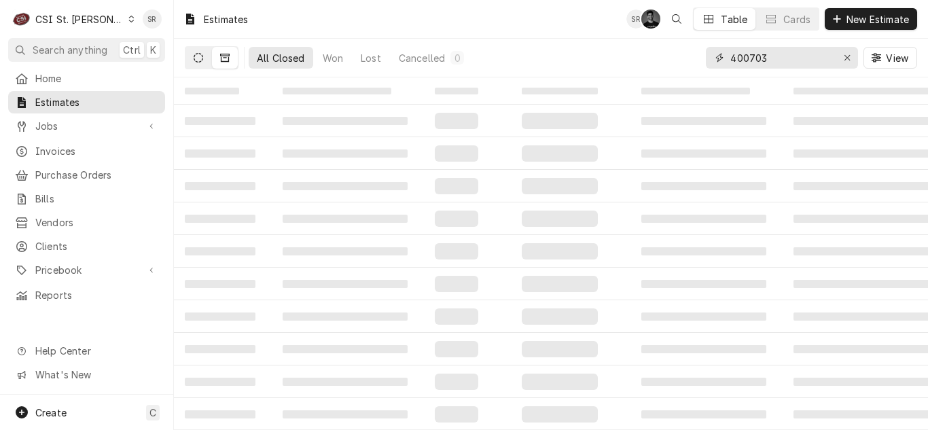
type input "400703"
click at [196, 56] on icon "Dynamic Content Wrapper" at bounding box center [199, 58] width 10 height 10
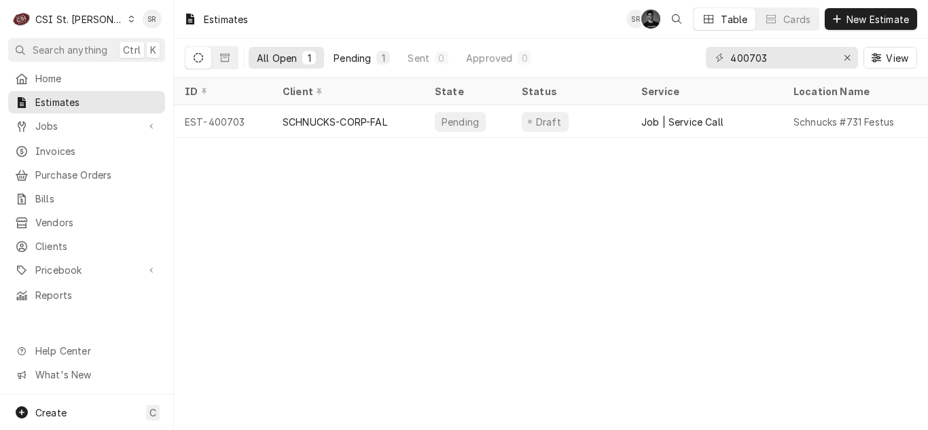
click at [367, 58] on div "Pending" at bounding box center [352, 58] width 37 height 14
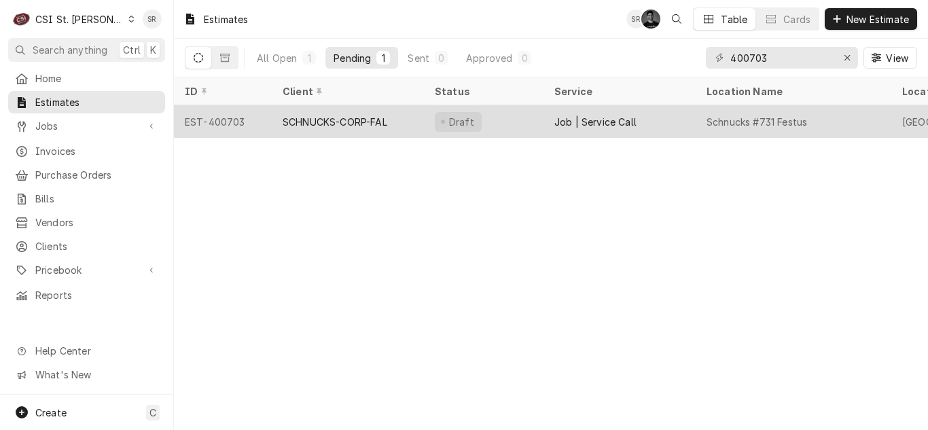
click at [497, 113] on div "Draft" at bounding box center [484, 121] width 120 height 33
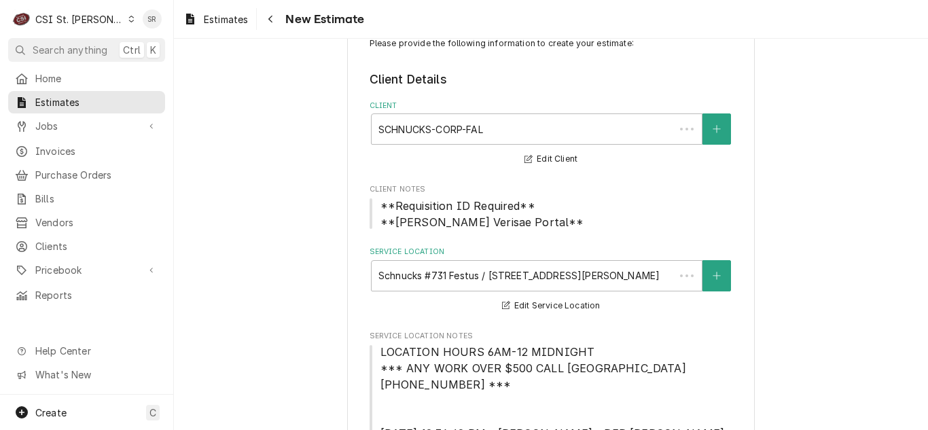
type textarea "x"
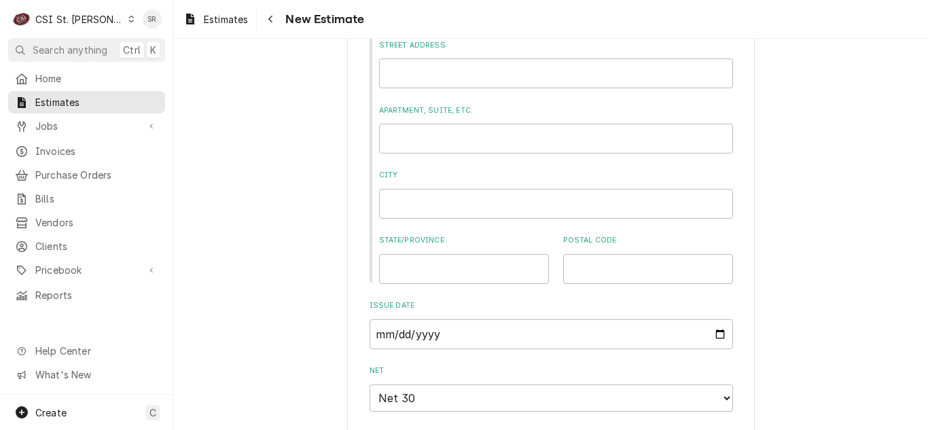
scroll to position [883, 0]
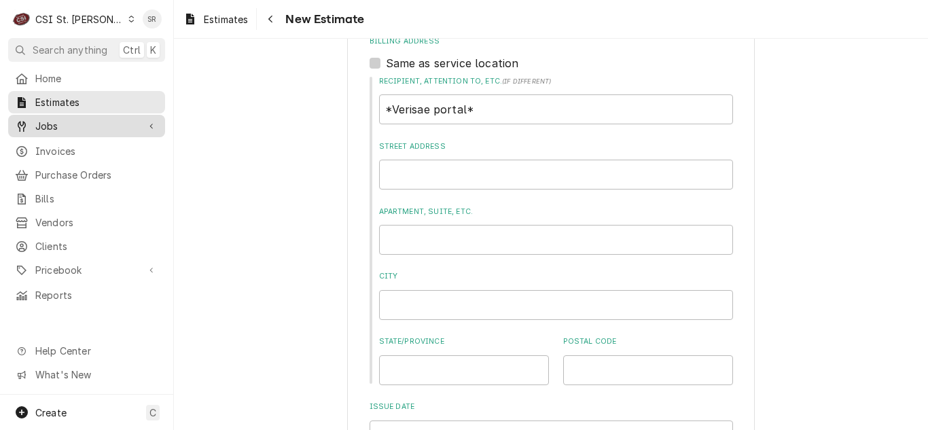
click at [82, 126] on span "Jobs" at bounding box center [86, 126] width 103 height 14
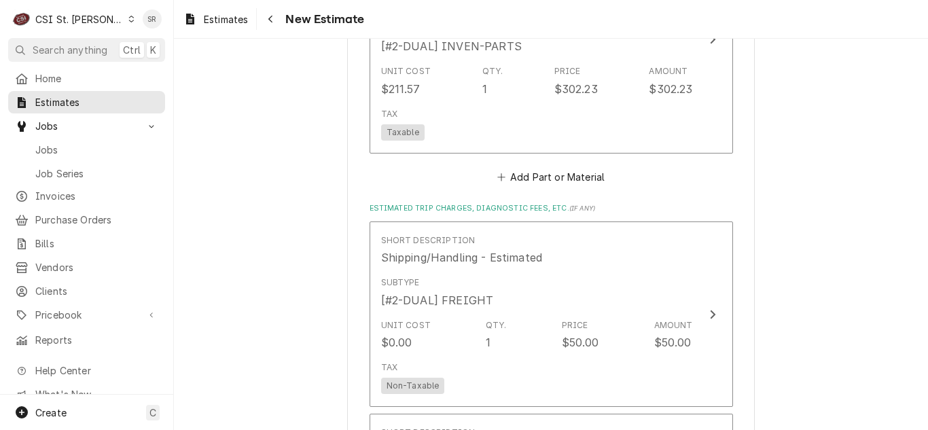
scroll to position [3261, 0]
click at [531, 165] on button "Add Part or Material" at bounding box center [551, 174] width 112 height 19
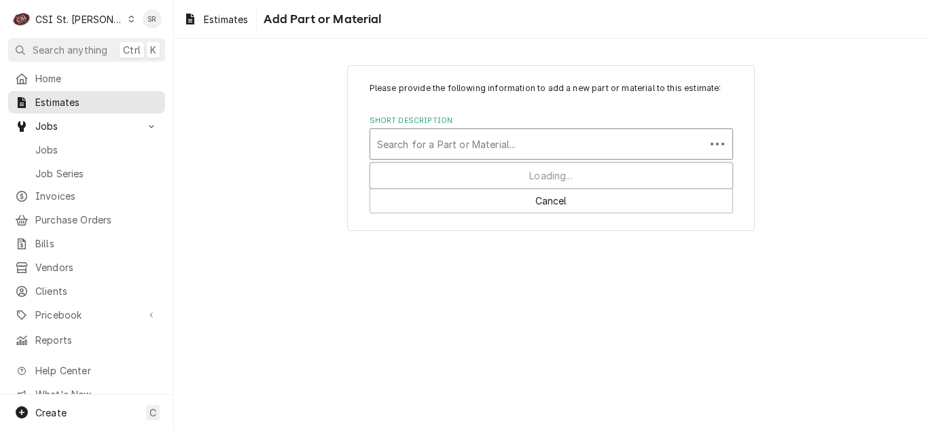
click at [419, 142] on div "Short Description" at bounding box center [537, 144] width 321 height 24
type input "5056356"
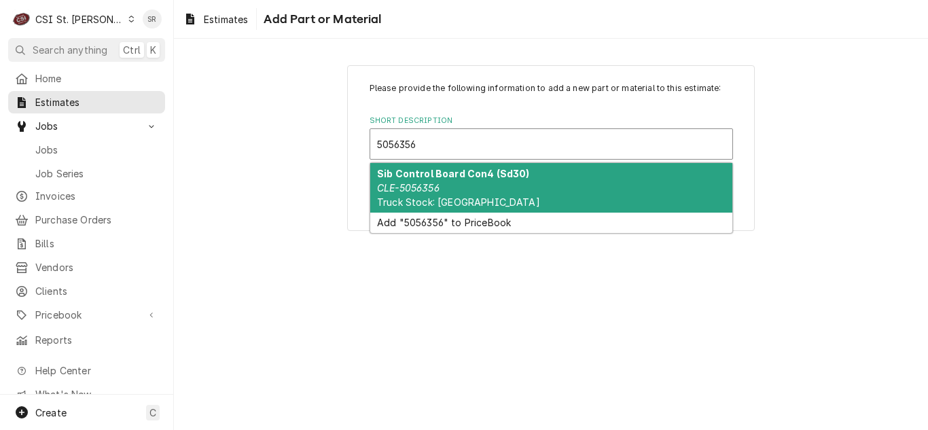
click at [425, 179] on div "Sib Control Board Con4 (Sd30) CLE-5056356 Truck Stock: Cleveland" at bounding box center [551, 188] width 362 height 50
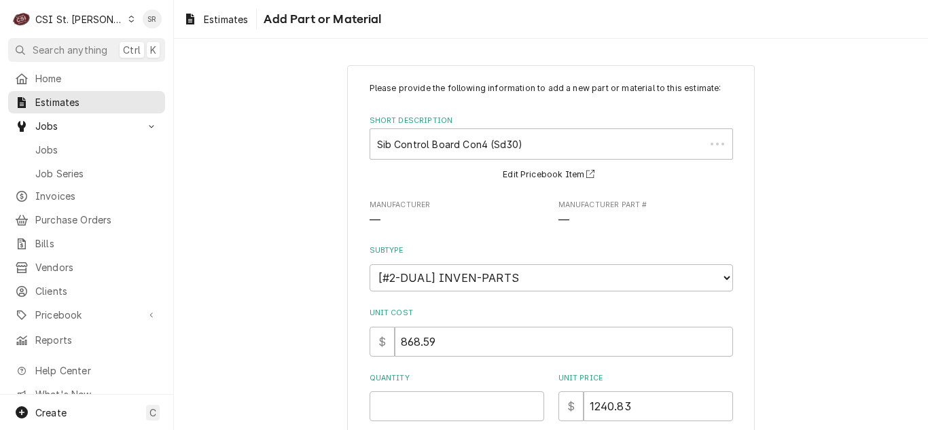
scroll to position [236, 0]
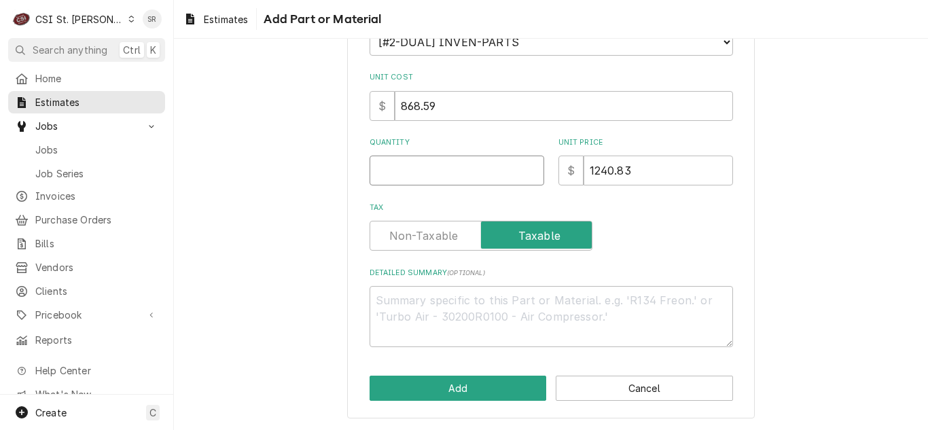
click at [404, 169] on input "Quantity" at bounding box center [457, 171] width 175 height 30
type textarea "x"
type input "1"
type textarea "x"
type input "1"
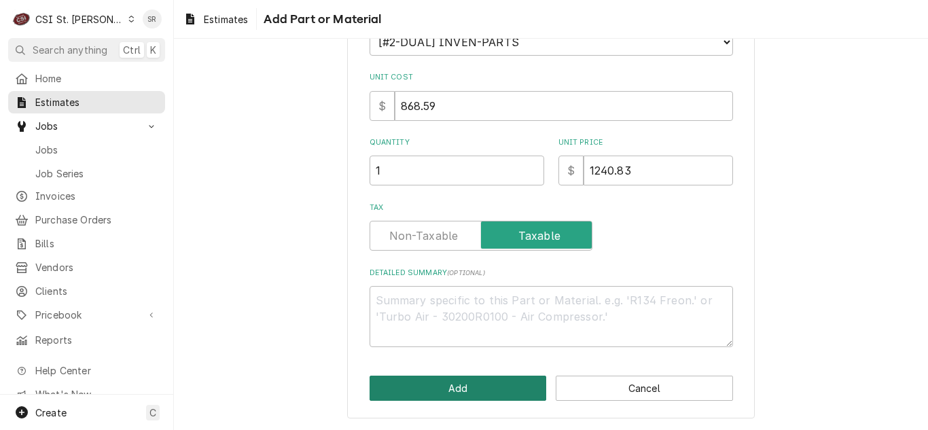
click at [435, 398] on button "Add" at bounding box center [458, 388] width 177 height 25
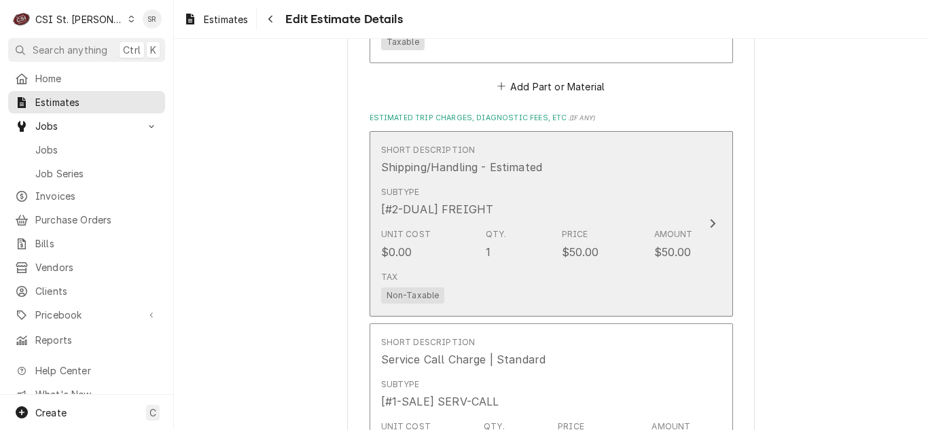
click at [513, 226] on div "Unit Cost $0.00 Qty. 1 Price $50.00 Amount $50.00" at bounding box center [537, 244] width 312 height 42
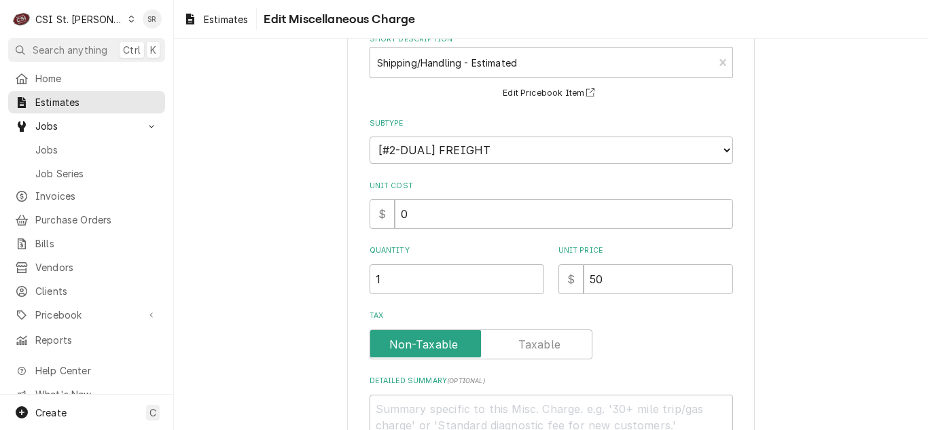
scroll to position [225, 0]
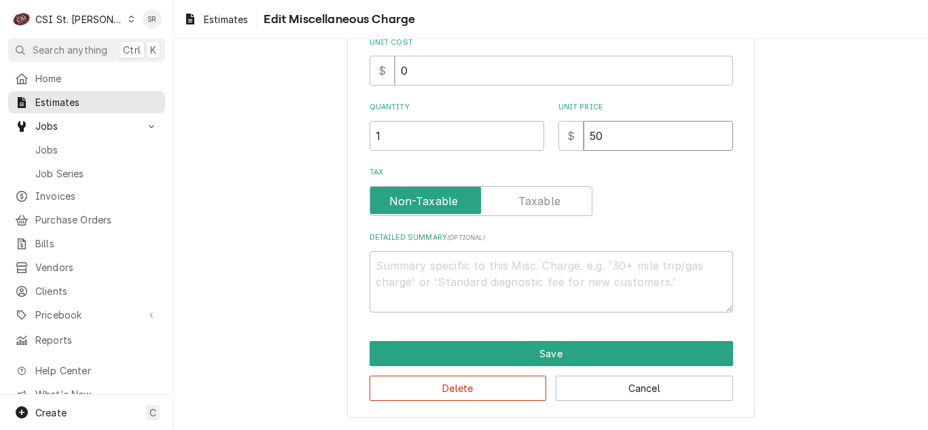
drag, startPoint x: 543, startPoint y: 133, endPoint x: 533, endPoint y: 133, distance: 10.2
click at [533, 133] on div "Quantity 1 Unit Price $ 50" at bounding box center [551, 126] width 363 height 48
type textarea "x"
type input "7"
type textarea "x"
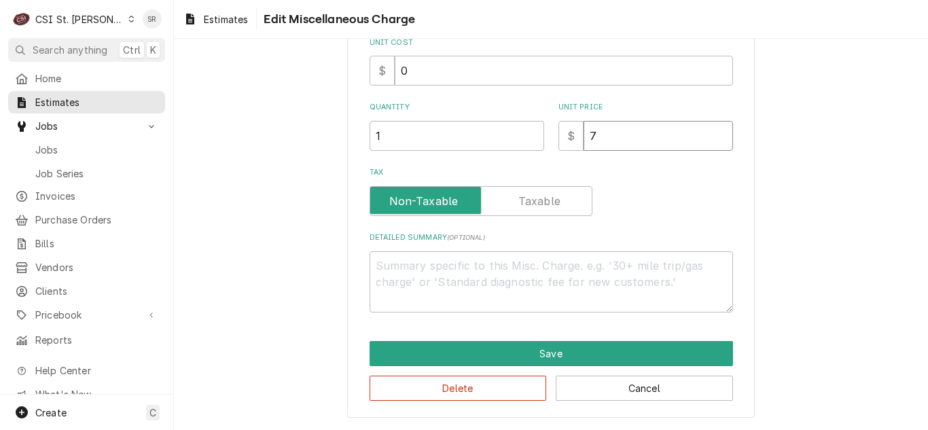
type input "70"
type textarea "x"
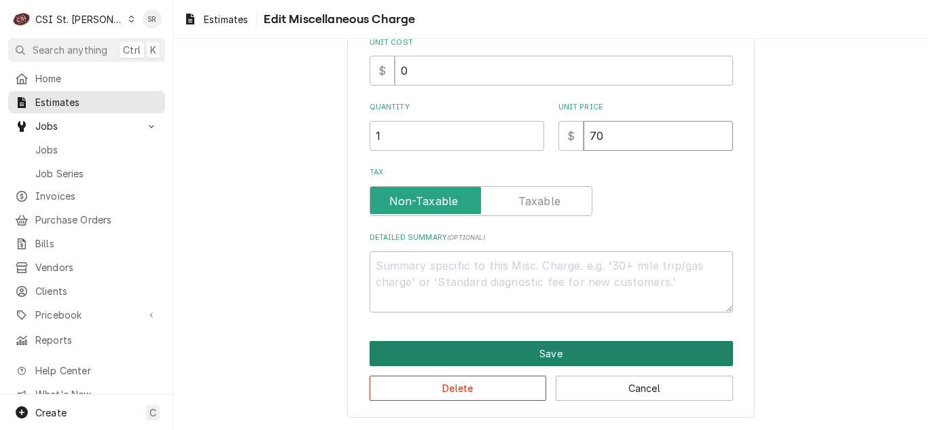
type input "70"
click at [533, 347] on button "Save" at bounding box center [551, 353] width 363 height 25
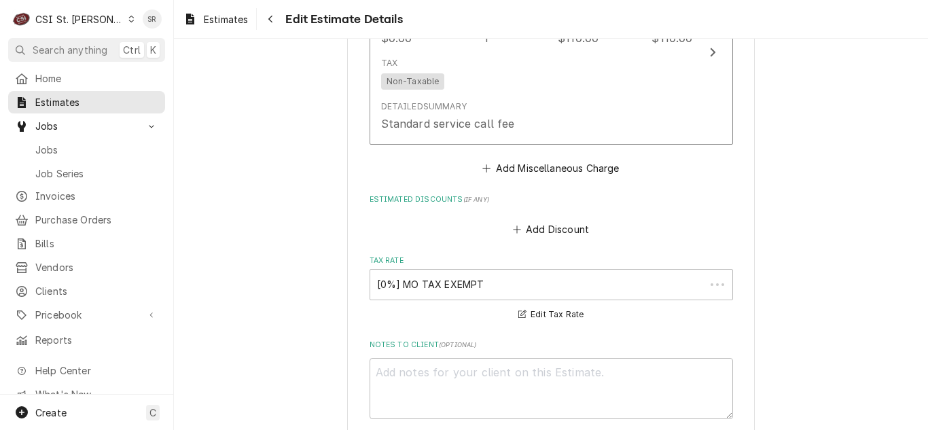
scroll to position [3990, 0]
type textarea "x"
click at [518, 159] on button "Add Miscellaneous Charge" at bounding box center [550, 168] width 141 height 19
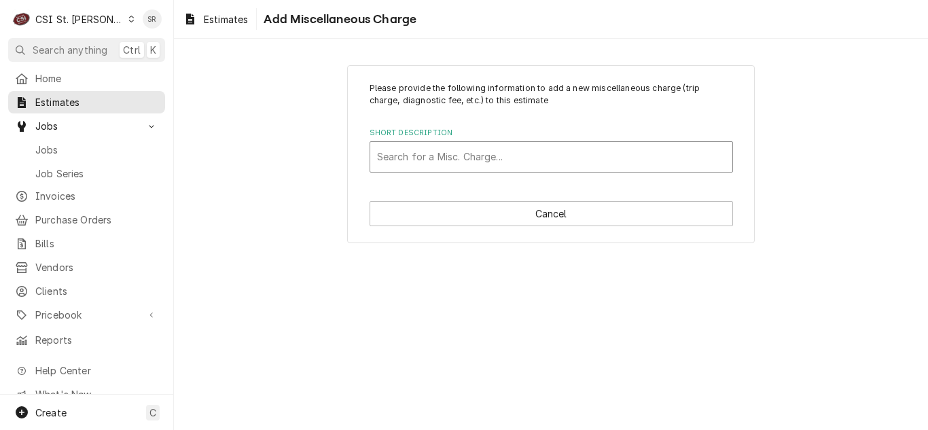
click at [463, 163] on div "Short Description" at bounding box center [551, 157] width 349 height 24
type input "shipping"
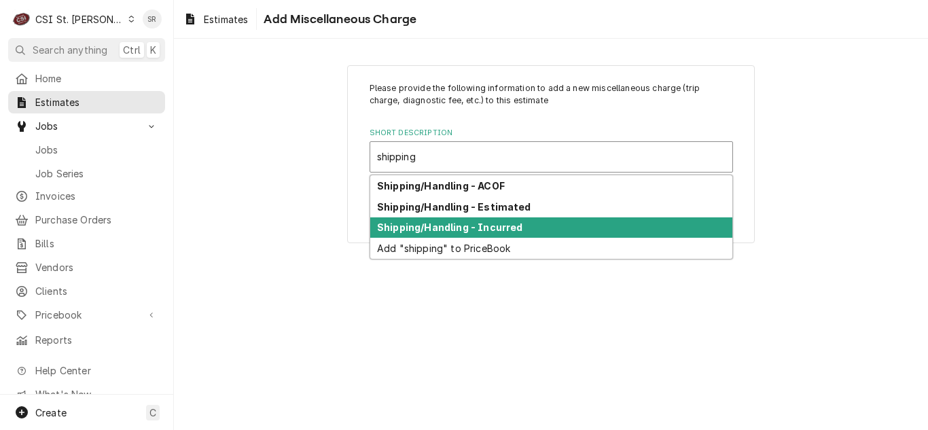
click at [459, 233] on strong "Shipping/Handling - Incurred" at bounding box center [449, 227] width 145 height 12
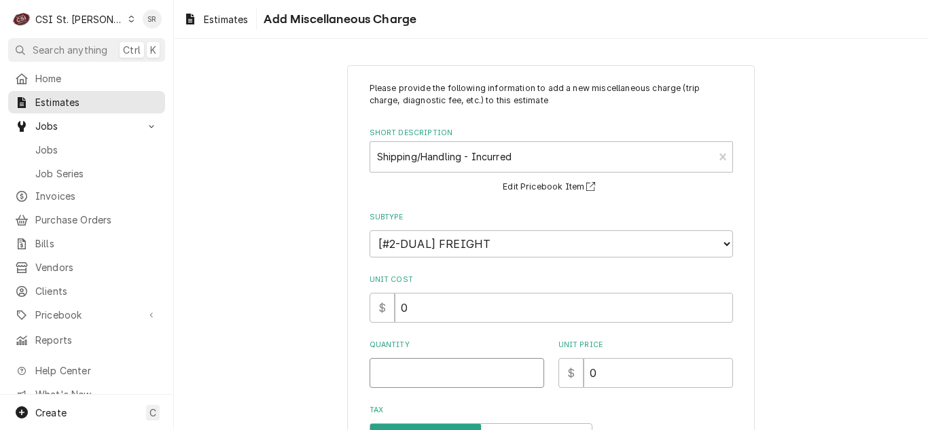
click at [404, 374] on input "Quantity" at bounding box center [457, 373] width 175 height 30
type textarea "x"
type input "1"
type textarea "x"
type input "2"
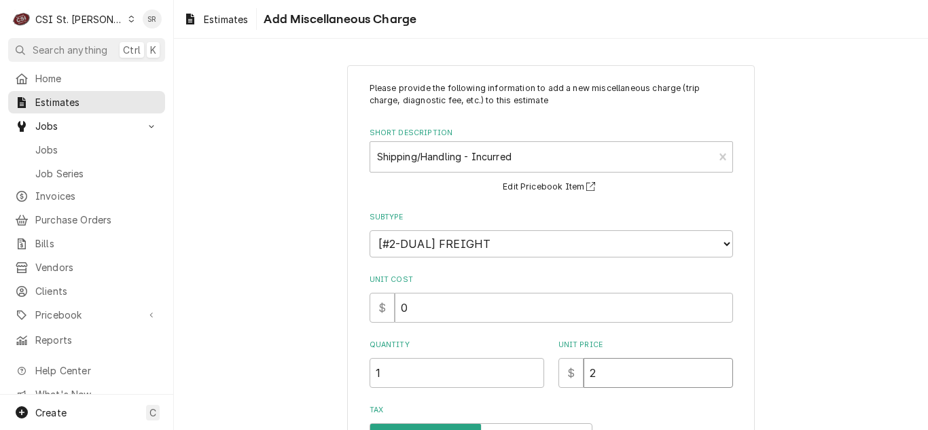
type textarea "x"
type input "25"
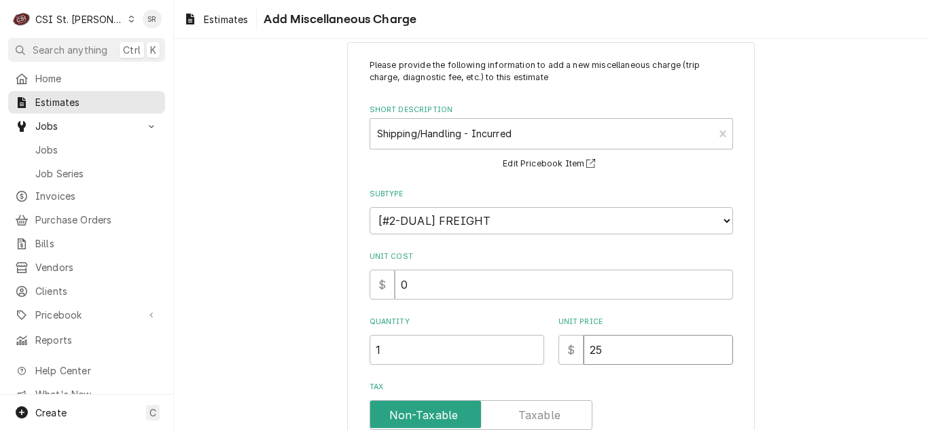
drag, startPoint x: 623, startPoint y: 346, endPoint x: 524, endPoint y: 344, distance: 99.2
click at [524, 344] on div "Quantity 1 Unit Price $ 25" at bounding box center [551, 341] width 363 height 48
type textarea "x"
type input "3"
type textarea "x"
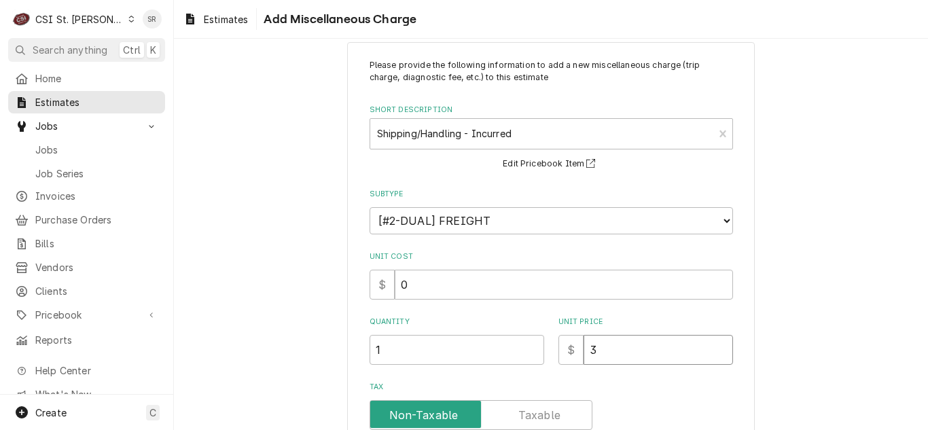
type input "32"
type textarea "x"
type input "32.0"
type textarea "x"
type input "32.0"
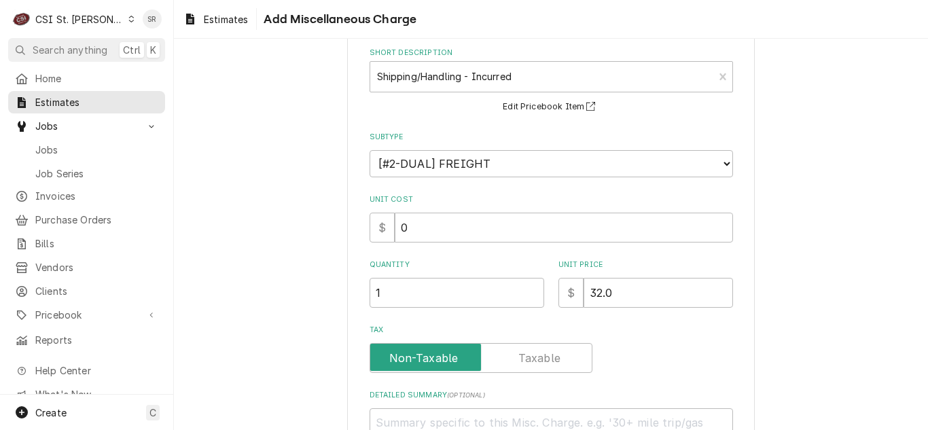
scroll to position [202, 0]
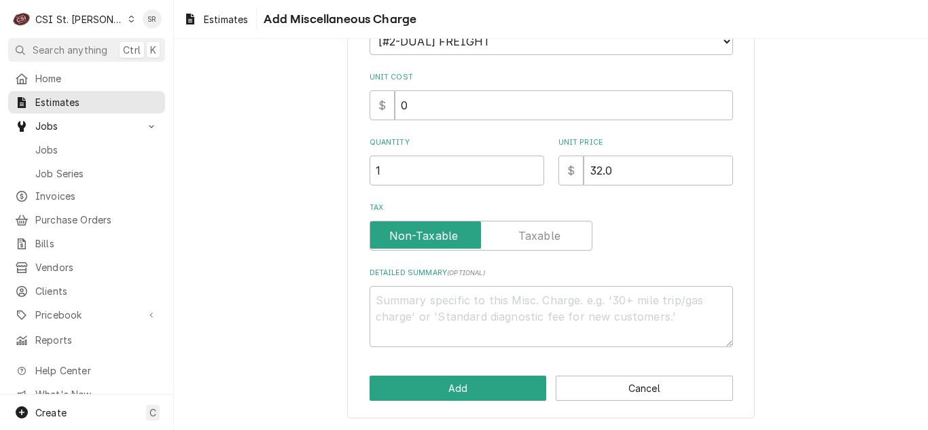
click at [440, 402] on div "Please provide the following information to add a new miscellaneous charge (tri…" at bounding box center [551, 141] width 408 height 556
click at [444, 388] on button "Add" at bounding box center [458, 388] width 177 height 25
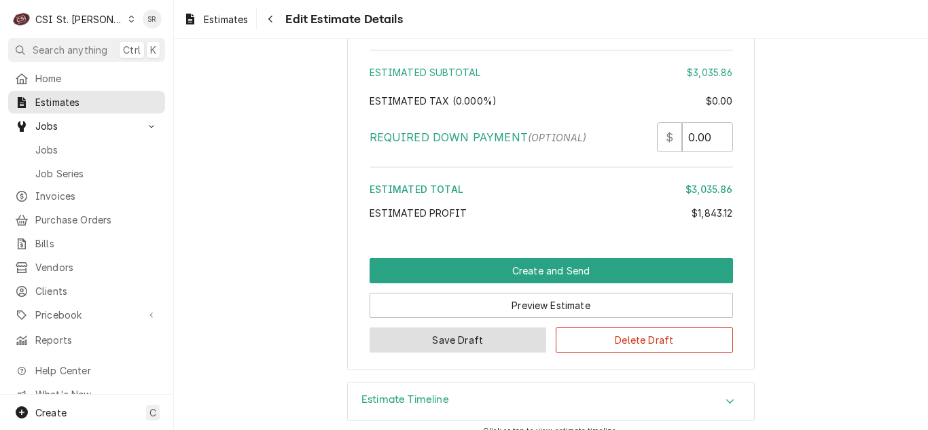
click at [468, 332] on button "Save Draft" at bounding box center [458, 339] width 177 height 25
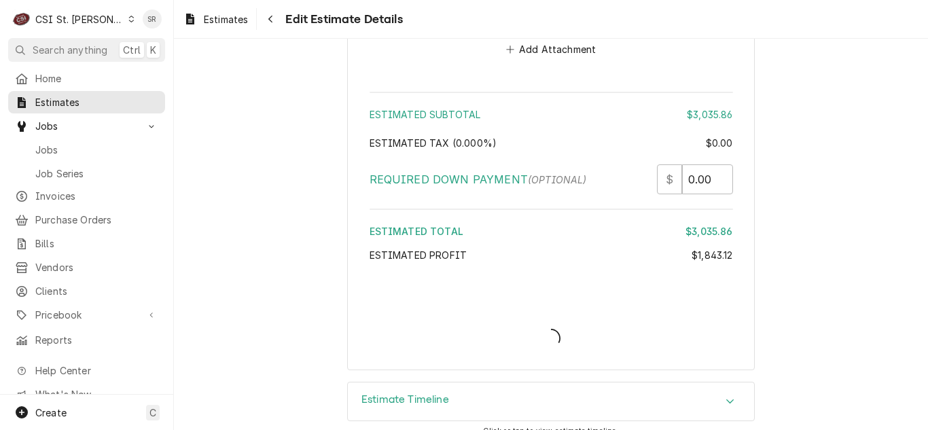
type textarea "x"
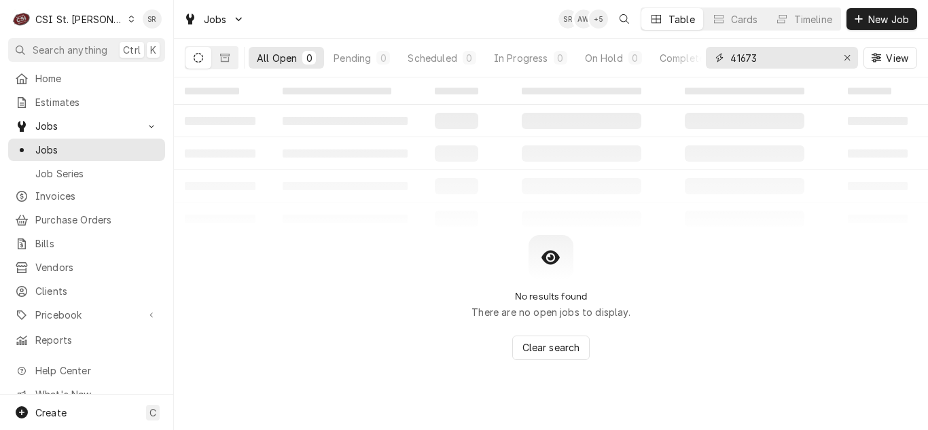
drag, startPoint x: 731, startPoint y: 58, endPoint x: 717, endPoint y: 58, distance: 14.3
click at [717, 58] on div "41673" at bounding box center [782, 58] width 152 height 22
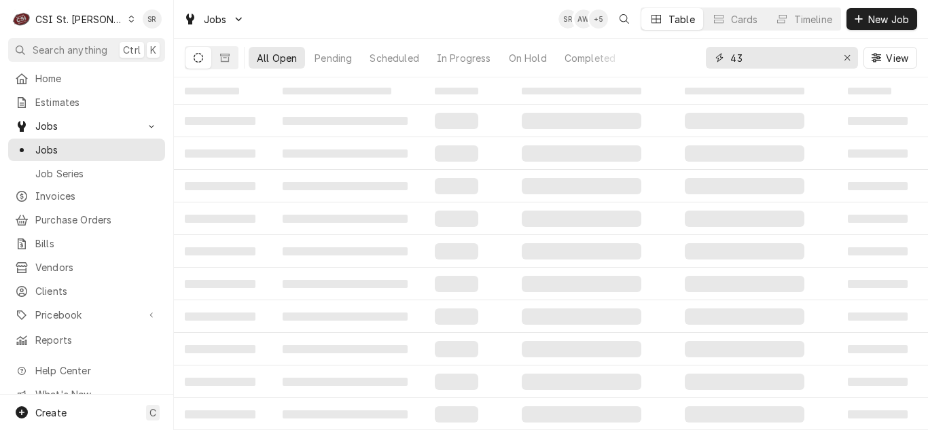
type input "4"
click at [732, 60] on input "2358" at bounding box center [781, 58] width 102 height 22
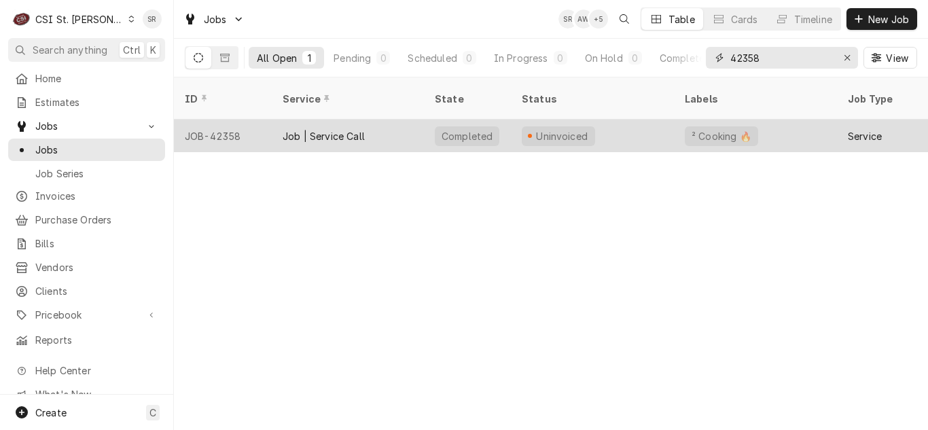
type input "42358"
click at [398, 128] on div "Job | Service Call" at bounding box center [348, 136] width 152 height 33
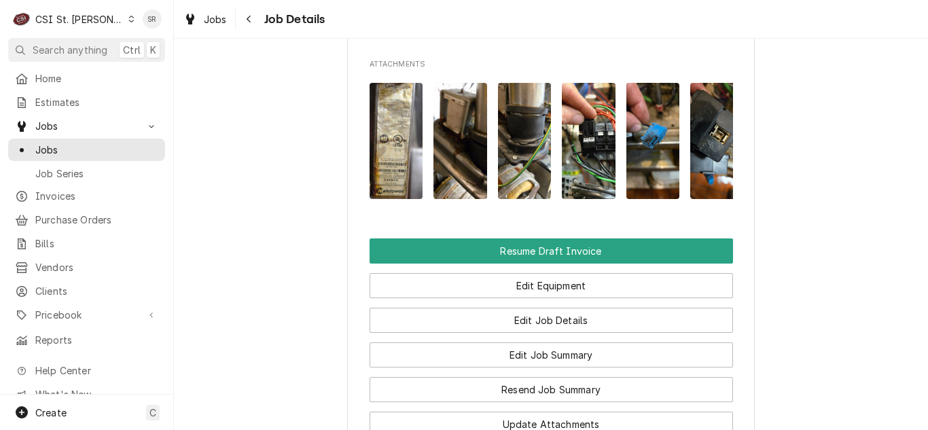
scroll to position [1970, 0]
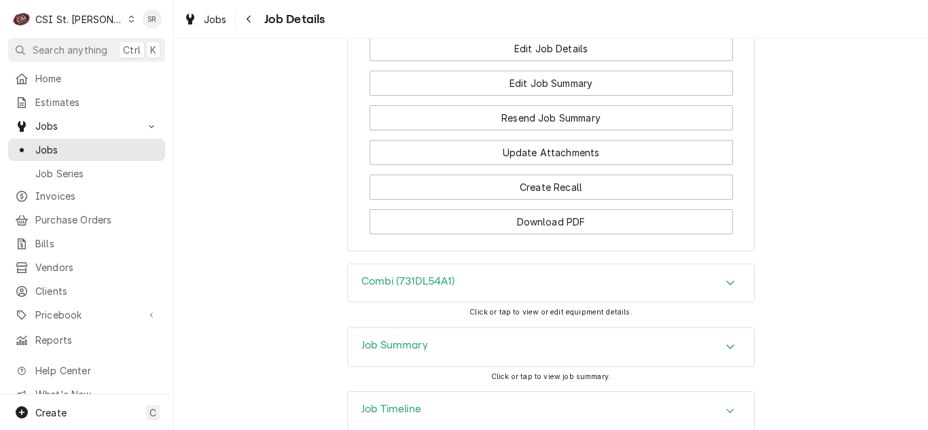
click at [415, 339] on h3 "Job Summary" at bounding box center [394, 345] width 67 height 13
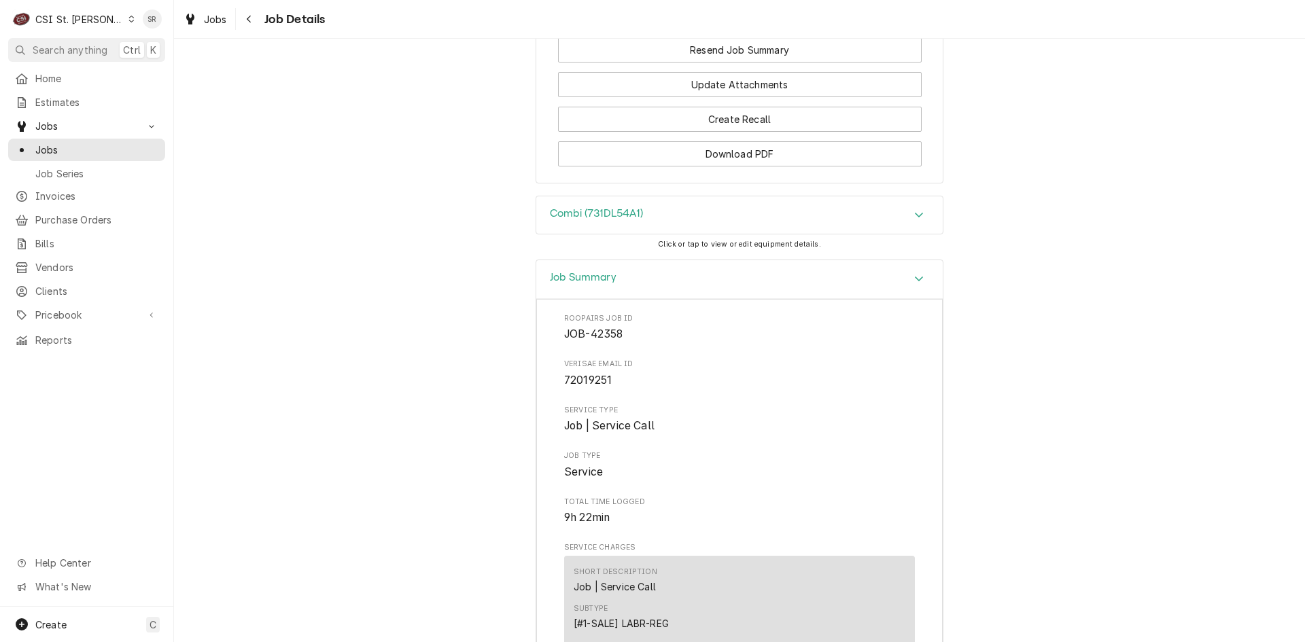
scroll to position [1767, 0]
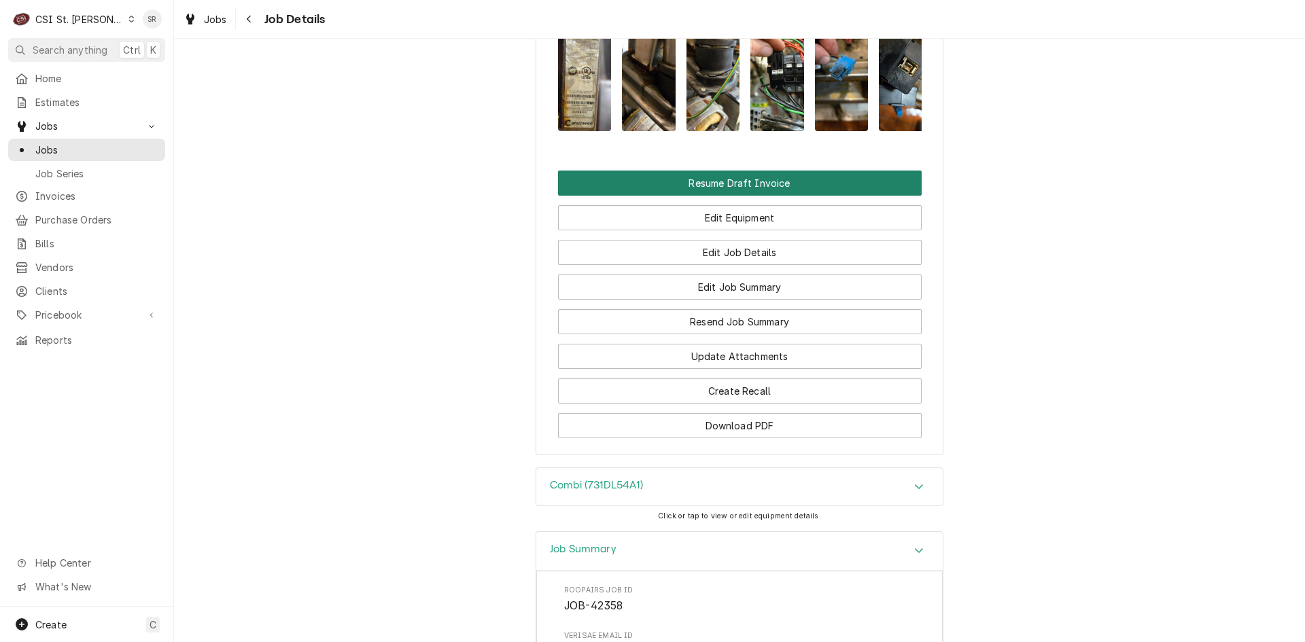
click at [729, 175] on button "Resume Draft Invoice" at bounding box center [739, 183] width 363 height 25
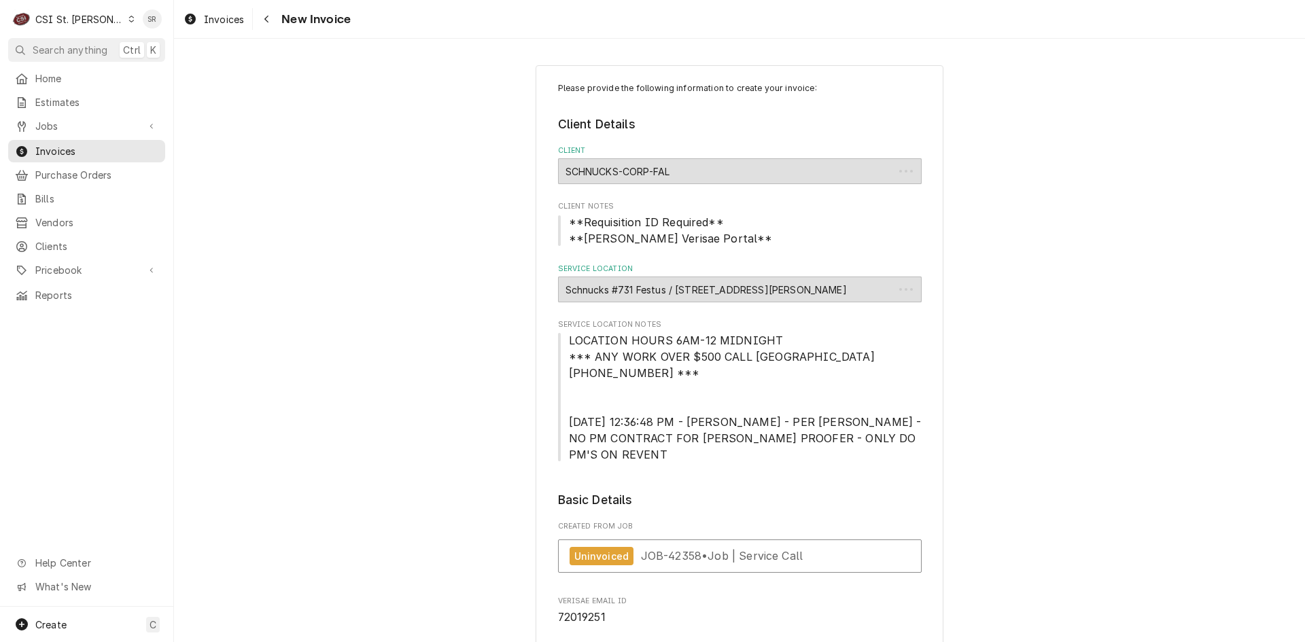
type textarea "x"
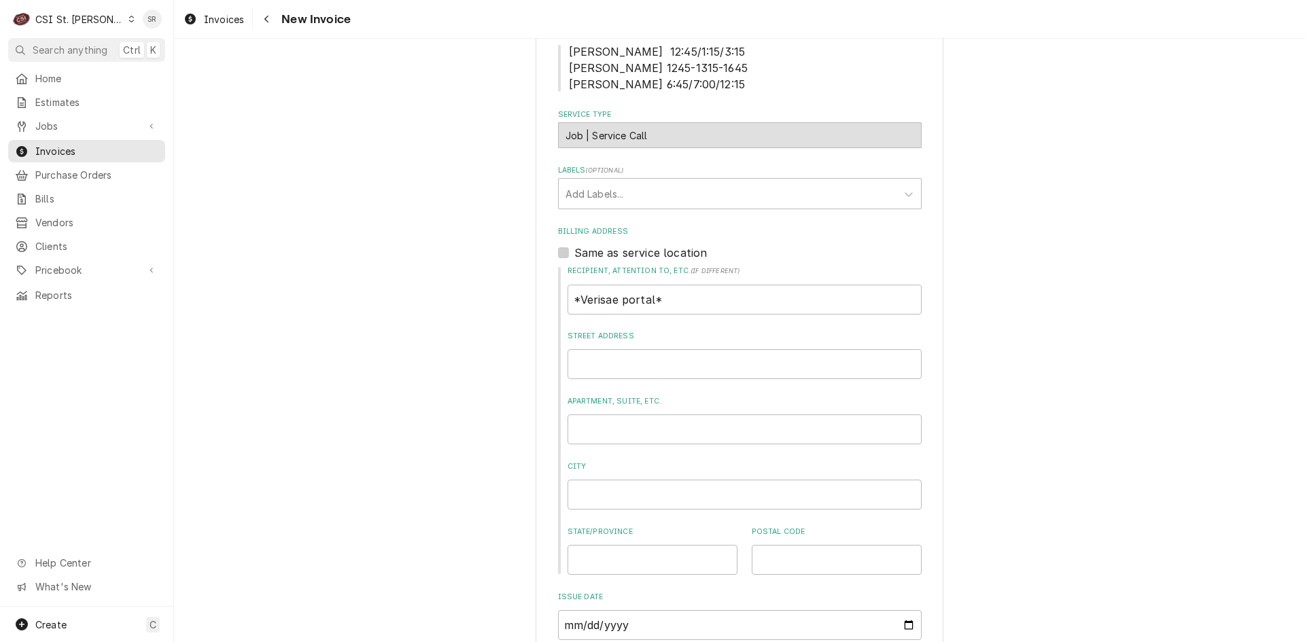
scroll to position [340, 0]
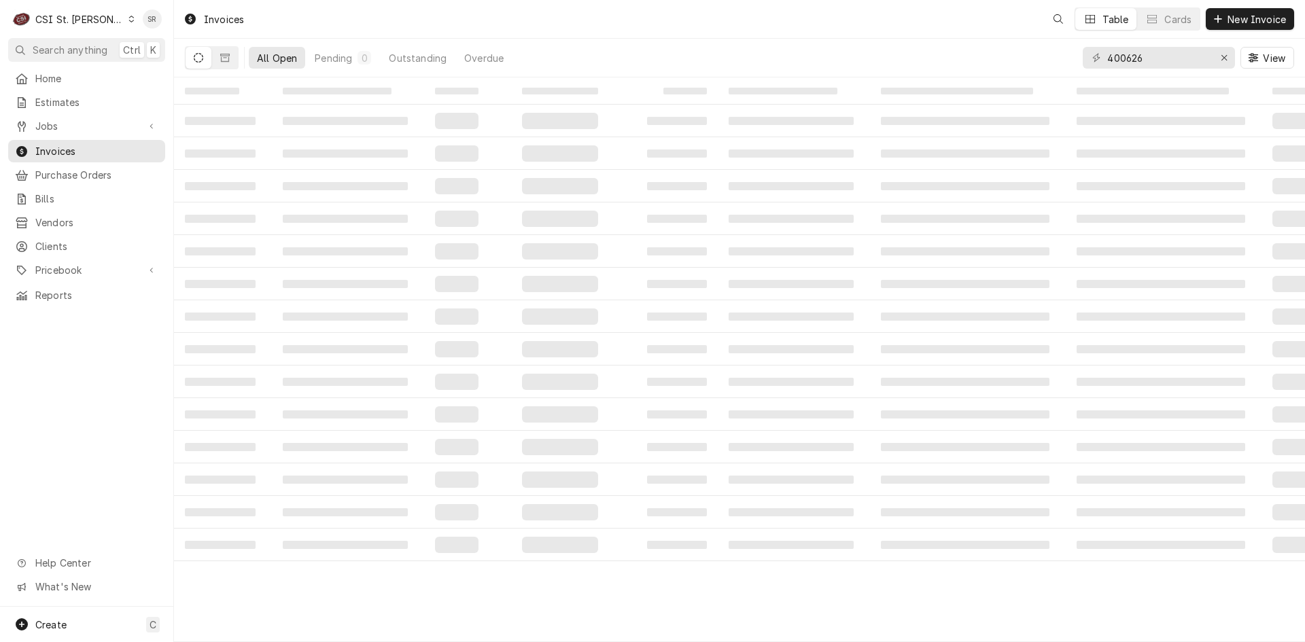
click at [59, 121] on span "Jobs" at bounding box center [86, 126] width 103 height 14
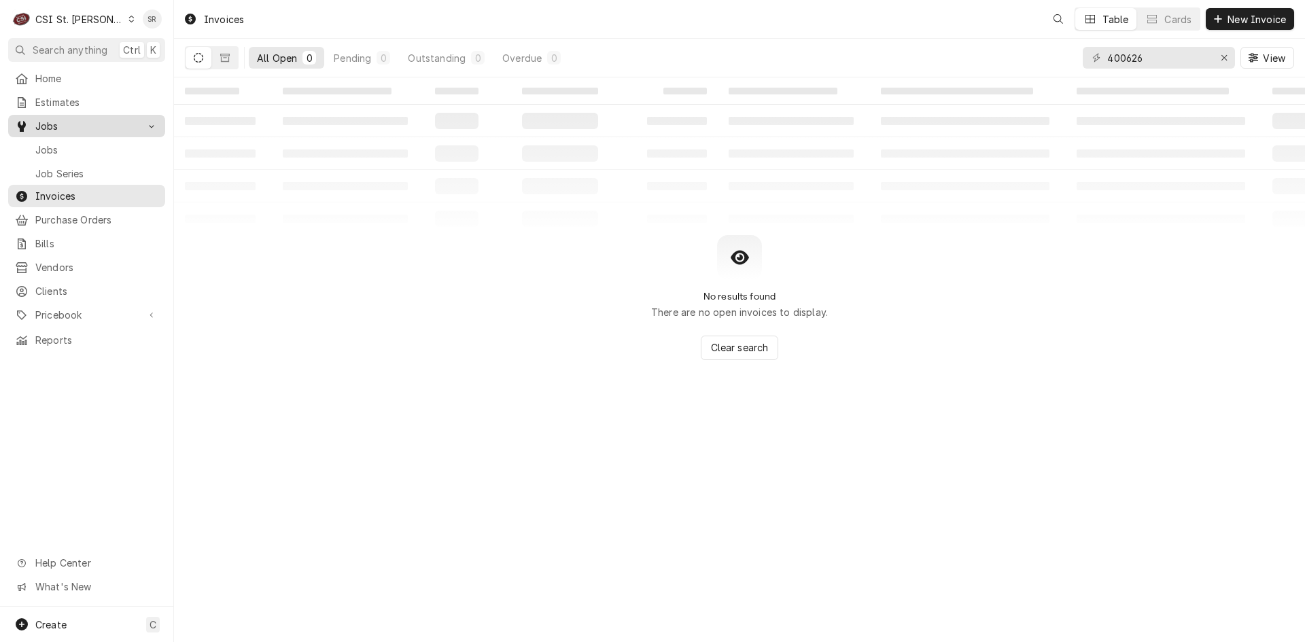
click at [63, 143] on span "Jobs" at bounding box center [96, 150] width 123 height 14
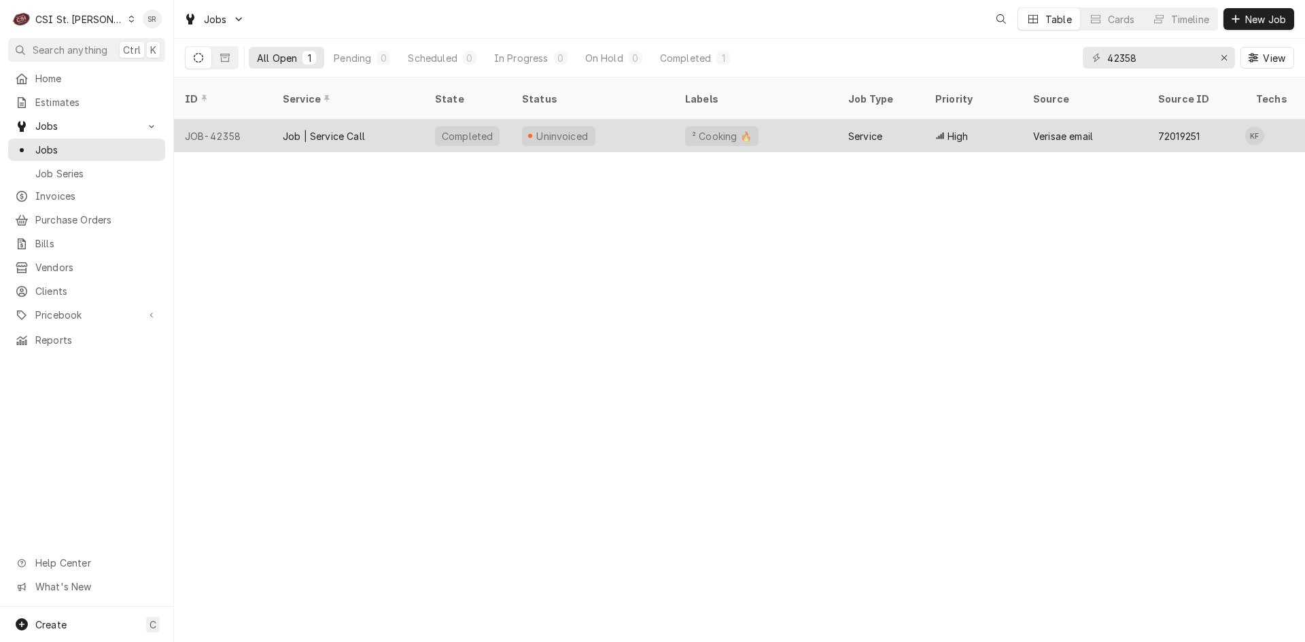
click at [489, 128] on div "Completed" at bounding box center [467, 136] width 87 height 33
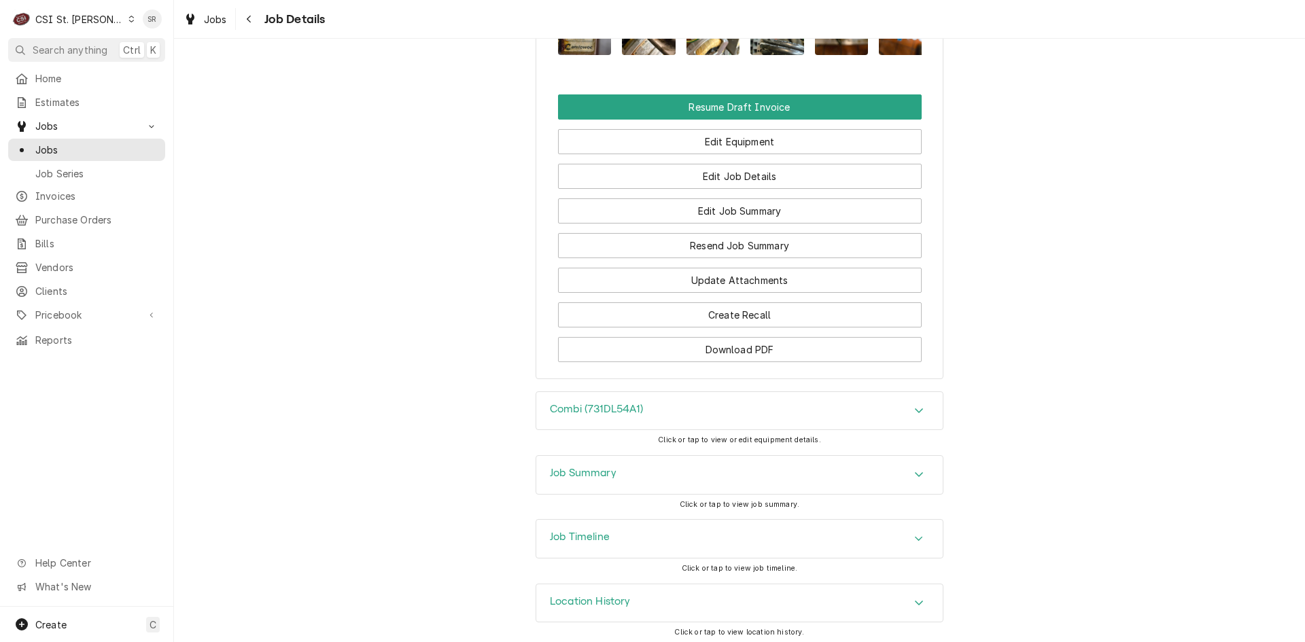
click at [622, 465] on div "Job Summary" at bounding box center [739, 475] width 406 height 38
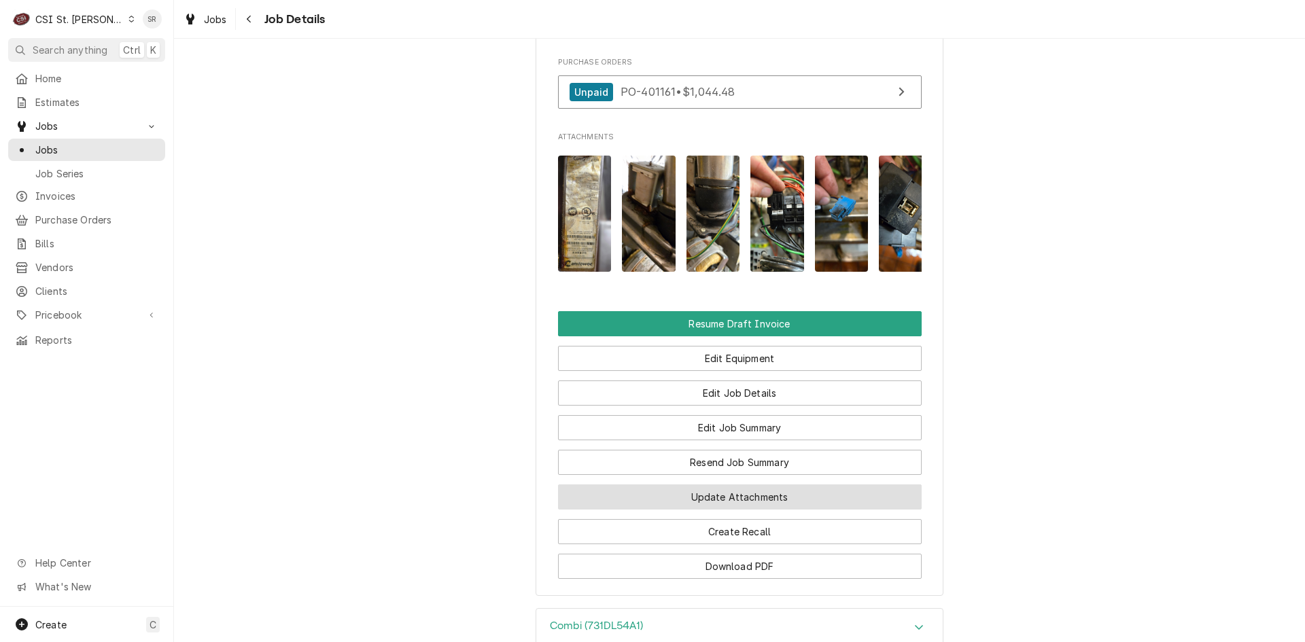
scroll to position [1607, 0]
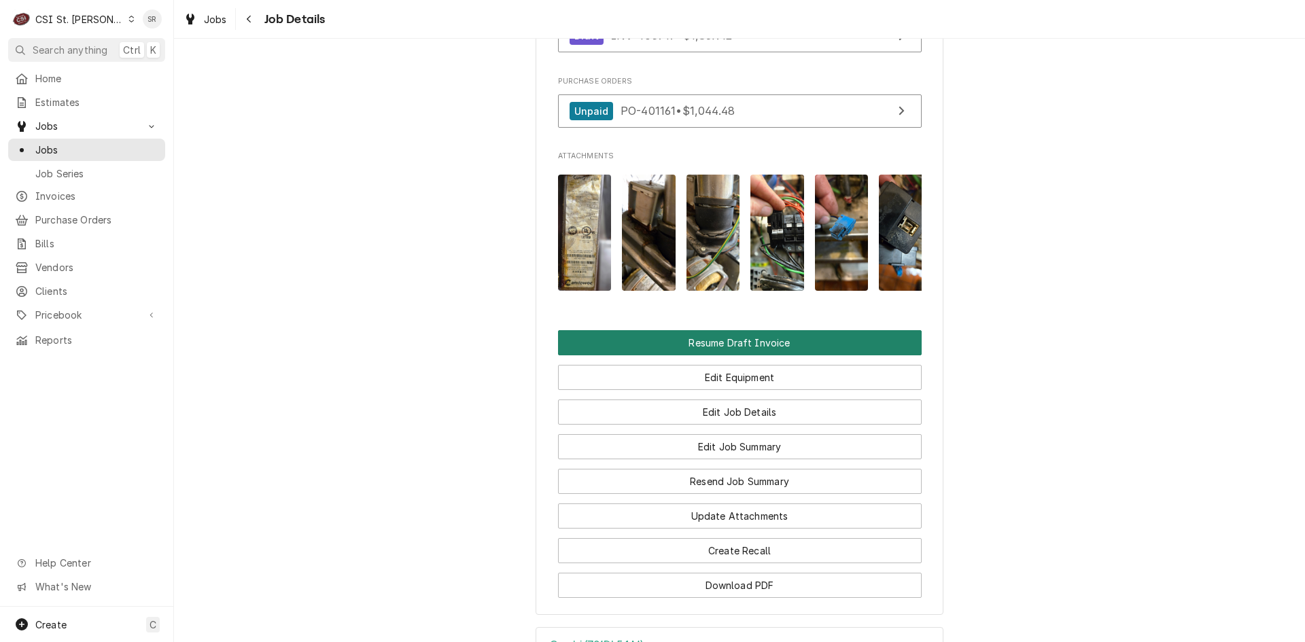
click at [715, 334] on button "Resume Draft Invoice" at bounding box center [739, 342] width 363 height 25
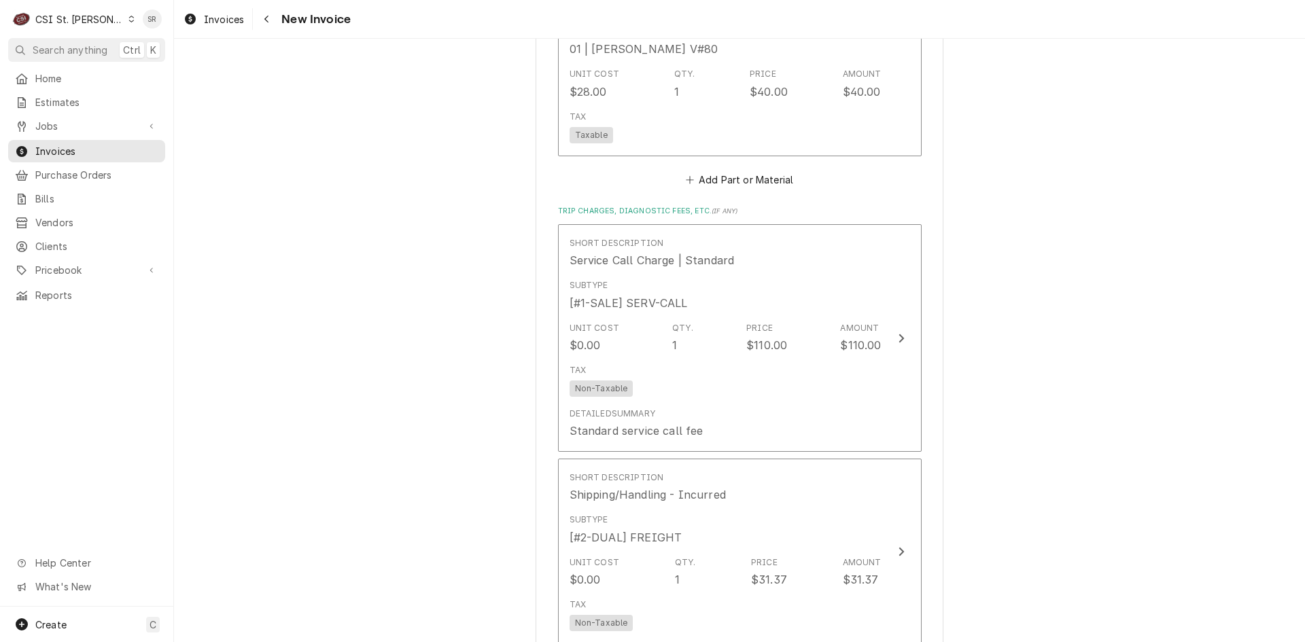
scroll to position [3465, 0]
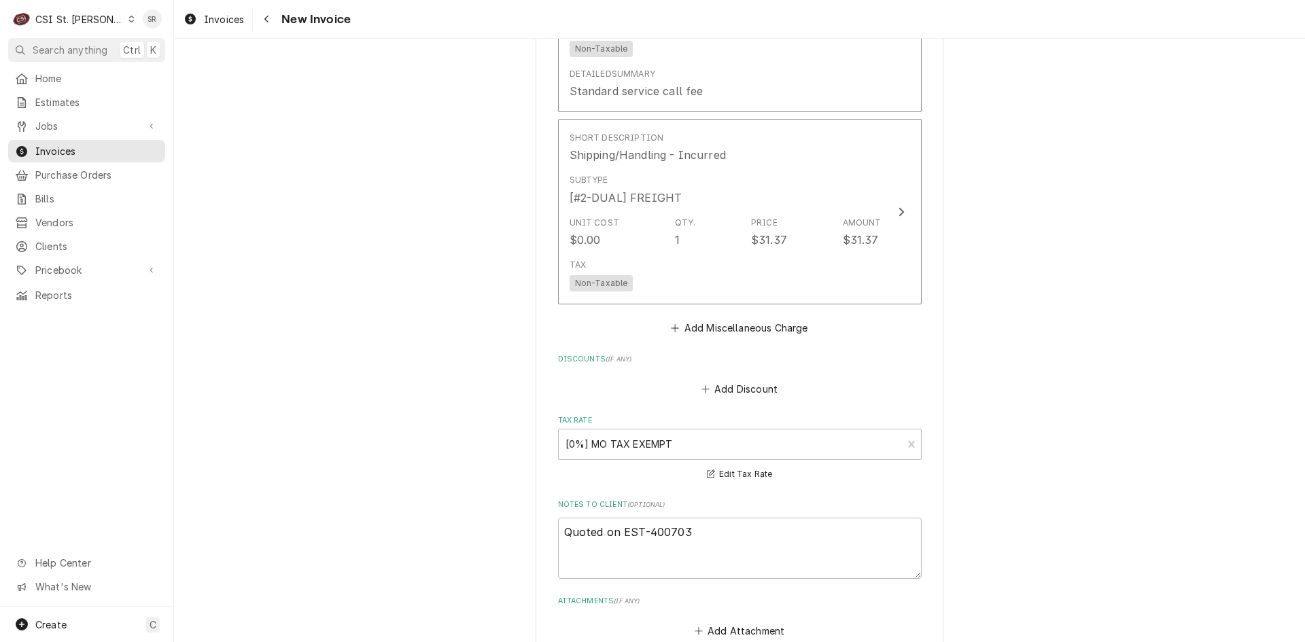
type textarea "x"
